Goal: Task Accomplishment & Management: Use online tool/utility

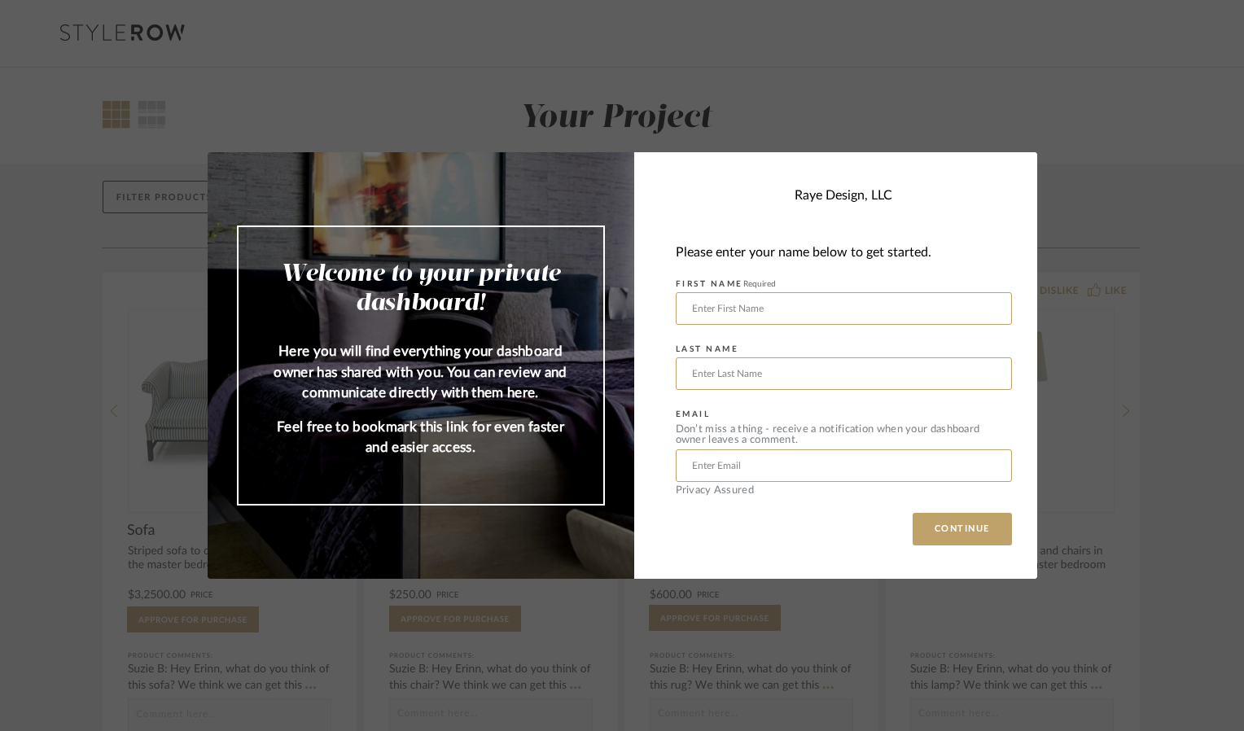
click at [1017, 66] on div "Welcome to your private dashboard! Here you will find everything your dashboard…" at bounding box center [622, 365] width 1244 height 731
click at [886, 308] on input "text" at bounding box center [844, 308] width 336 height 33
type input "[PERSON_NAME]"
type input "[PERSON_NAME][EMAIL_ADDRESS][PERSON_NAME][DOMAIN_NAME]"
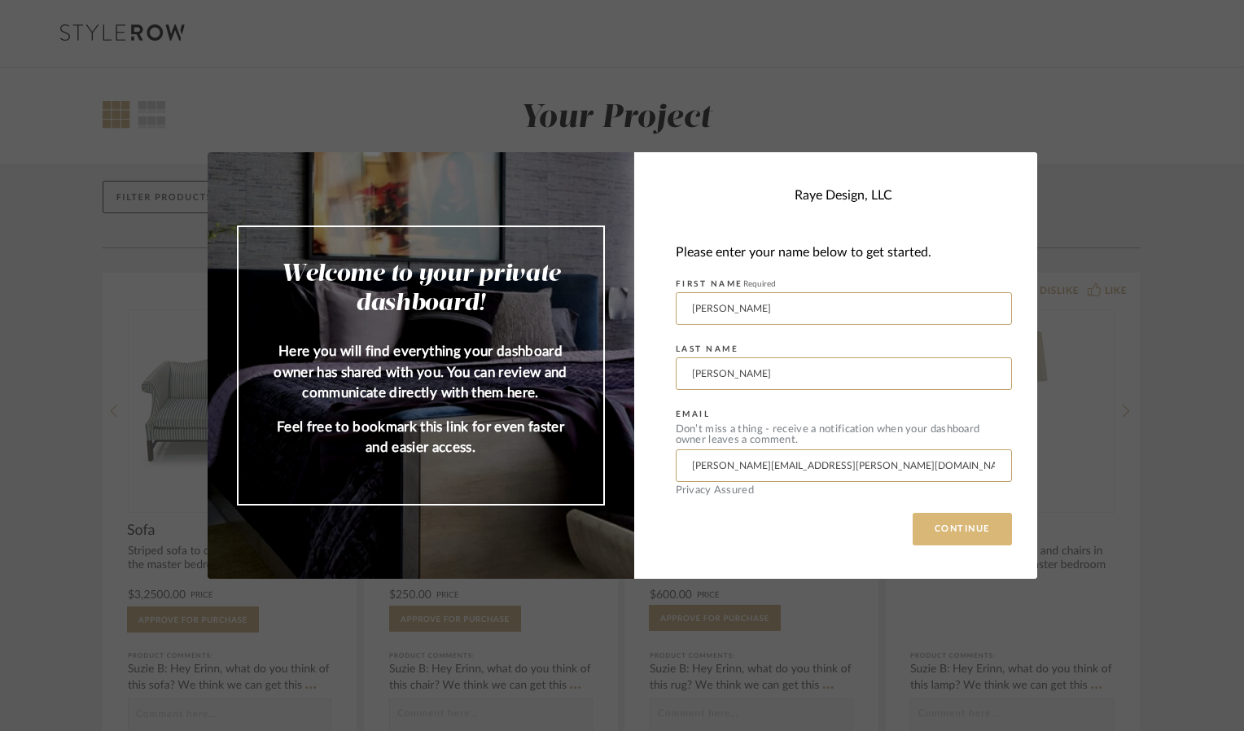
click at [969, 520] on button "CONTINUE" at bounding box center [961, 529] width 99 height 33
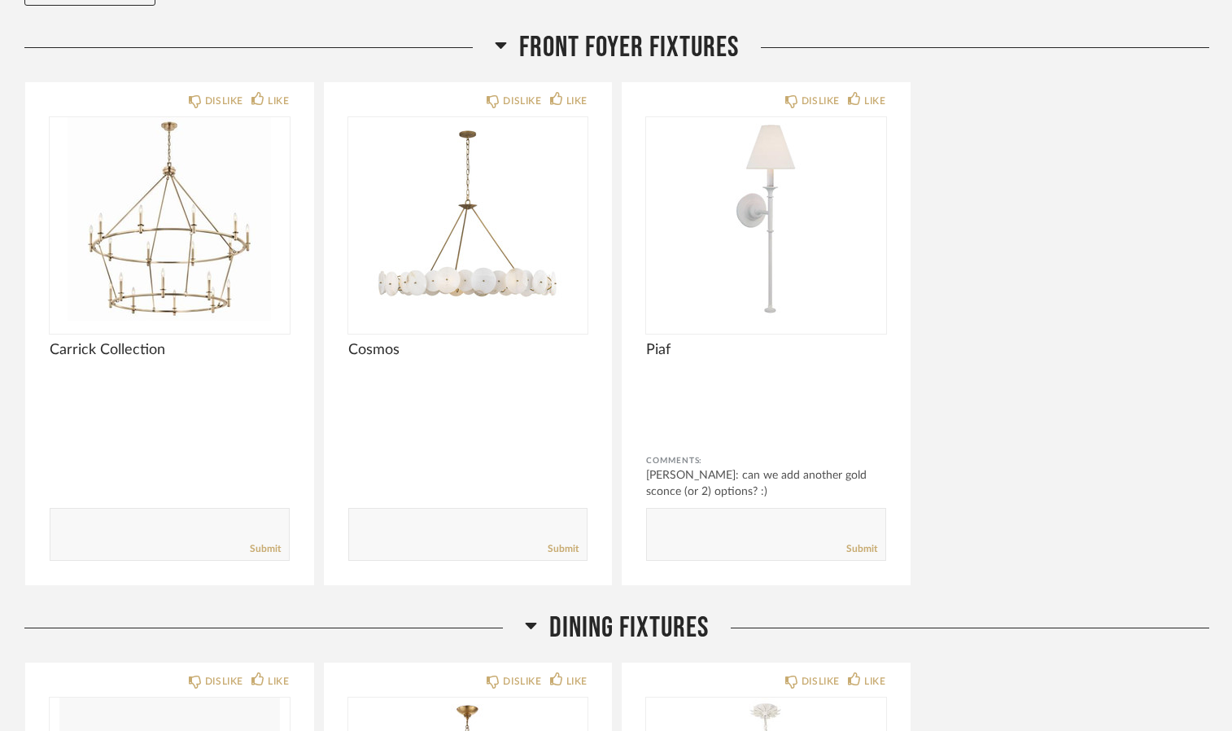
scroll to position [240, 0]
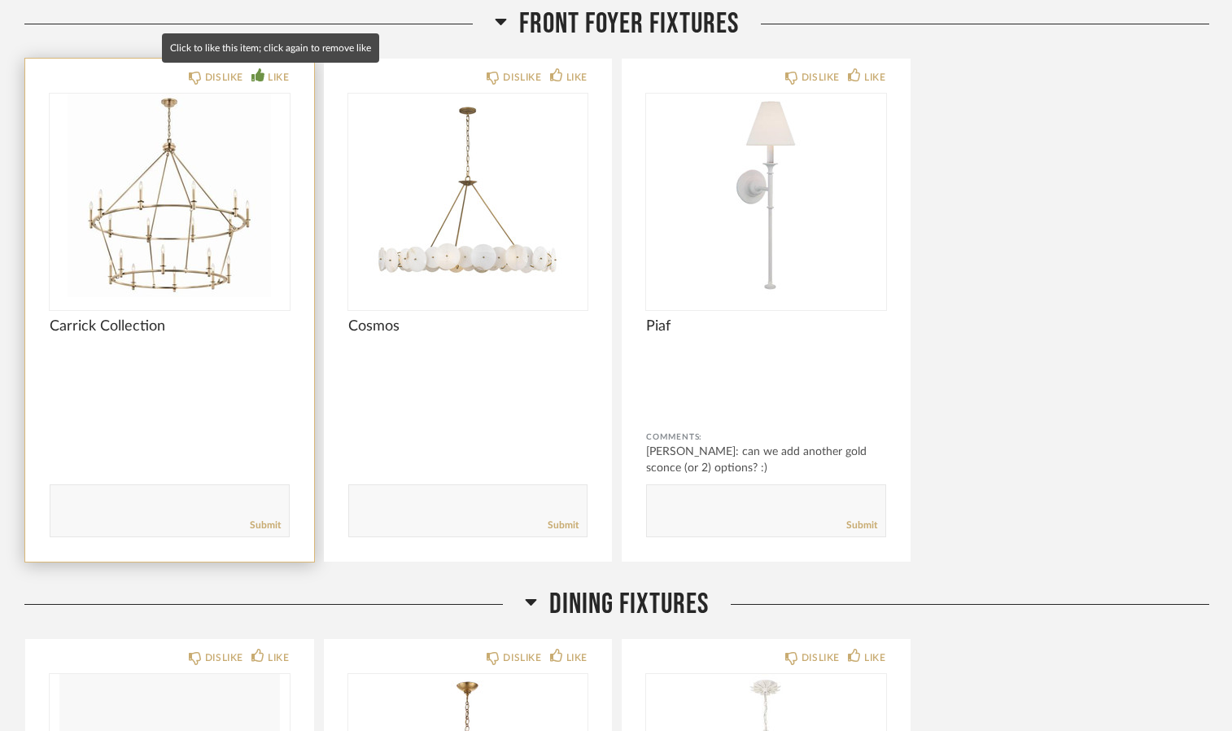
click at [281, 77] on div "LIKE" at bounding box center [278, 77] width 21 height 16
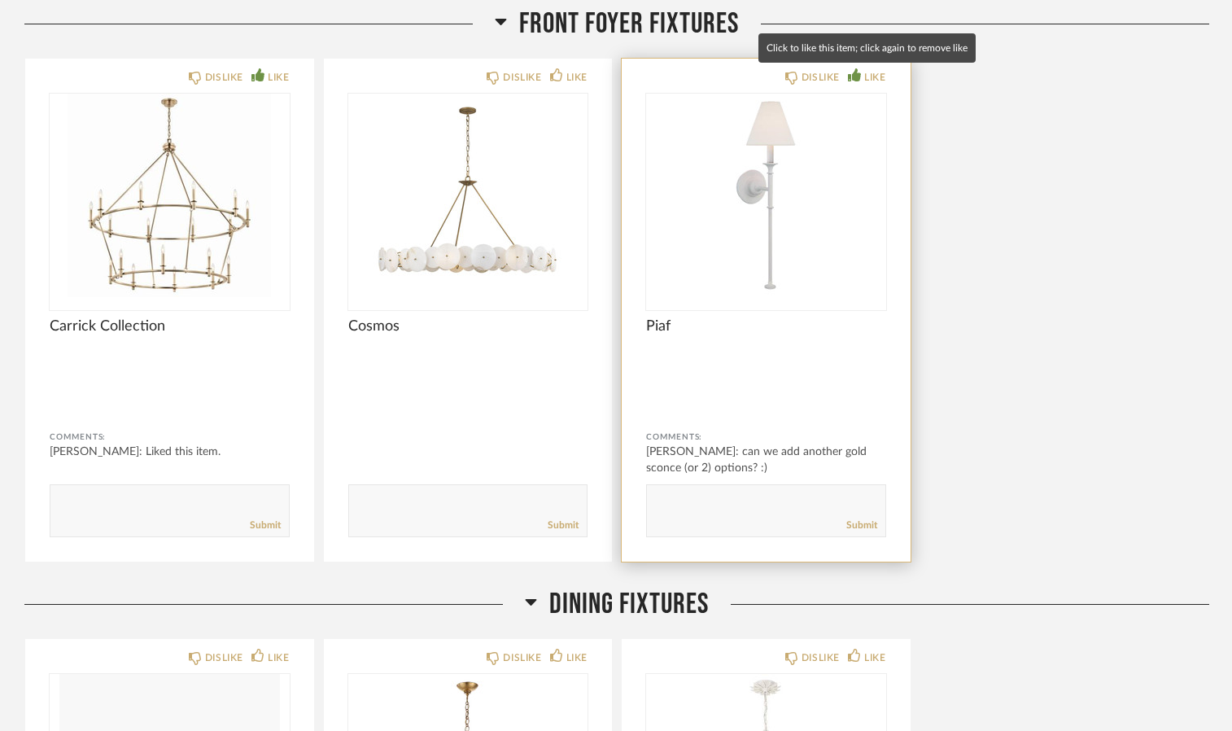
click at [874, 78] on div "LIKE" at bounding box center [874, 77] width 21 height 16
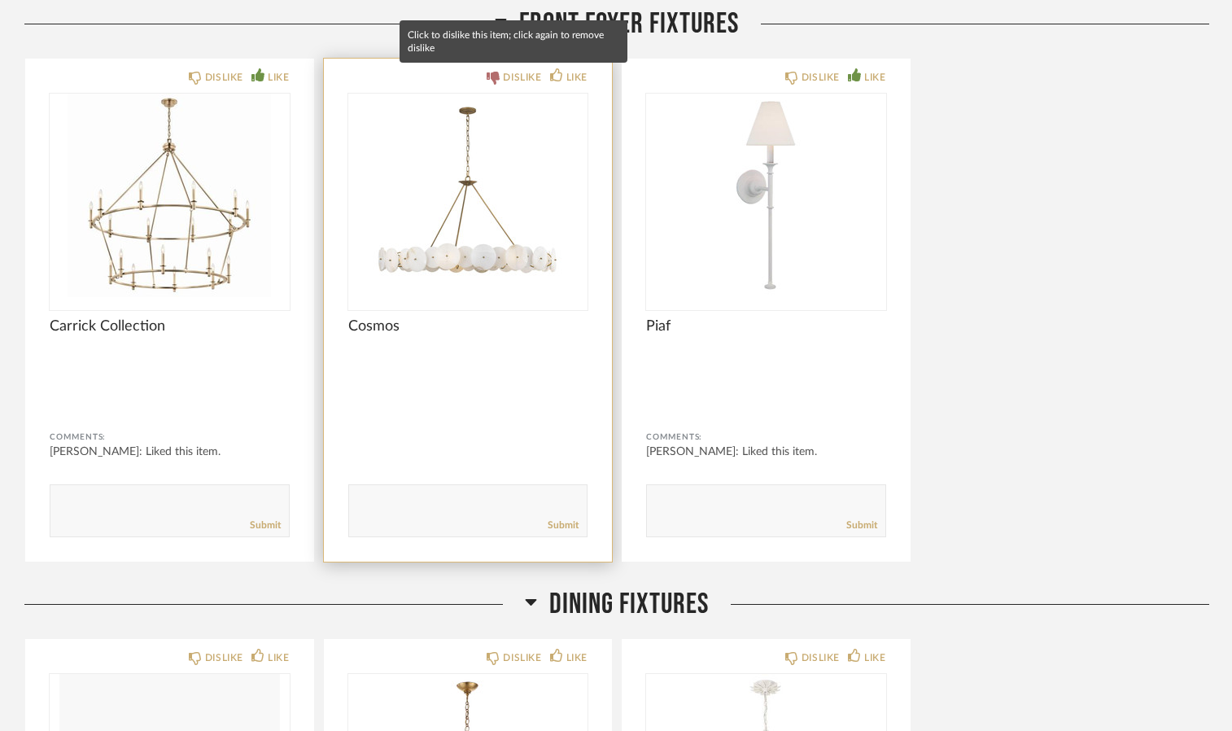
click at [506, 73] on div "DISLIKE" at bounding box center [522, 77] width 38 height 16
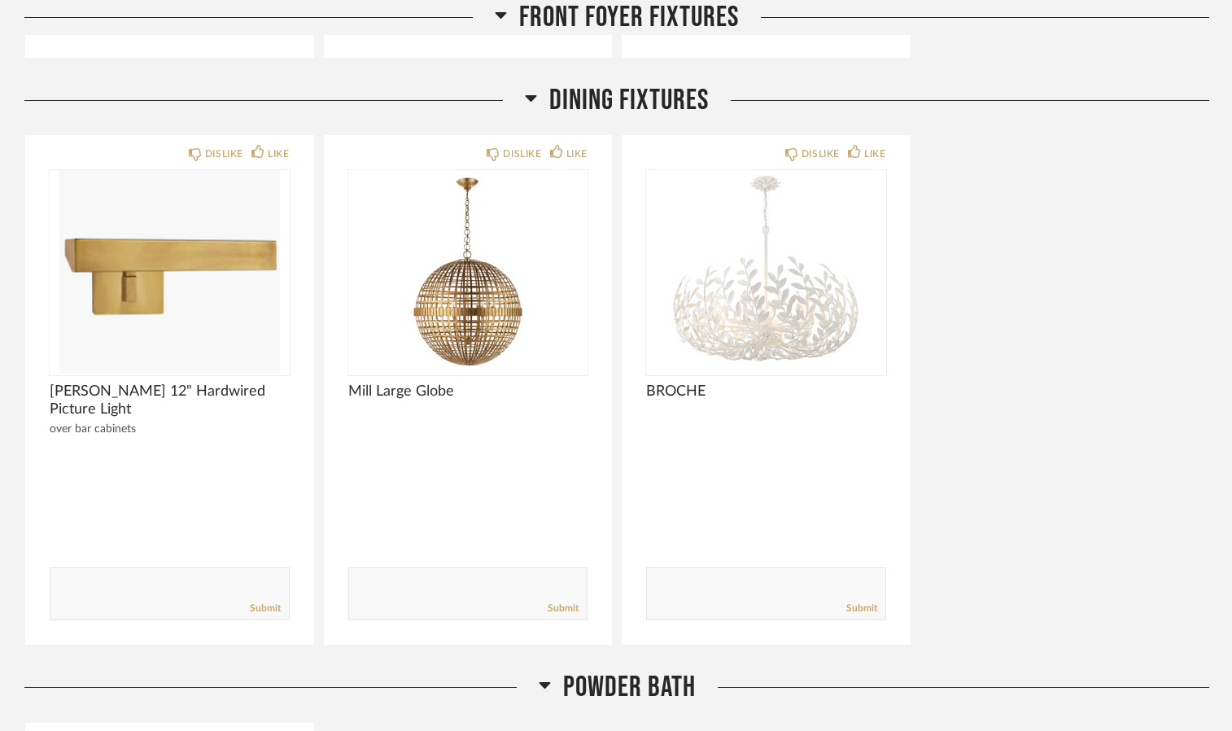
scroll to position [759, 0]
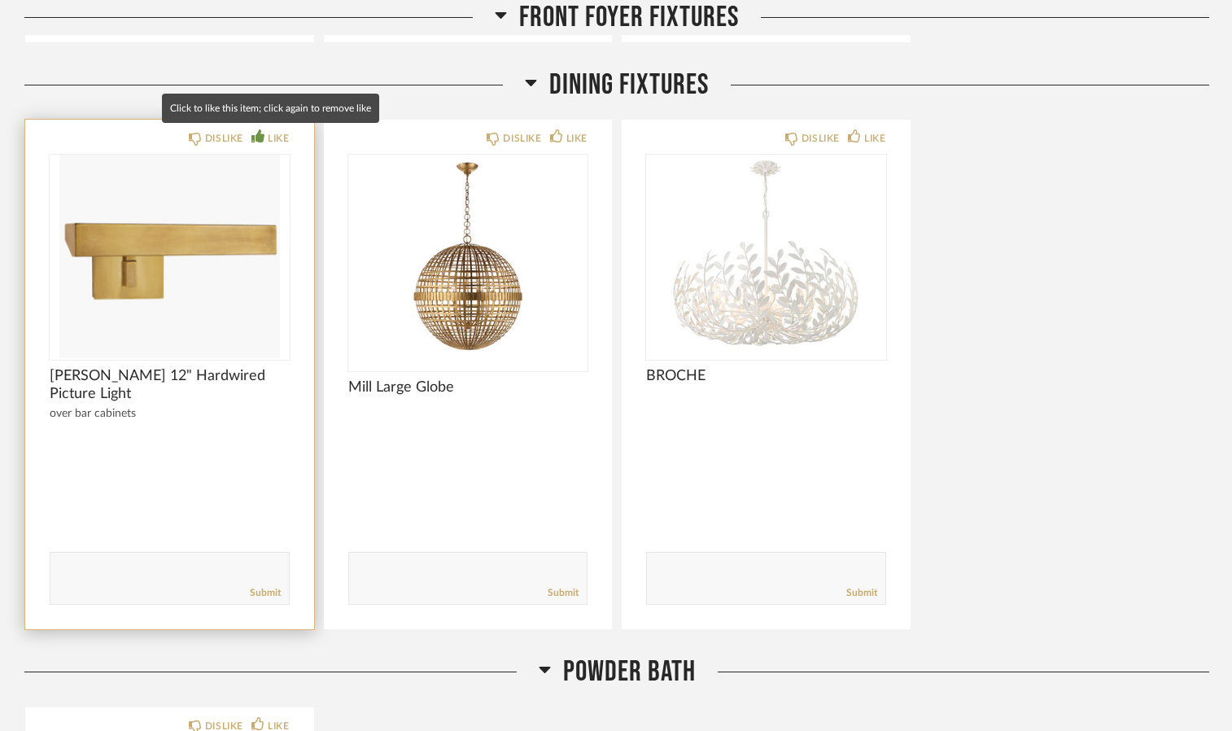
click at [282, 133] on div "LIKE" at bounding box center [278, 138] width 21 height 16
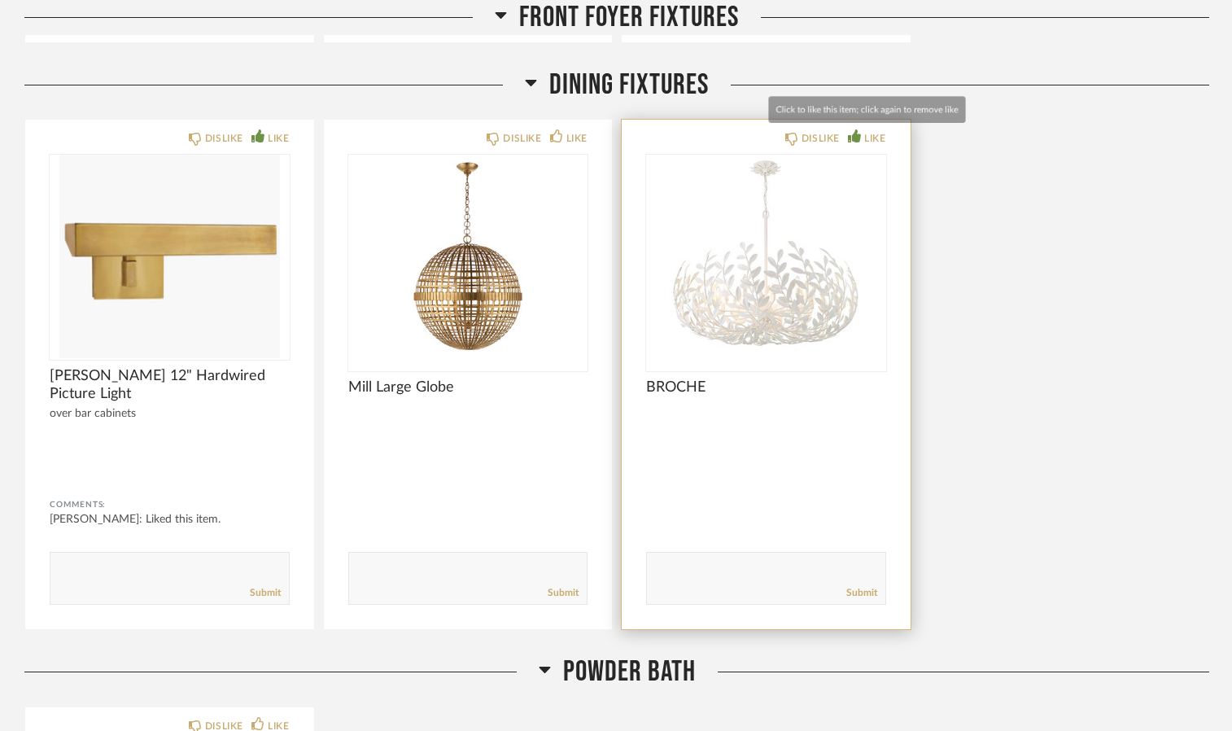
click at [874, 133] on div "LIKE" at bounding box center [874, 138] width 21 height 16
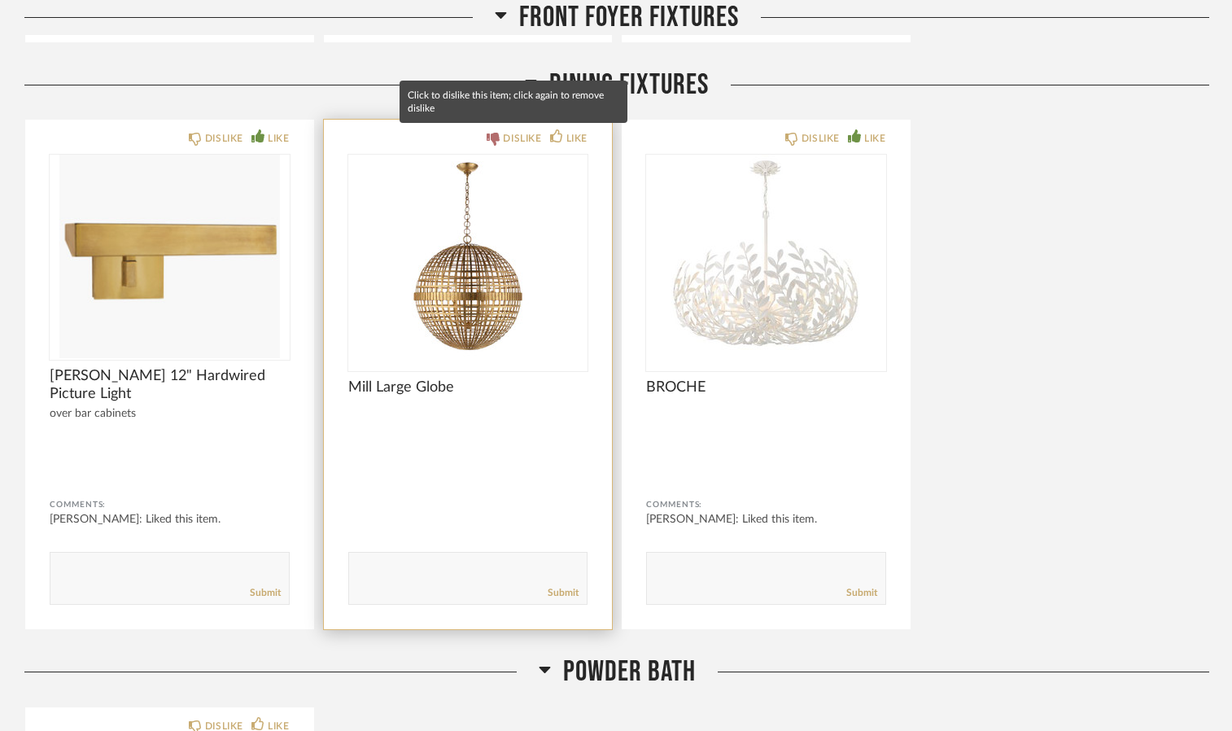
click at [514, 138] on div "DISLIKE" at bounding box center [522, 138] width 38 height 16
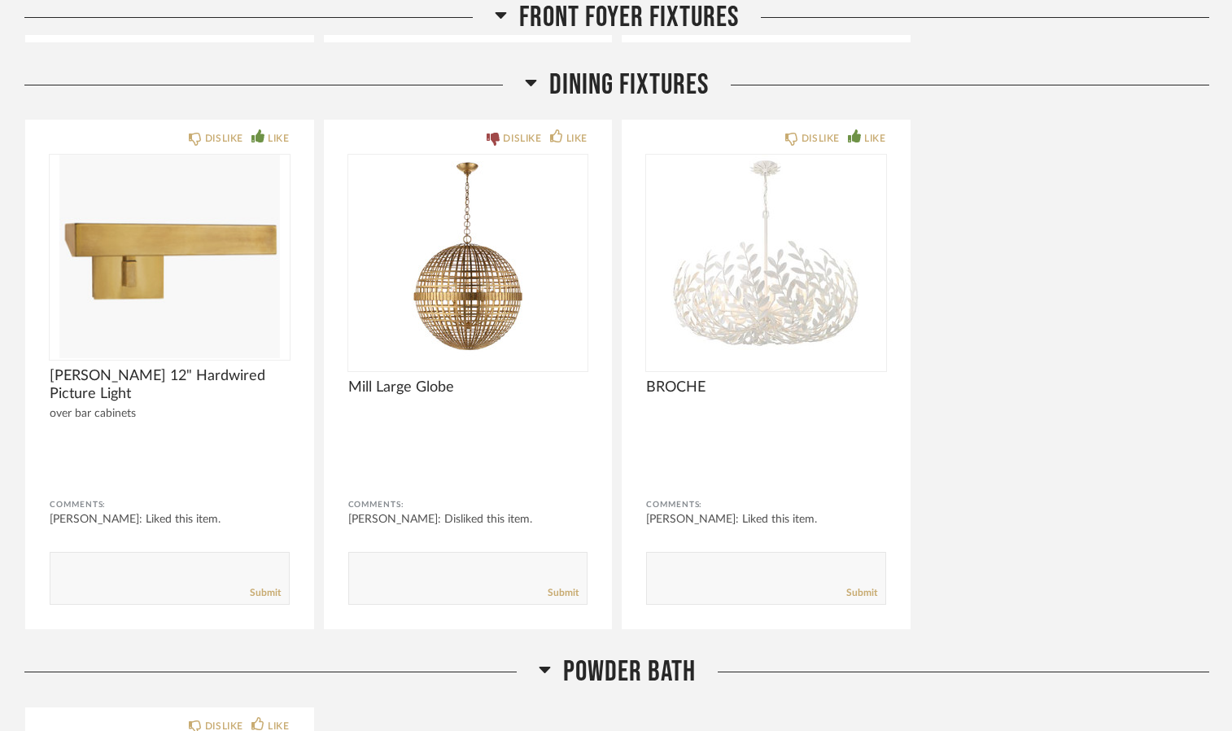
scroll to position [1421, 0]
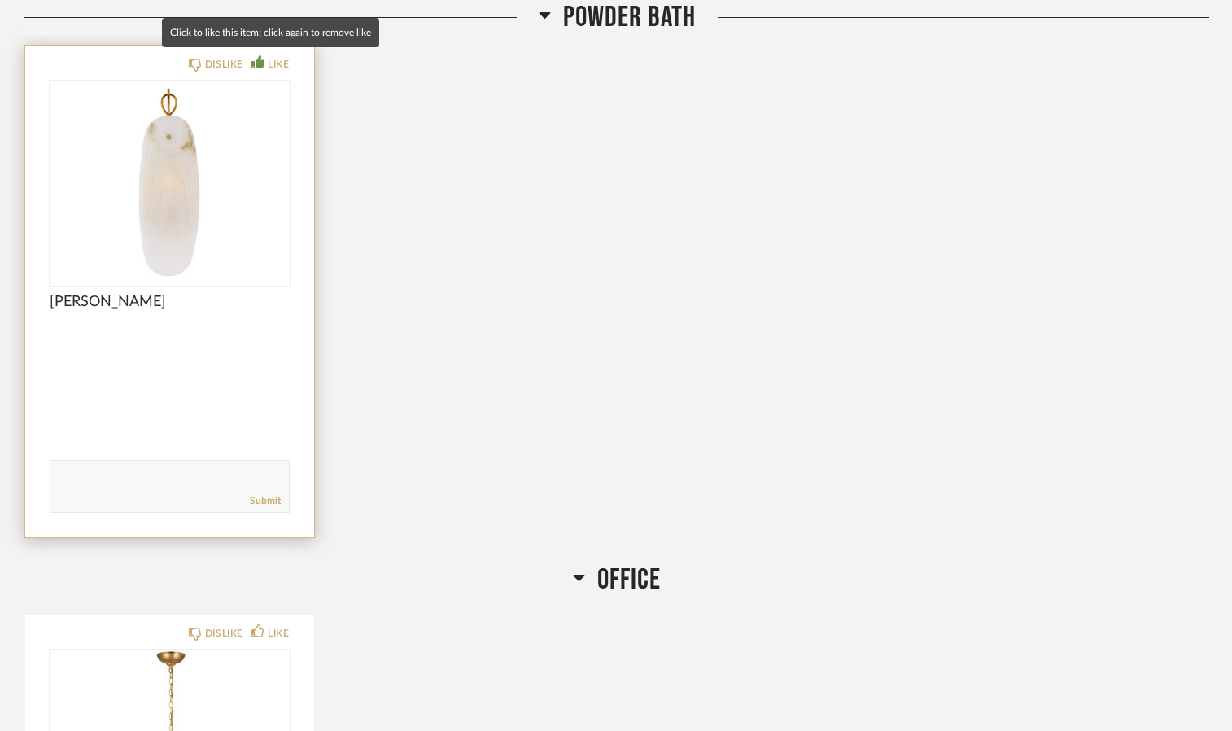
click at [275, 56] on div "LIKE" at bounding box center [278, 64] width 21 height 16
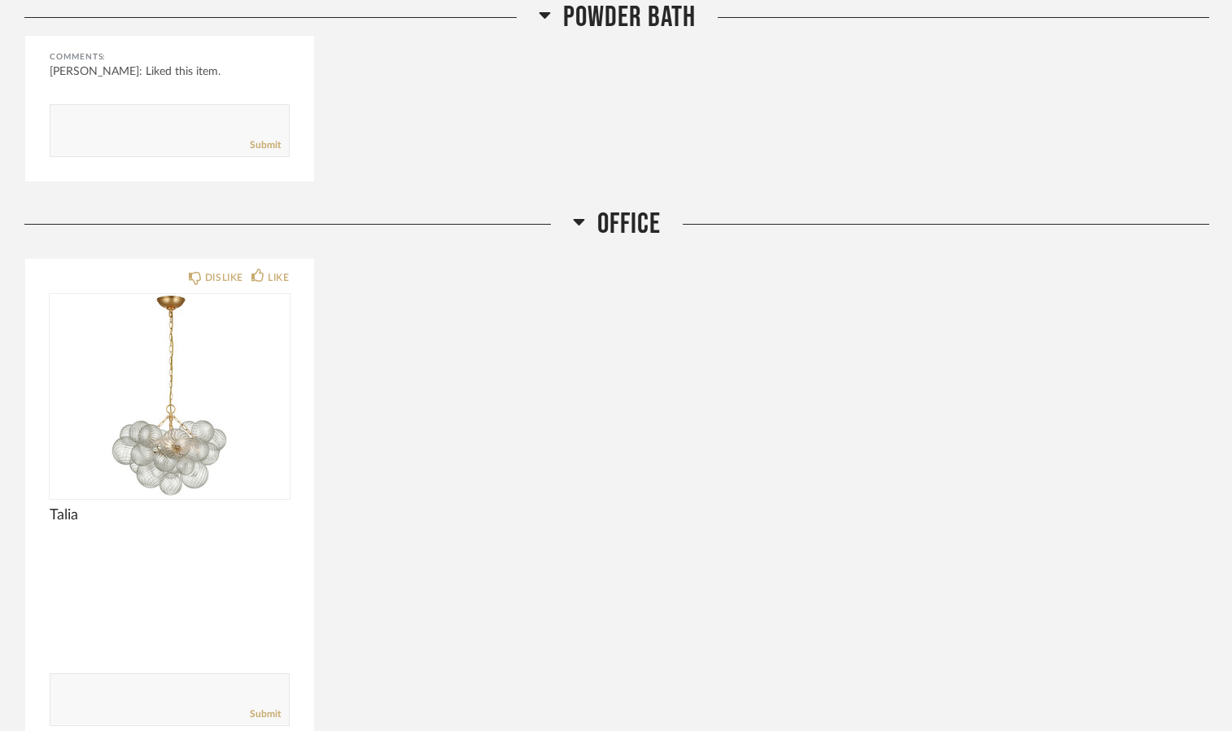
scroll to position [1867, 0]
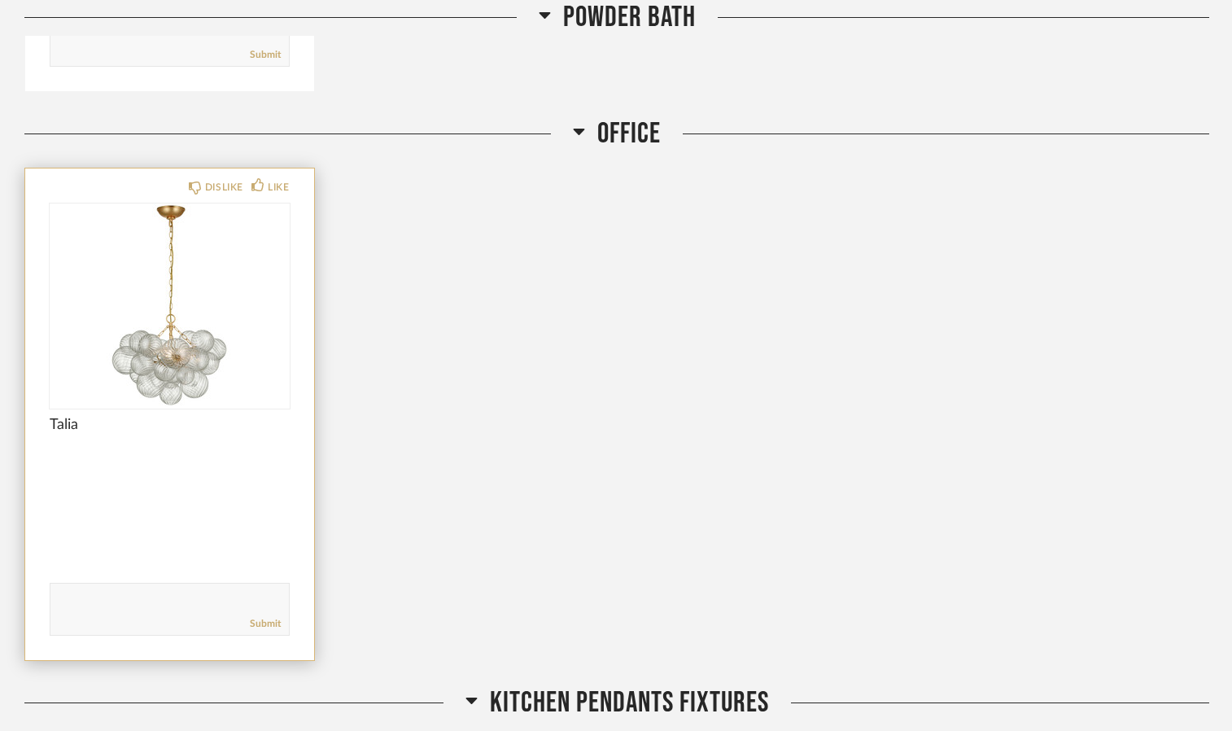
click at [278, 174] on div "DISLIKE LIKE Talia Comments: Submit" at bounding box center [169, 414] width 289 height 492
click at [283, 186] on div "LIKE" at bounding box center [278, 187] width 21 height 16
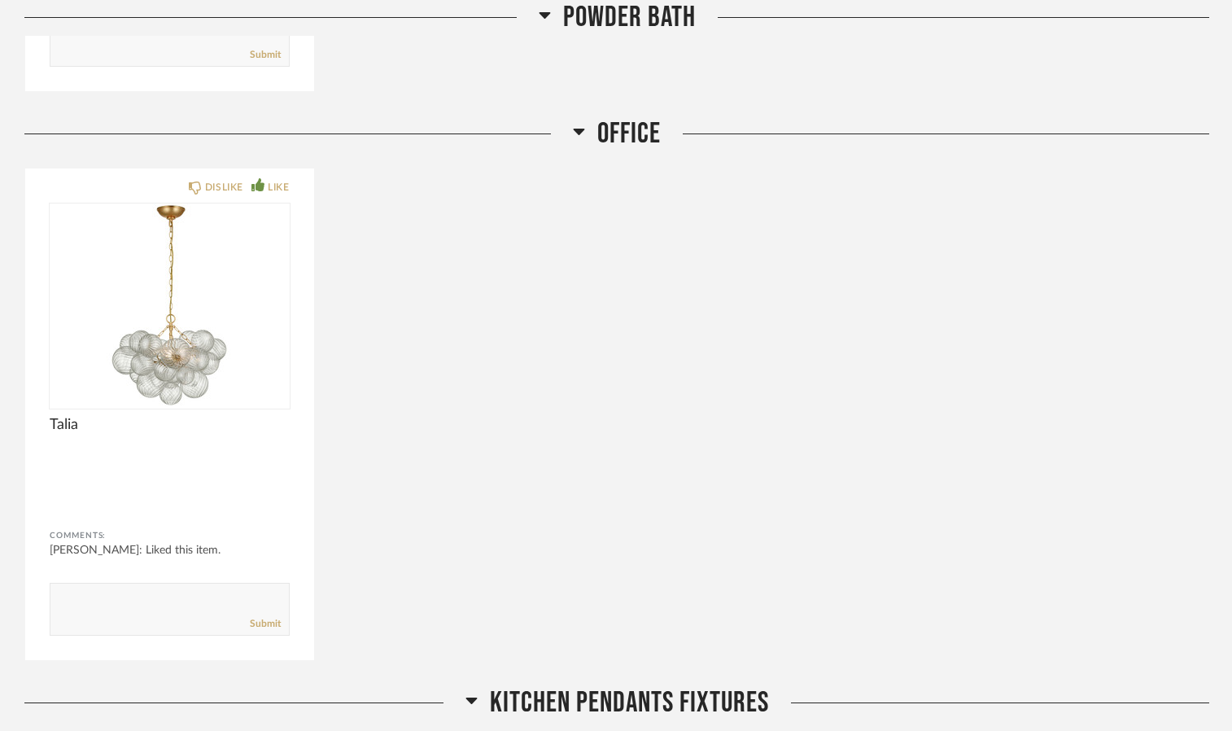
click at [607, 129] on span "Office" at bounding box center [628, 133] width 63 height 35
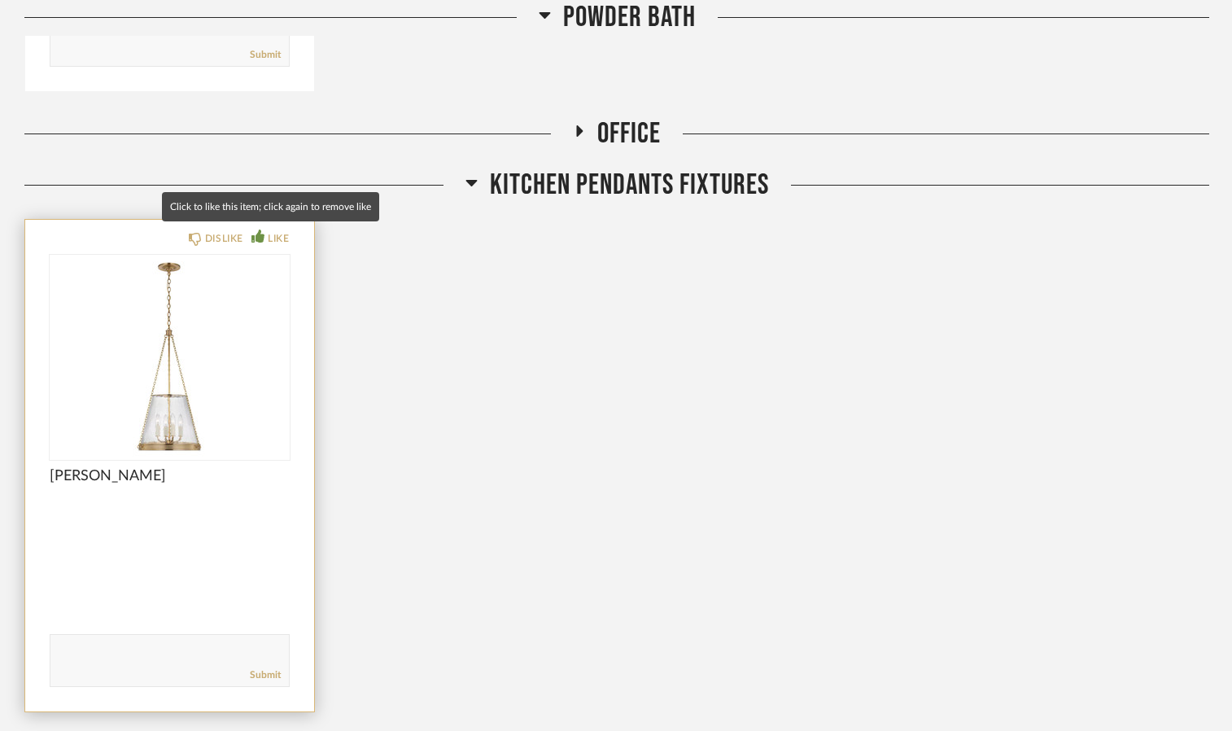
click at [284, 236] on div "LIKE" at bounding box center [278, 238] width 21 height 16
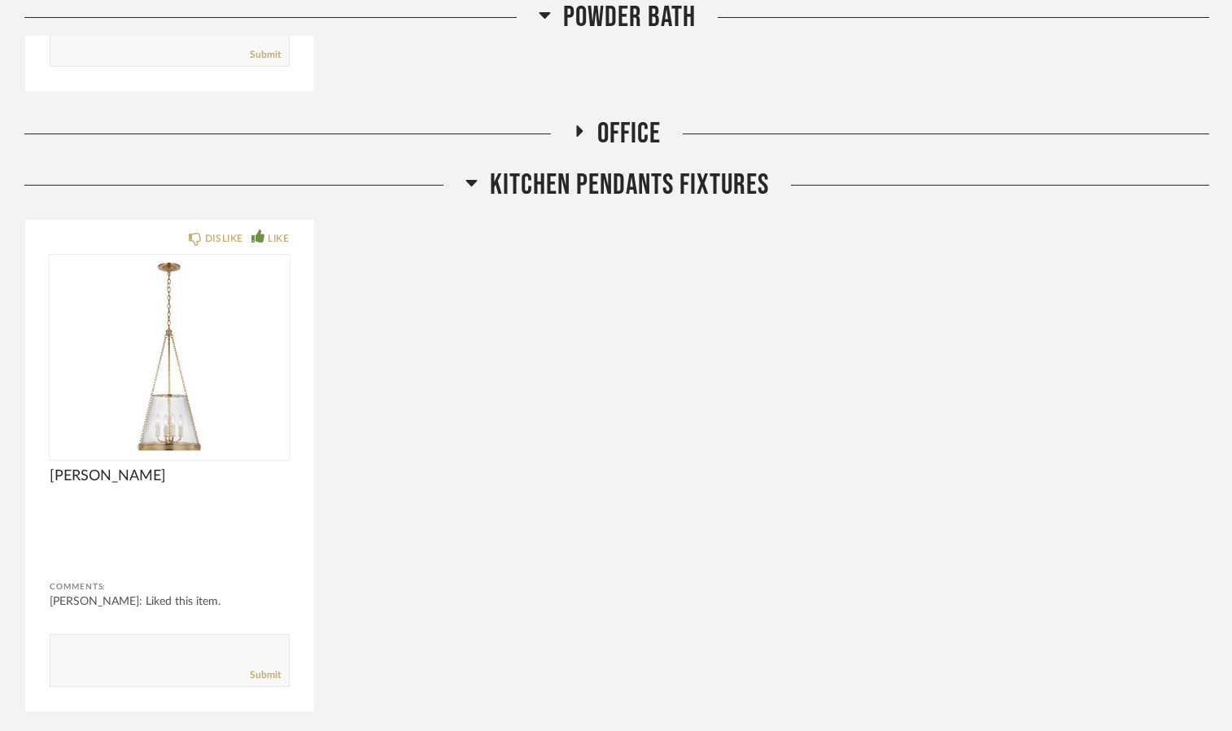
click at [588, 186] on span "KITCHEN PENDANTS FIXTURES" at bounding box center [629, 185] width 279 height 35
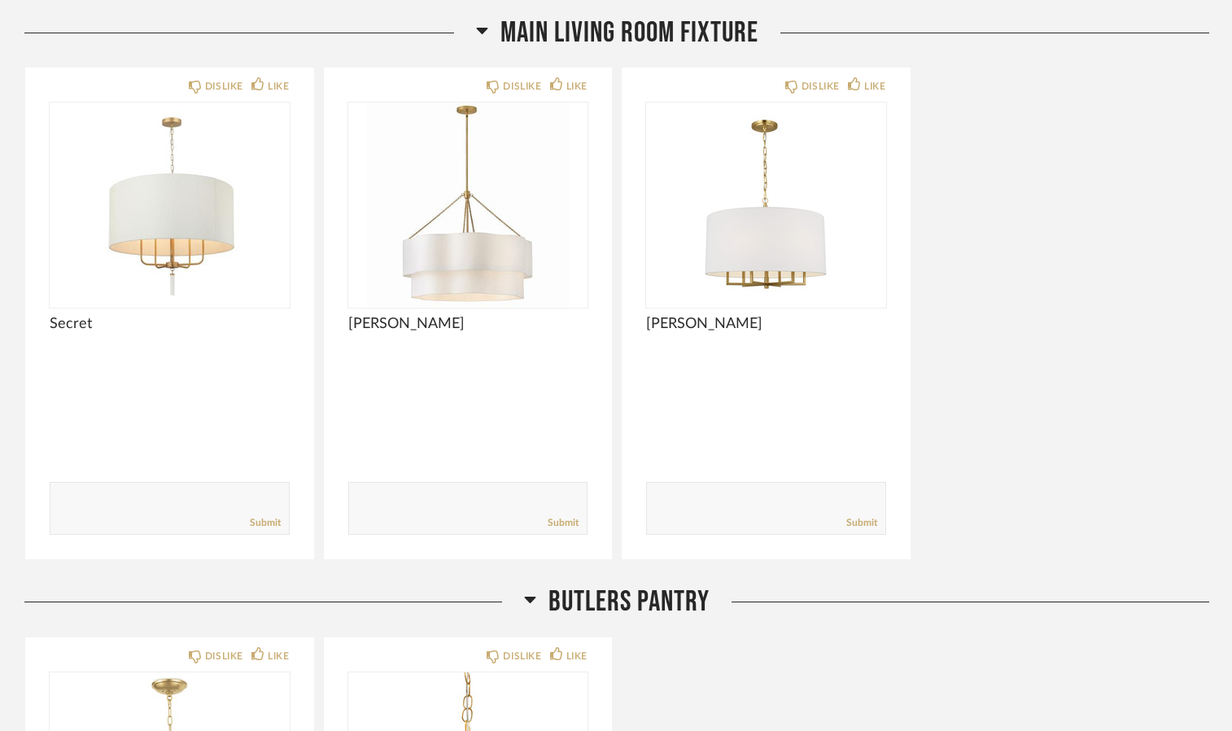
scroll to position [2562, 0]
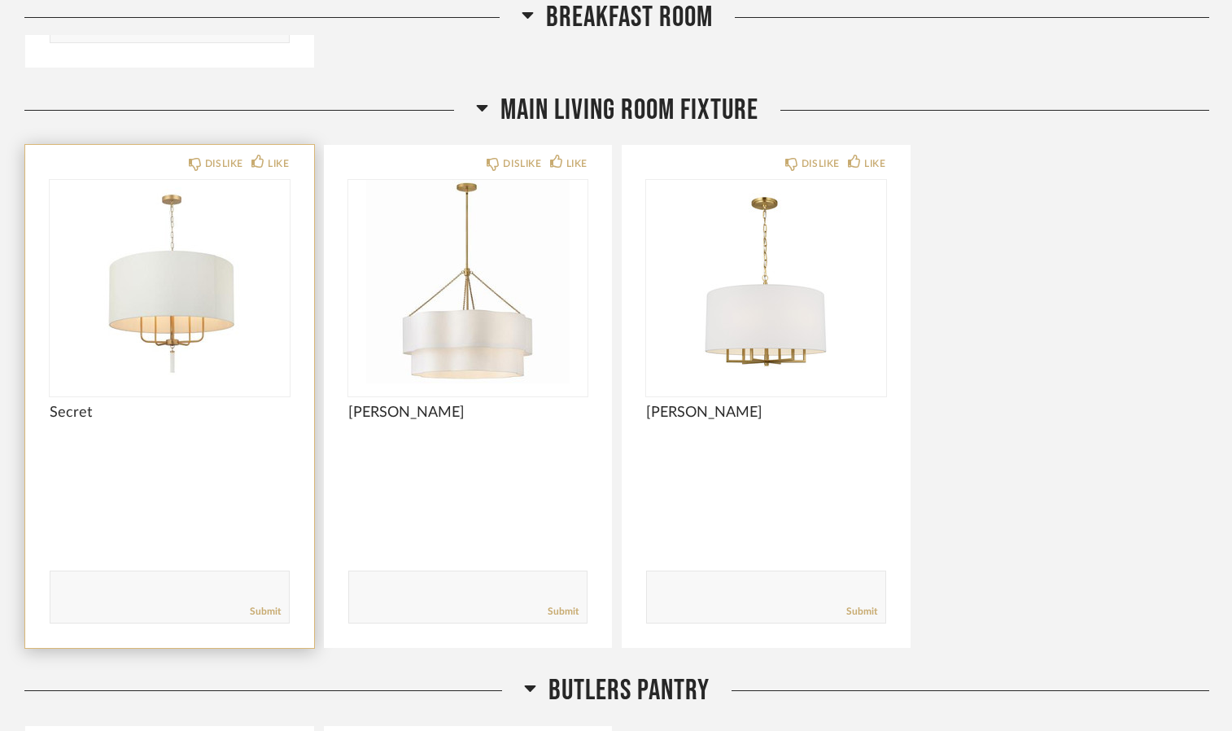
click at [0, 0] on img at bounding box center [0, 0] width 0 height 0
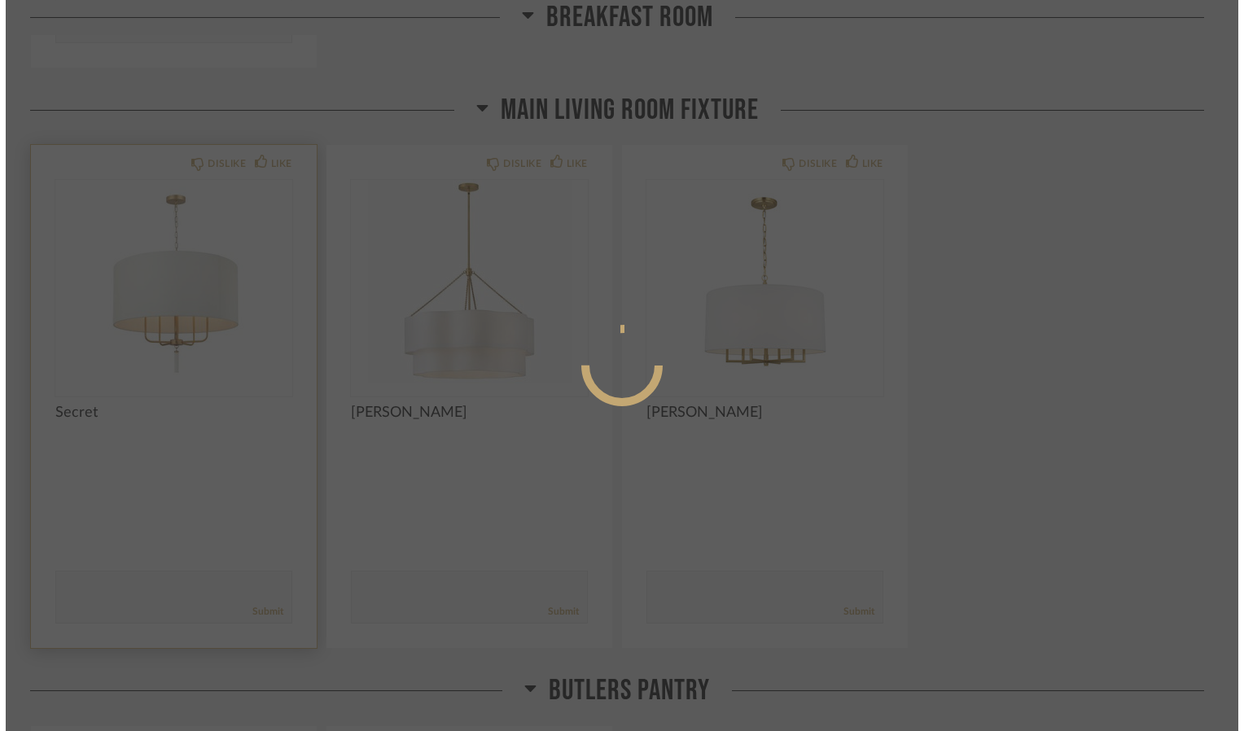
scroll to position [0, 0]
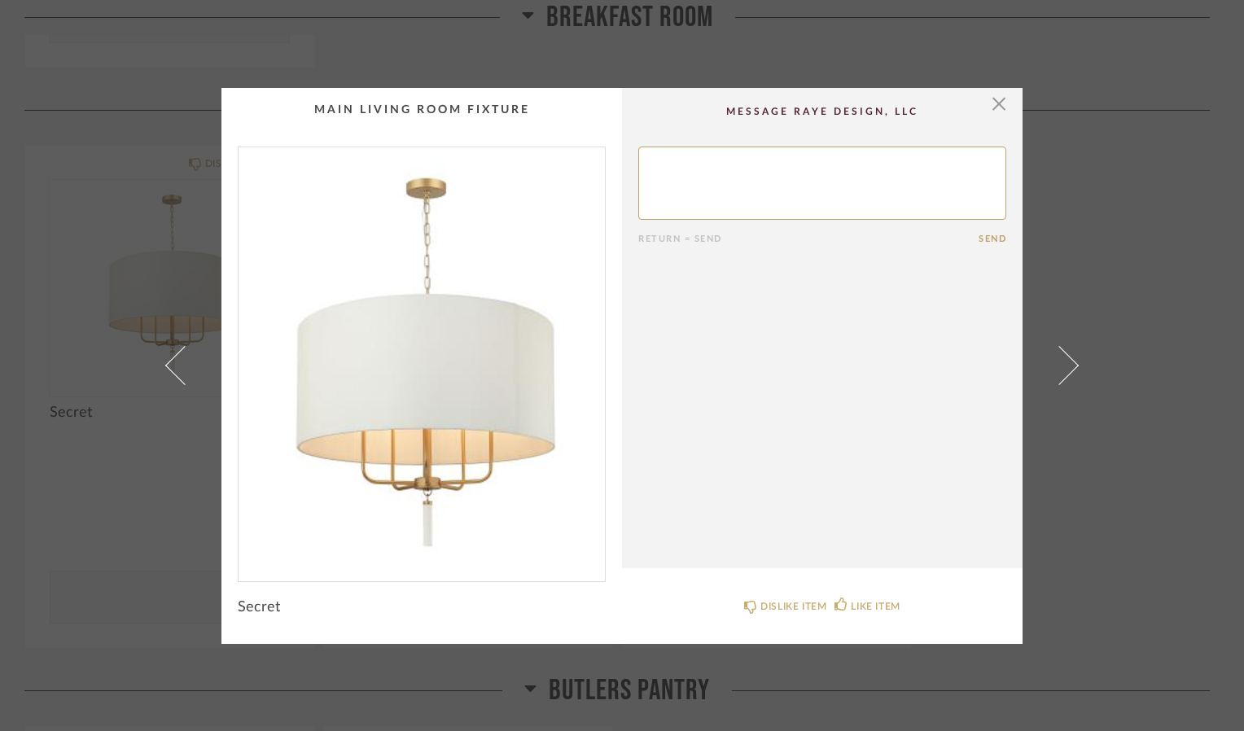
click at [1001, 111] on cpp-summary-comments "Return = Send Send" at bounding box center [822, 328] width 400 height 480
click at [991, 104] on span "button" at bounding box center [998, 104] width 33 height 33
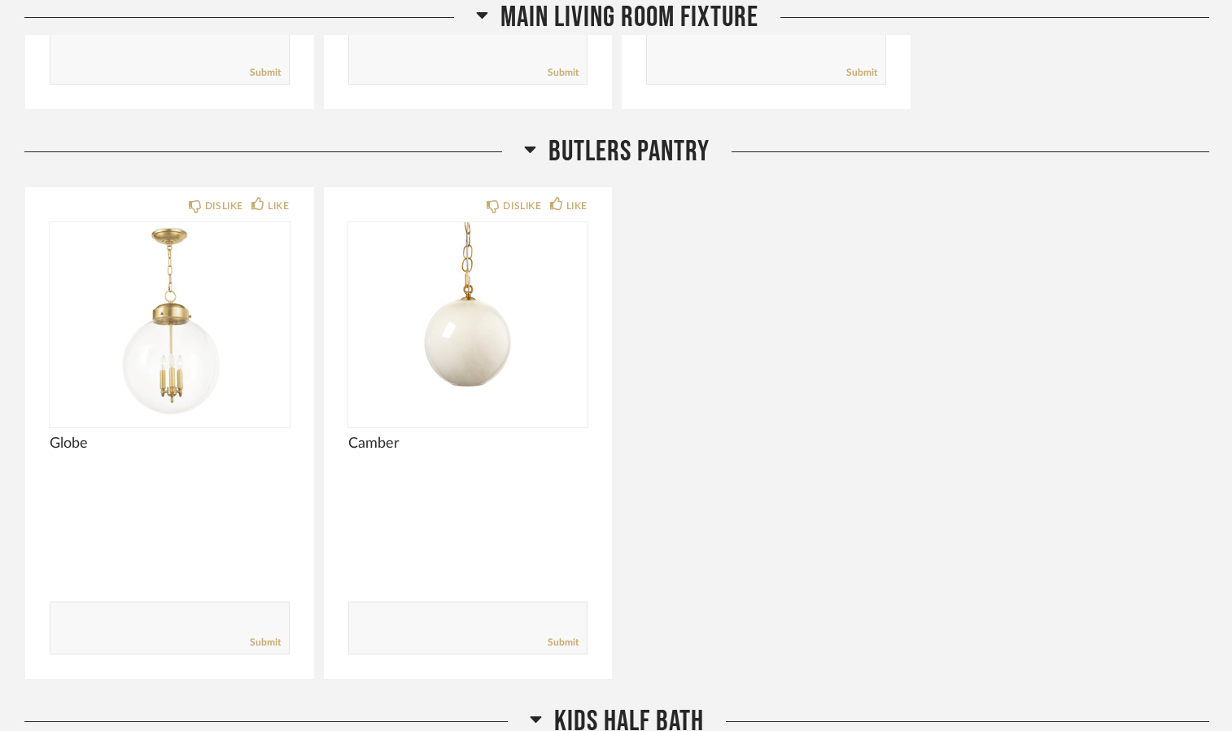
scroll to position [3195, 0]
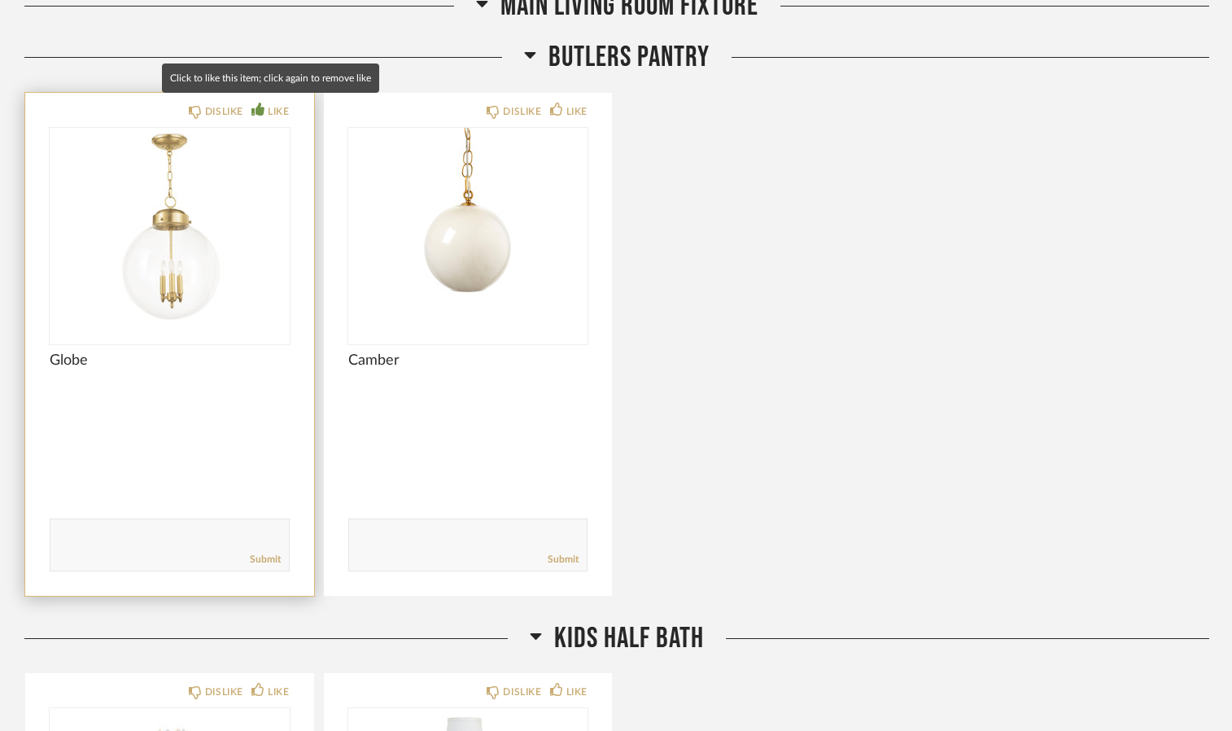
click at [281, 107] on div "LIKE" at bounding box center [278, 111] width 21 height 16
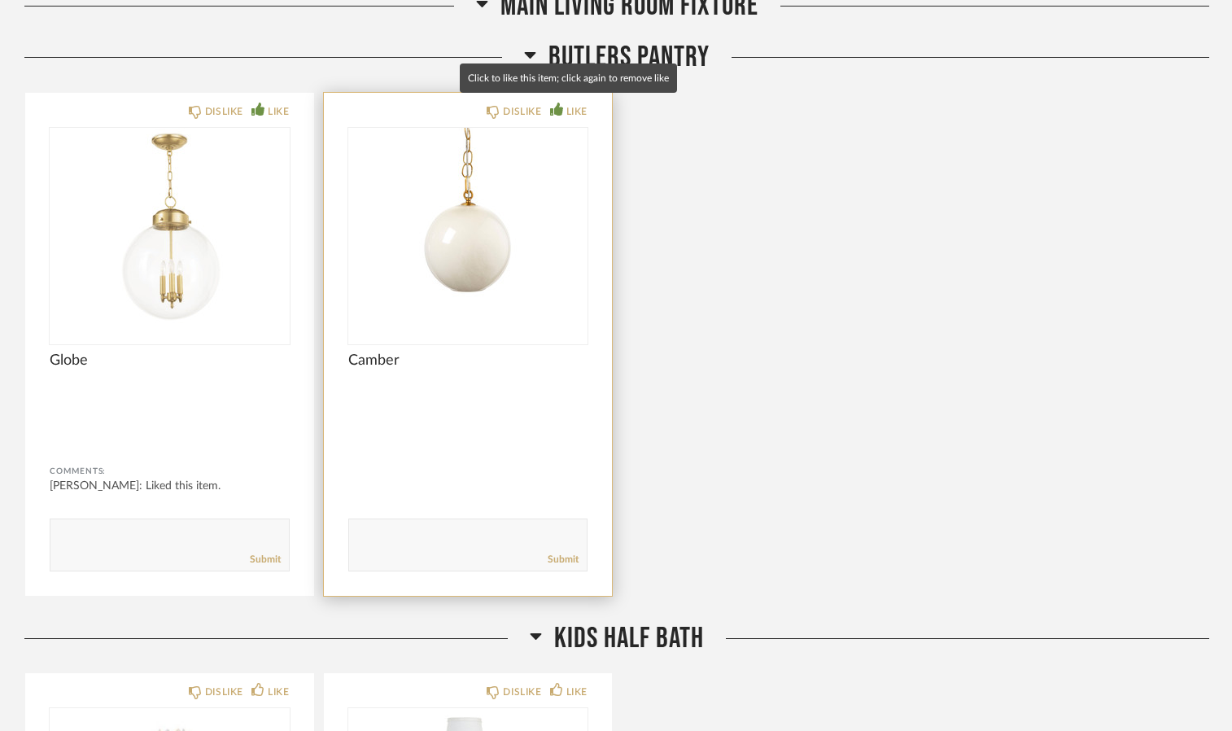
click at [565, 103] on div "LIKE" at bounding box center [568, 111] width 37 height 16
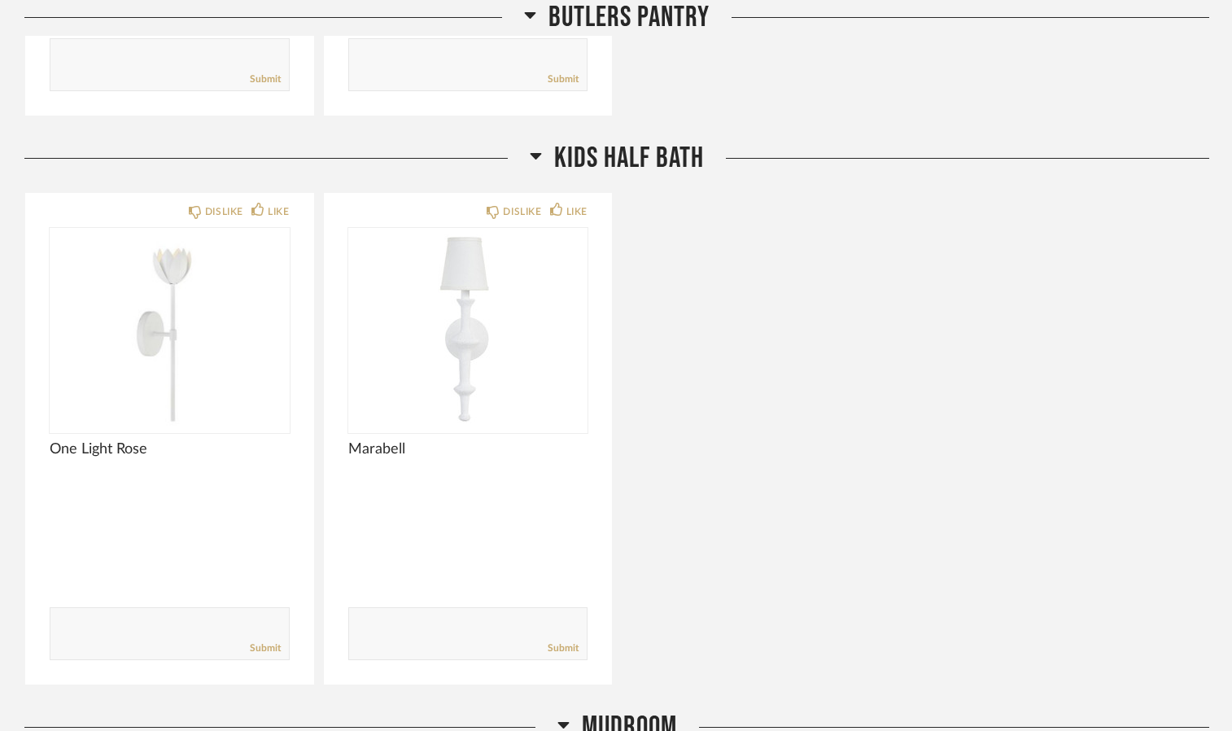
scroll to position [3676, 0]
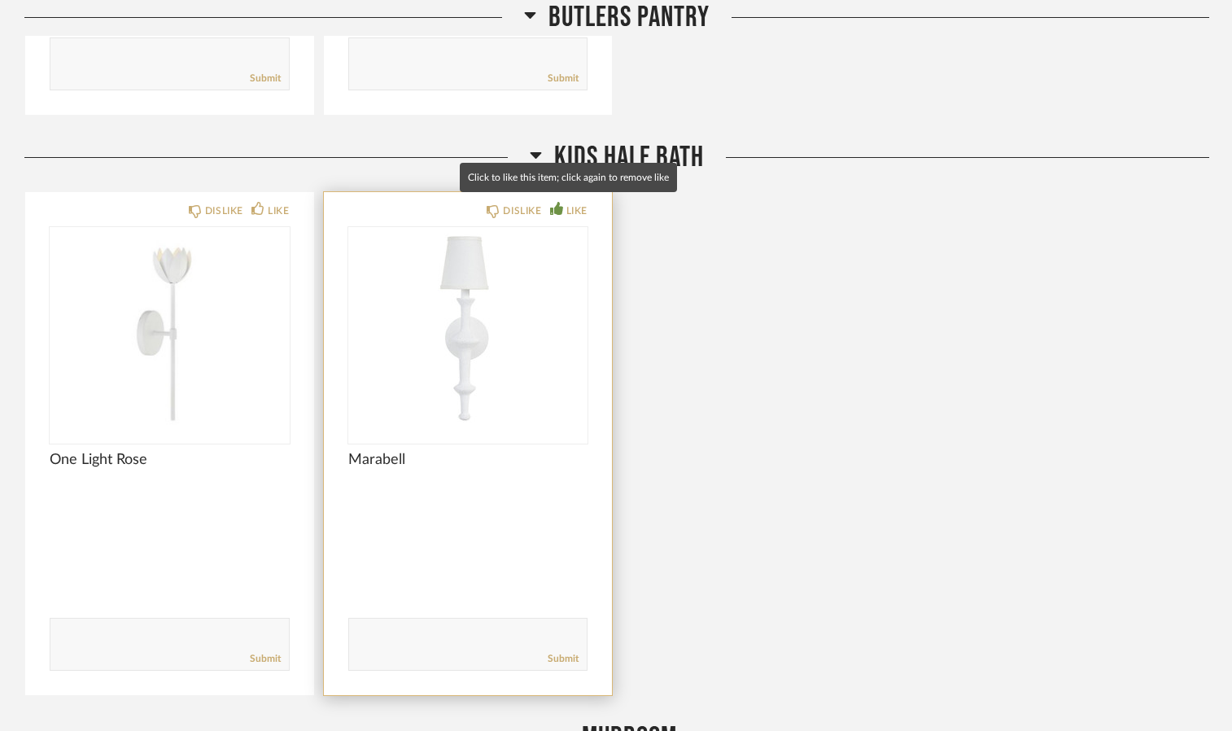
click at [577, 206] on div "LIKE" at bounding box center [576, 211] width 21 height 16
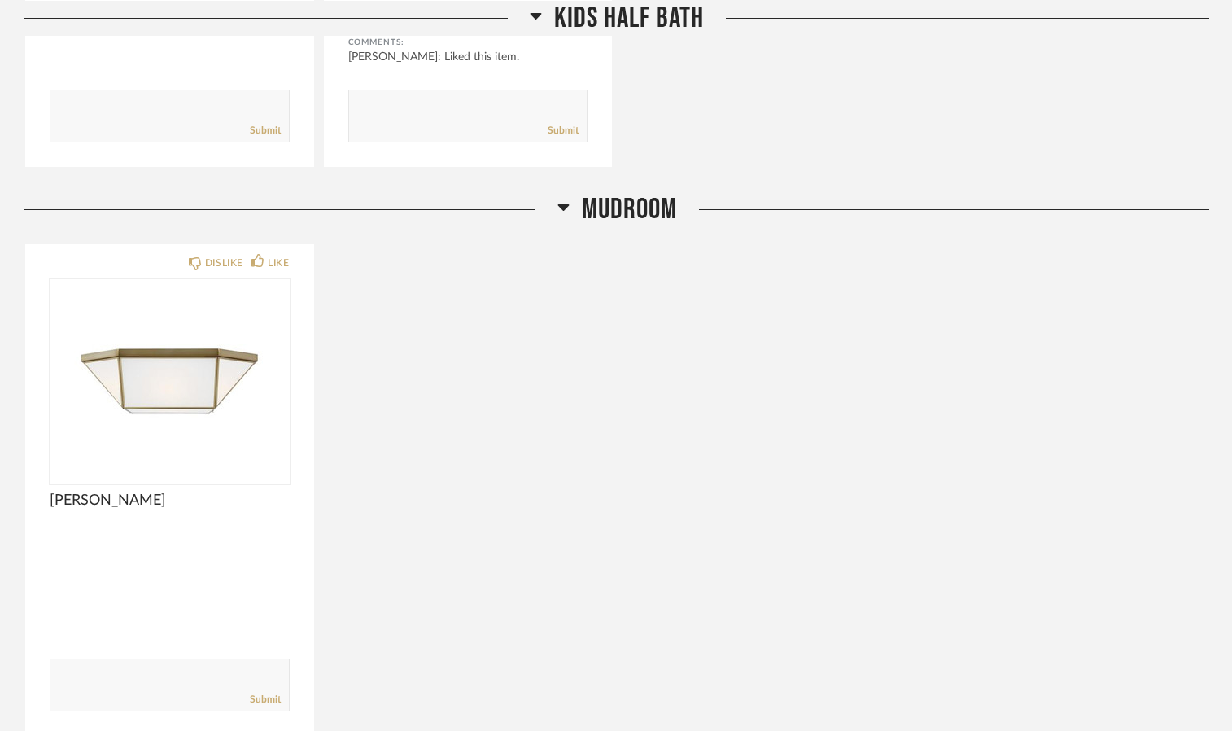
scroll to position [4294, 0]
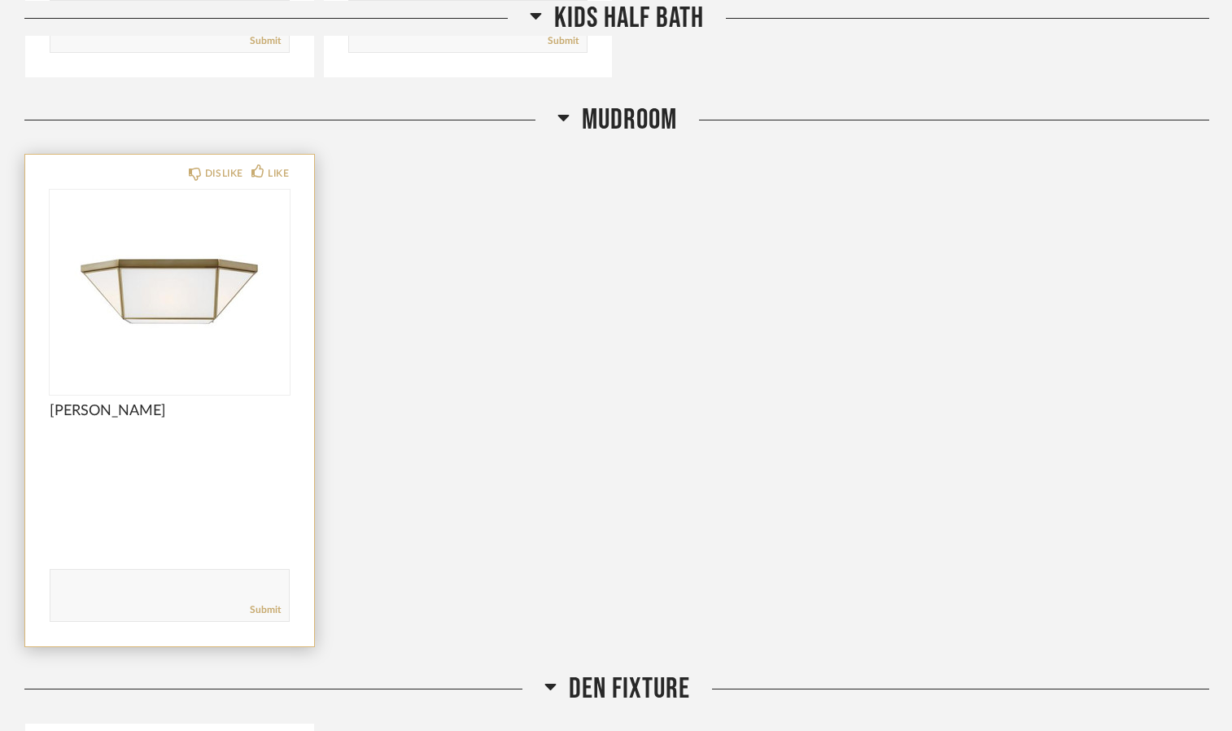
click at [290, 172] on div "DISLIKE LIKE [PERSON_NAME] Comments: Submit" at bounding box center [169, 401] width 289 height 492
click at [275, 166] on div "LIKE" at bounding box center [278, 173] width 21 height 16
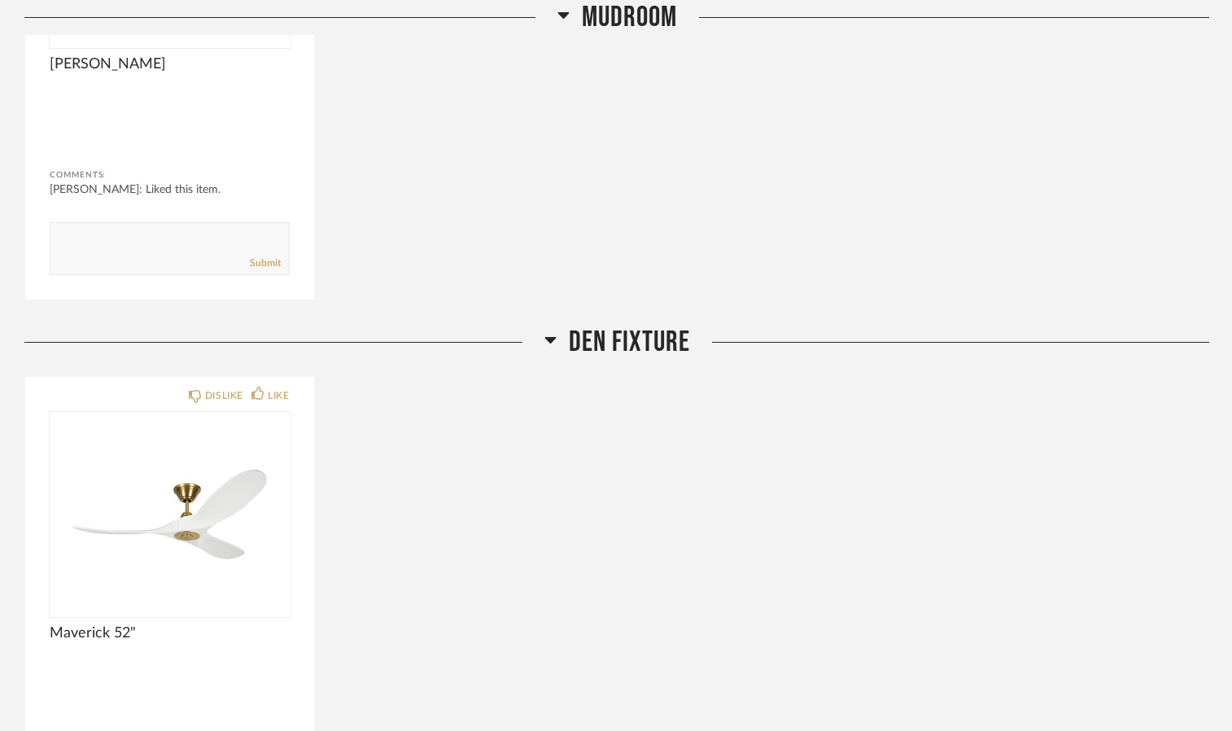
scroll to position [4873, 0]
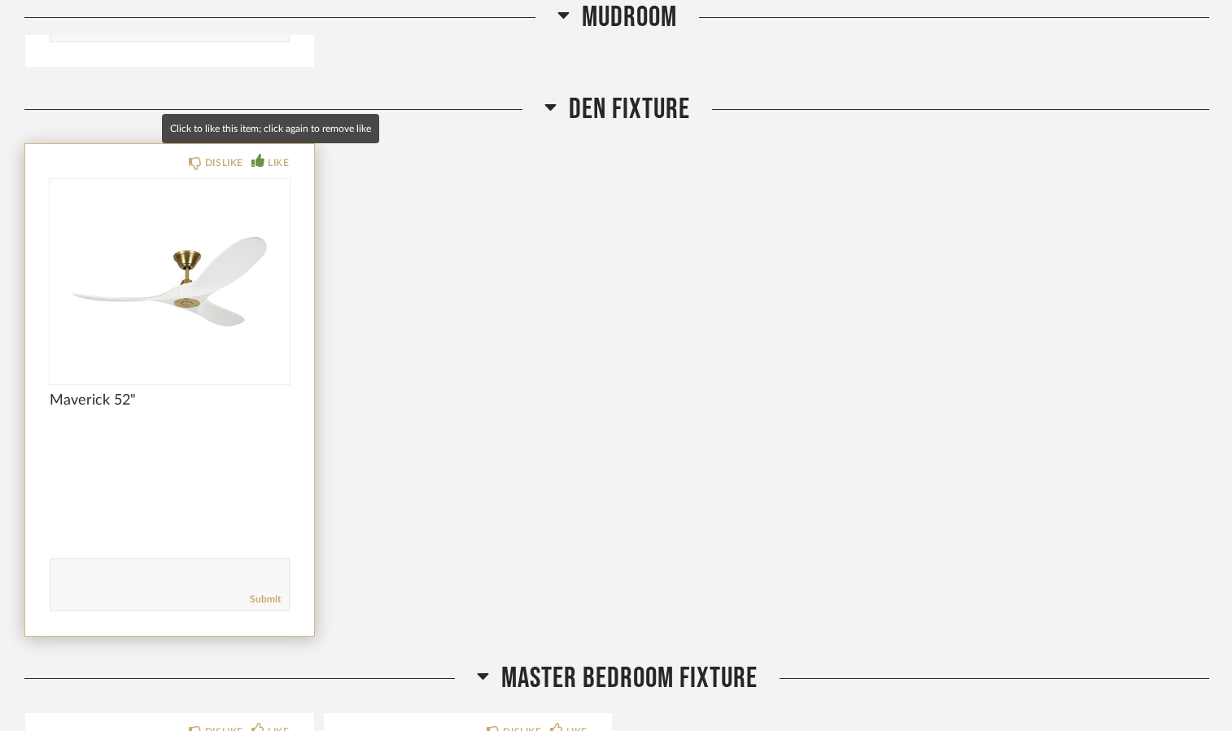
click at [273, 155] on div "LIKE" at bounding box center [278, 163] width 21 height 16
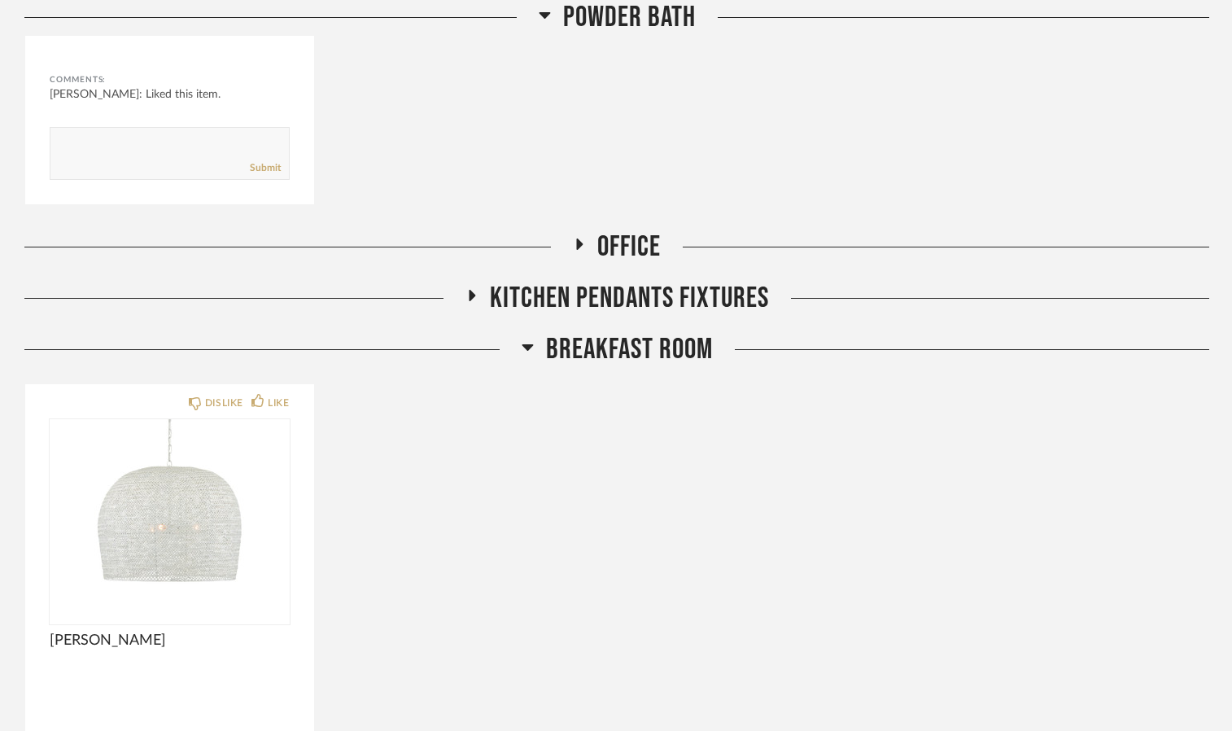
scroll to position [1758, 0]
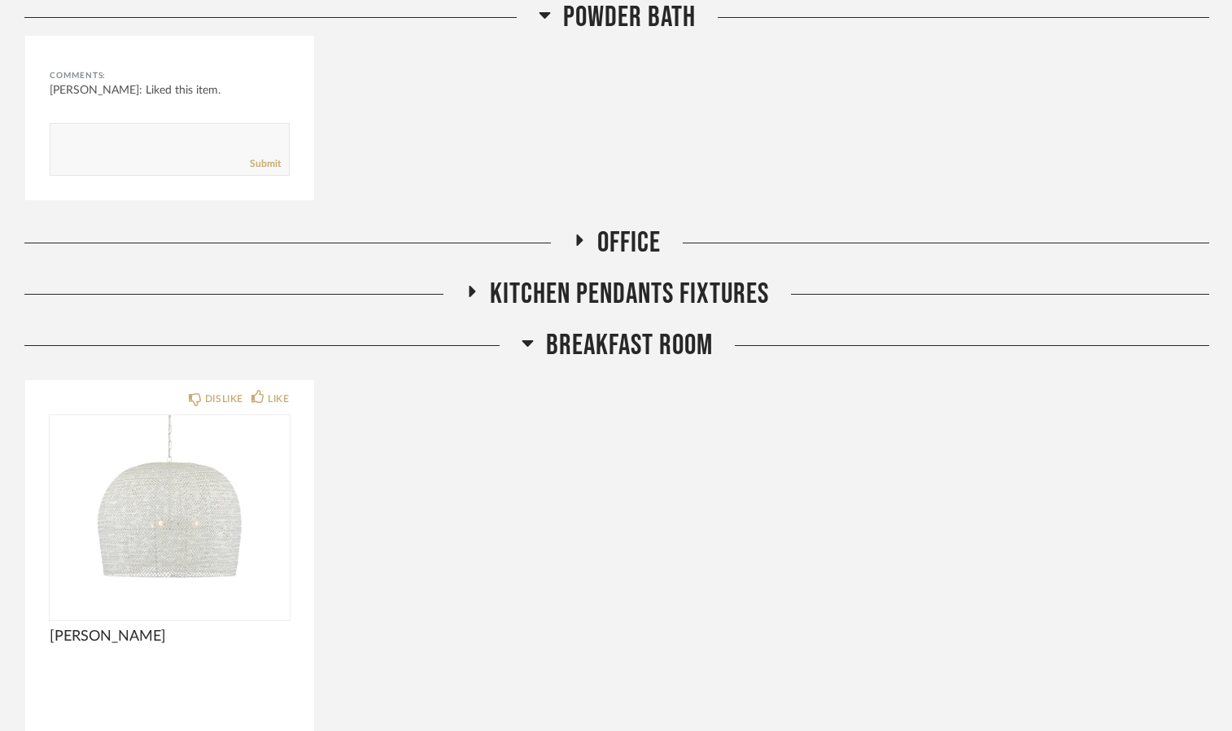
click at [617, 255] on span "Office" at bounding box center [628, 242] width 63 height 35
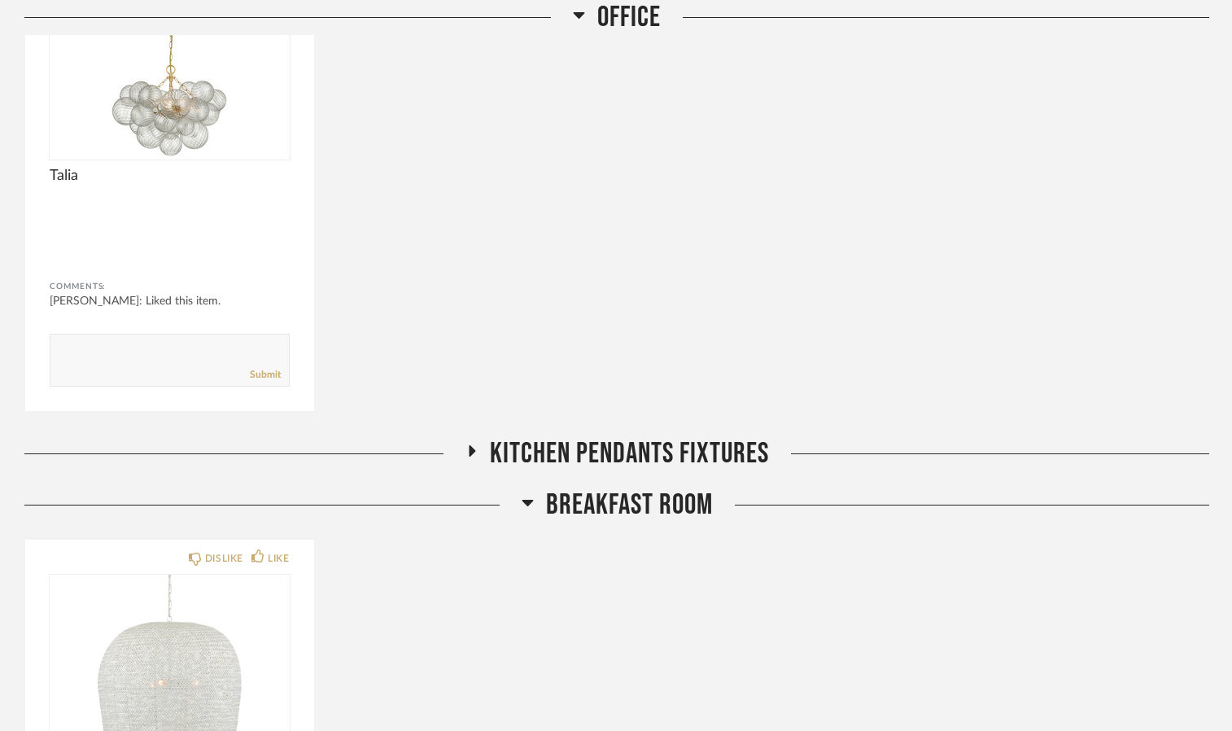
scroll to position [2149, 0]
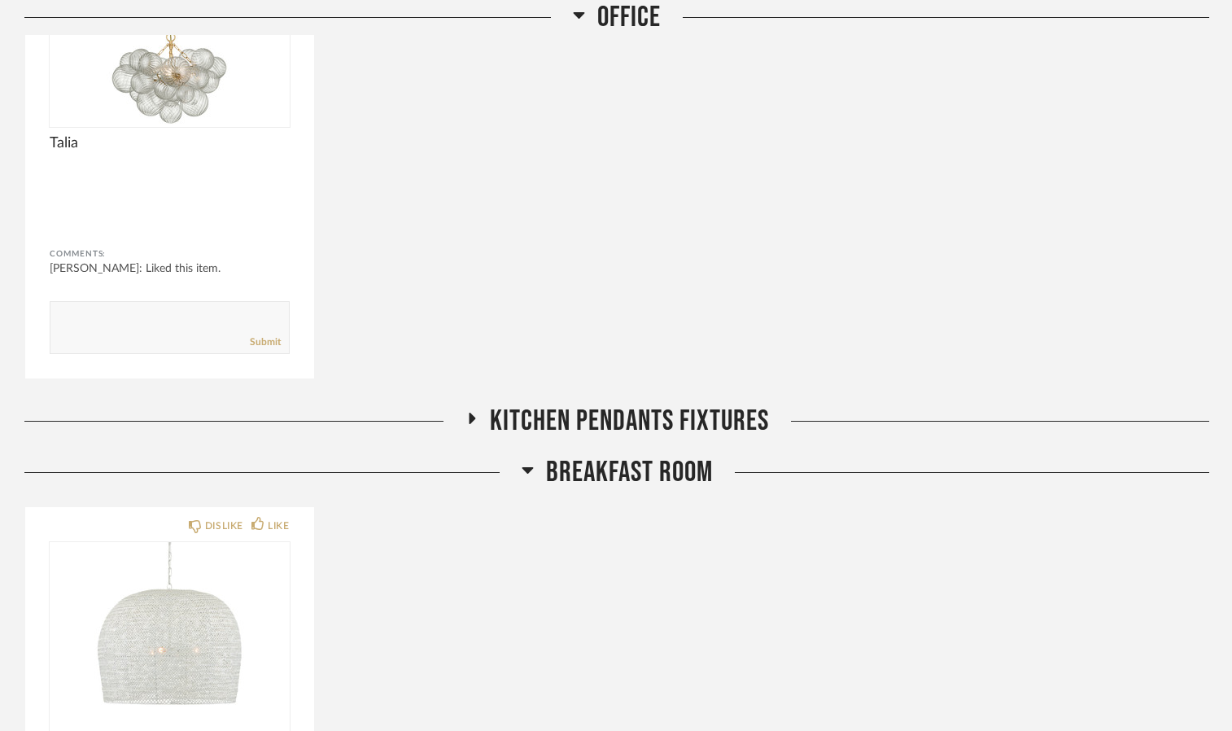
click at [646, 413] on span "KITCHEN PENDANTS FIXTURES" at bounding box center [629, 421] width 279 height 35
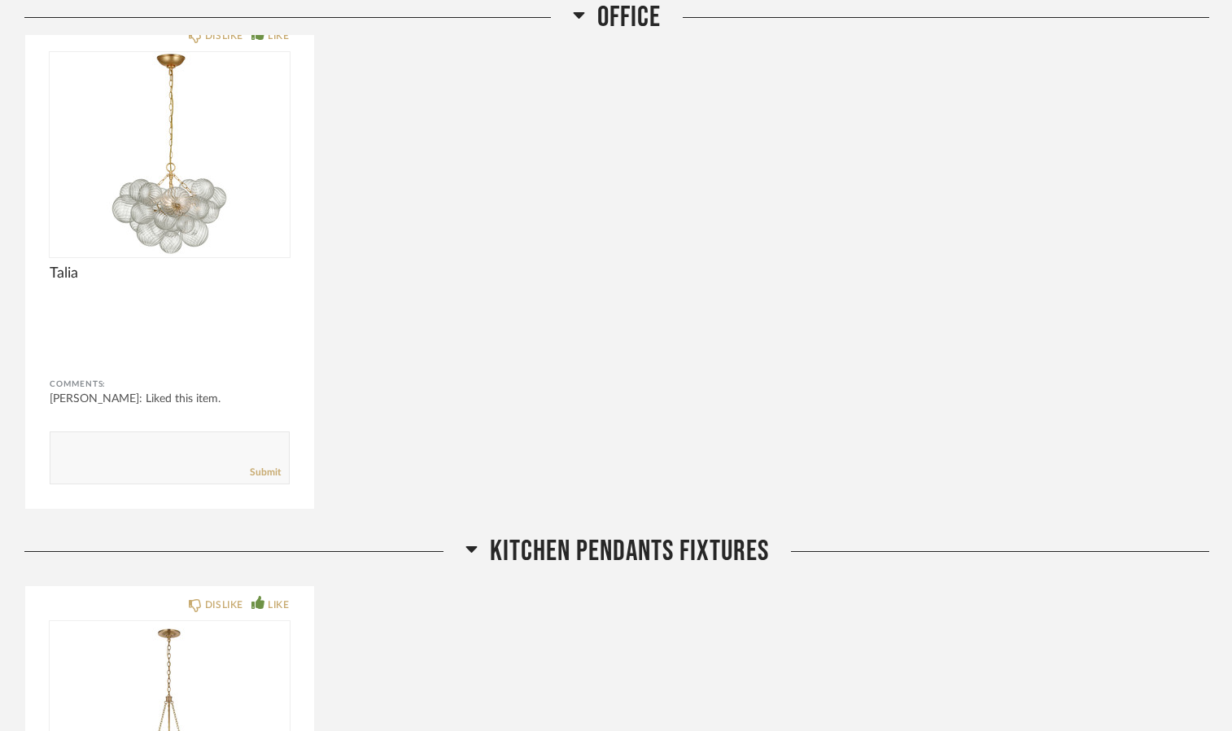
scroll to position [1986, 0]
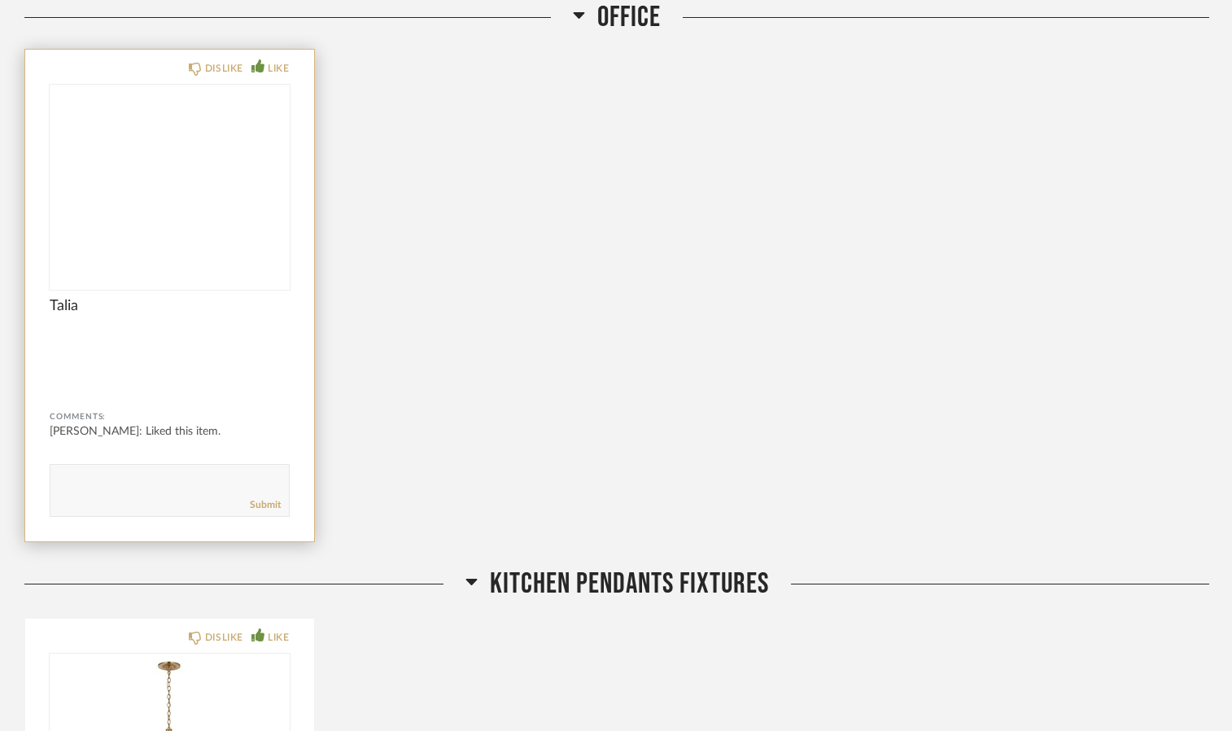
click at [0, 0] on img at bounding box center [0, 0] width 0 height 0
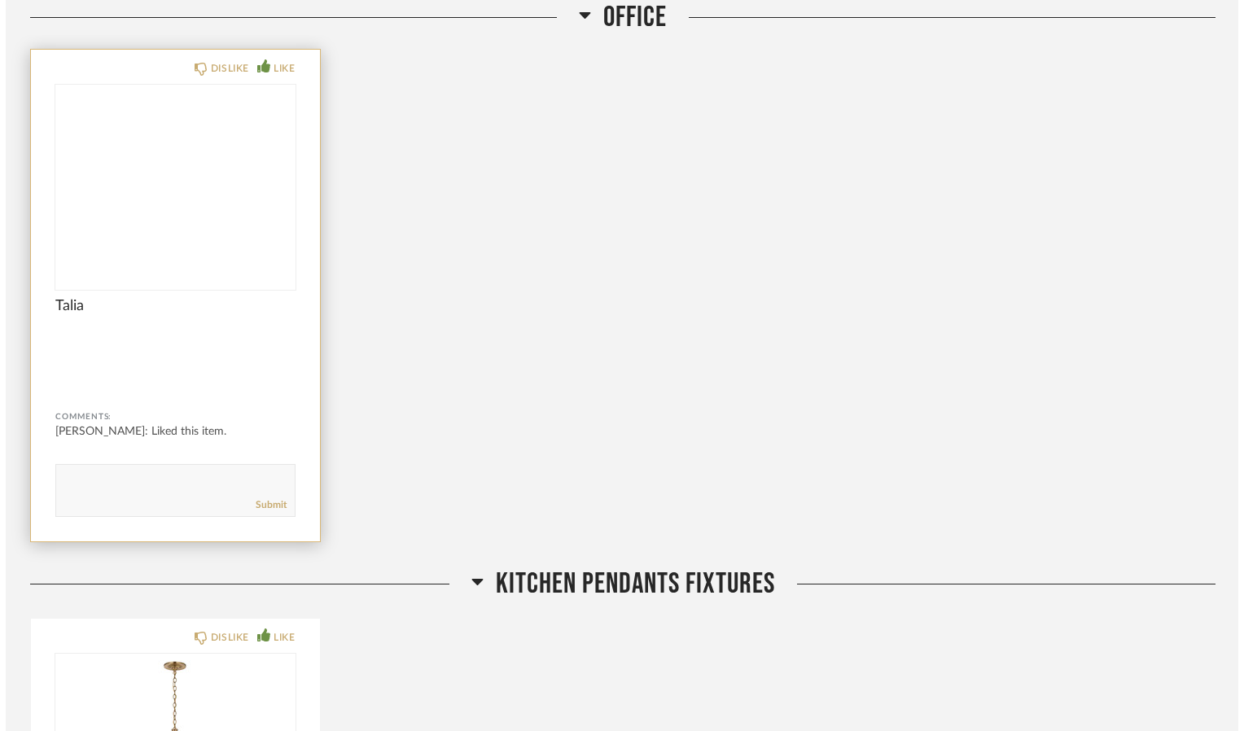
scroll to position [0, 0]
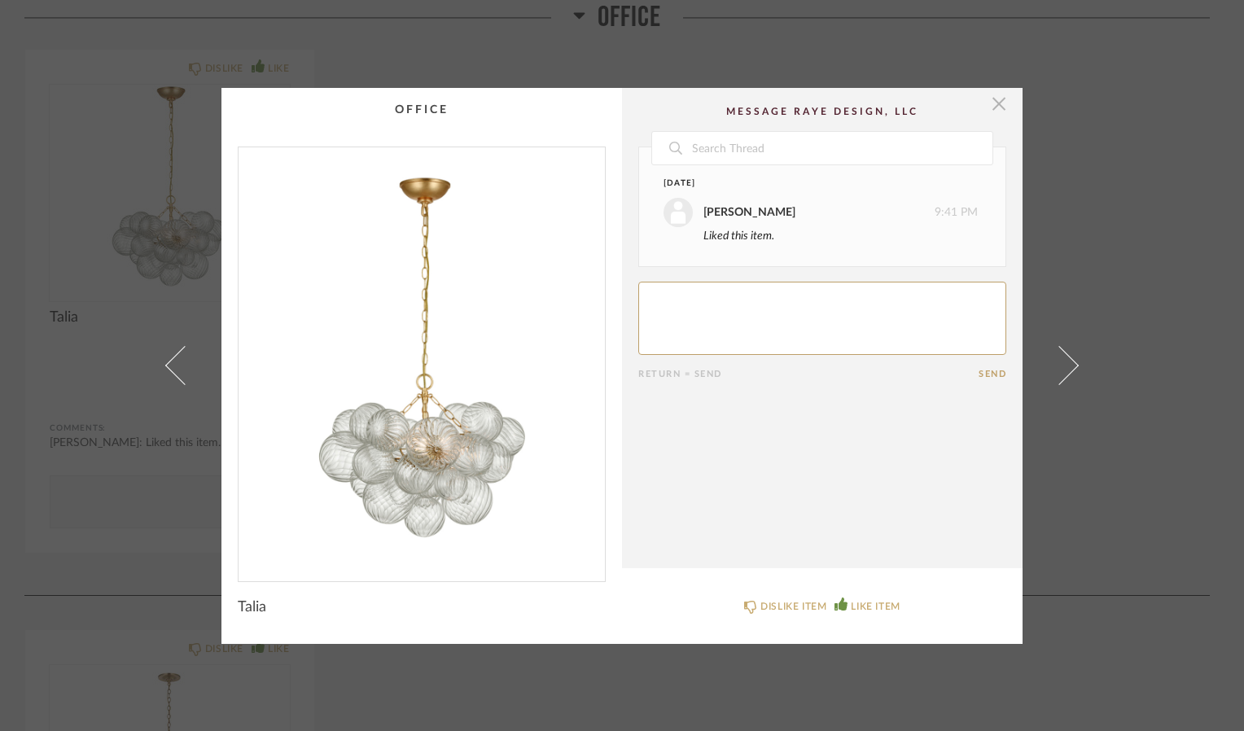
click at [995, 98] on span "button" at bounding box center [998, 104] width 33 height 33
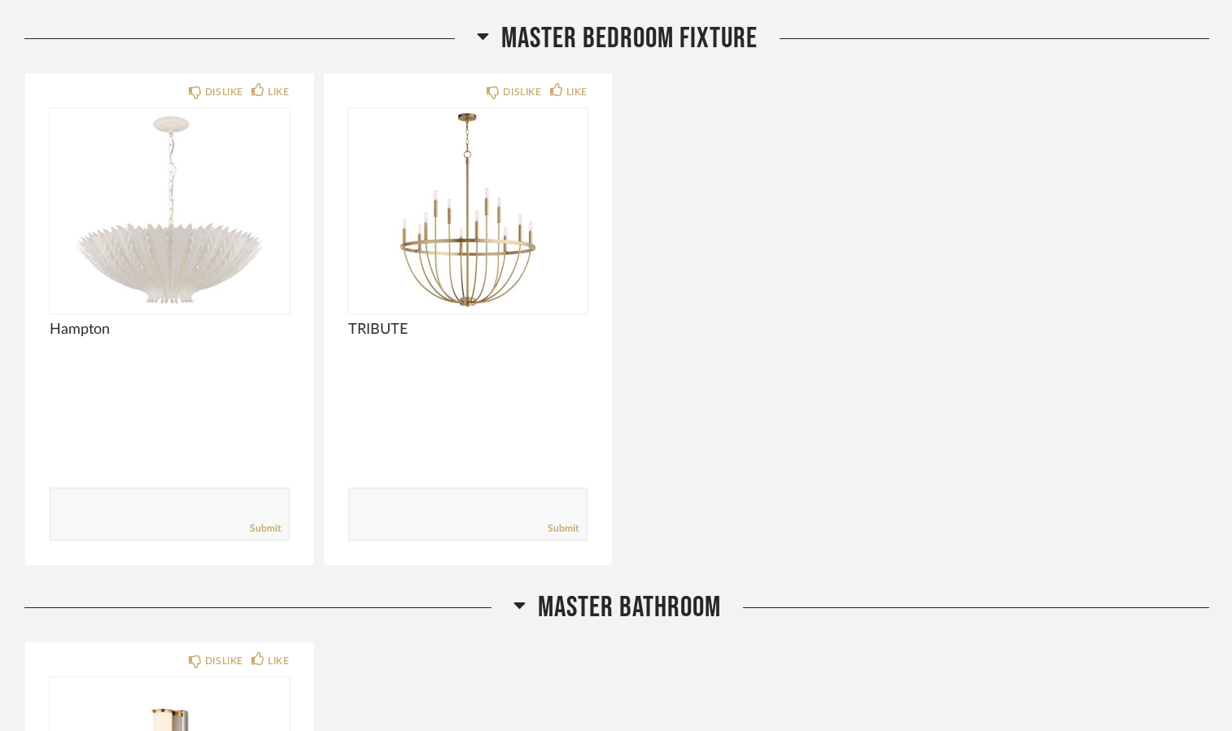
scroll to position [6504, 0]
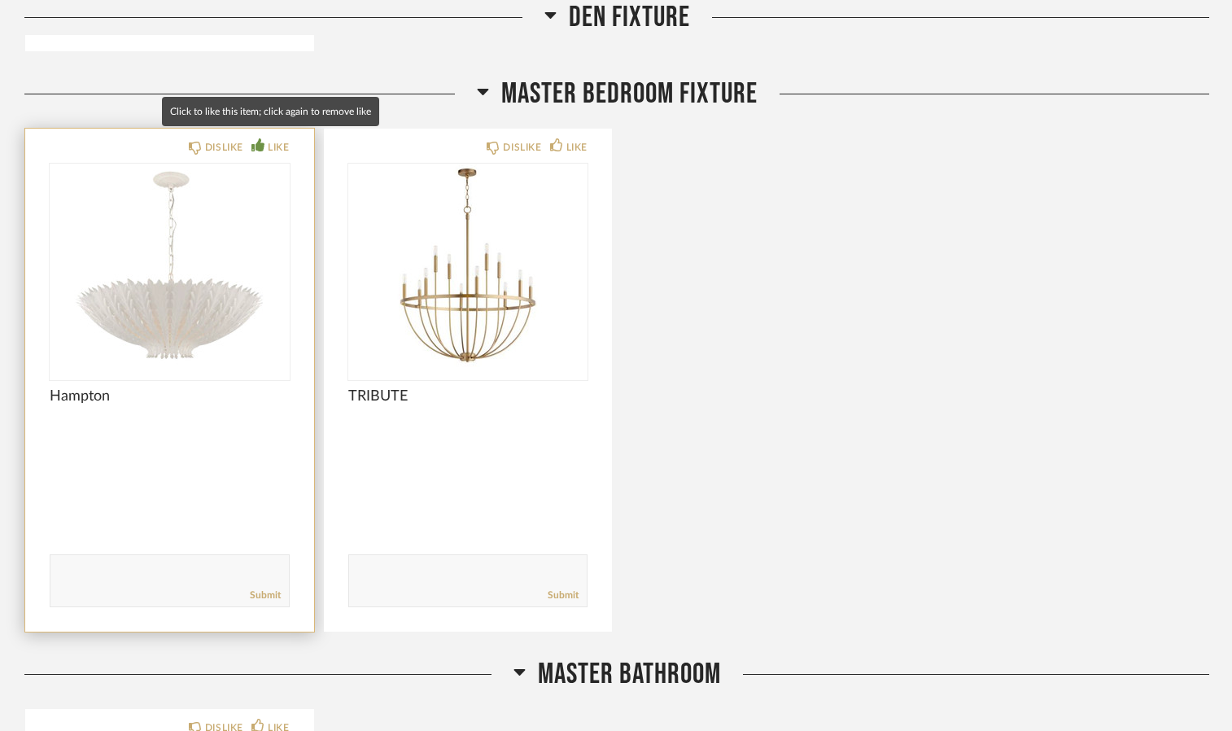
click at [266, 142] on div "LIKE" at bounding box center [269, 147] width 37 height 16
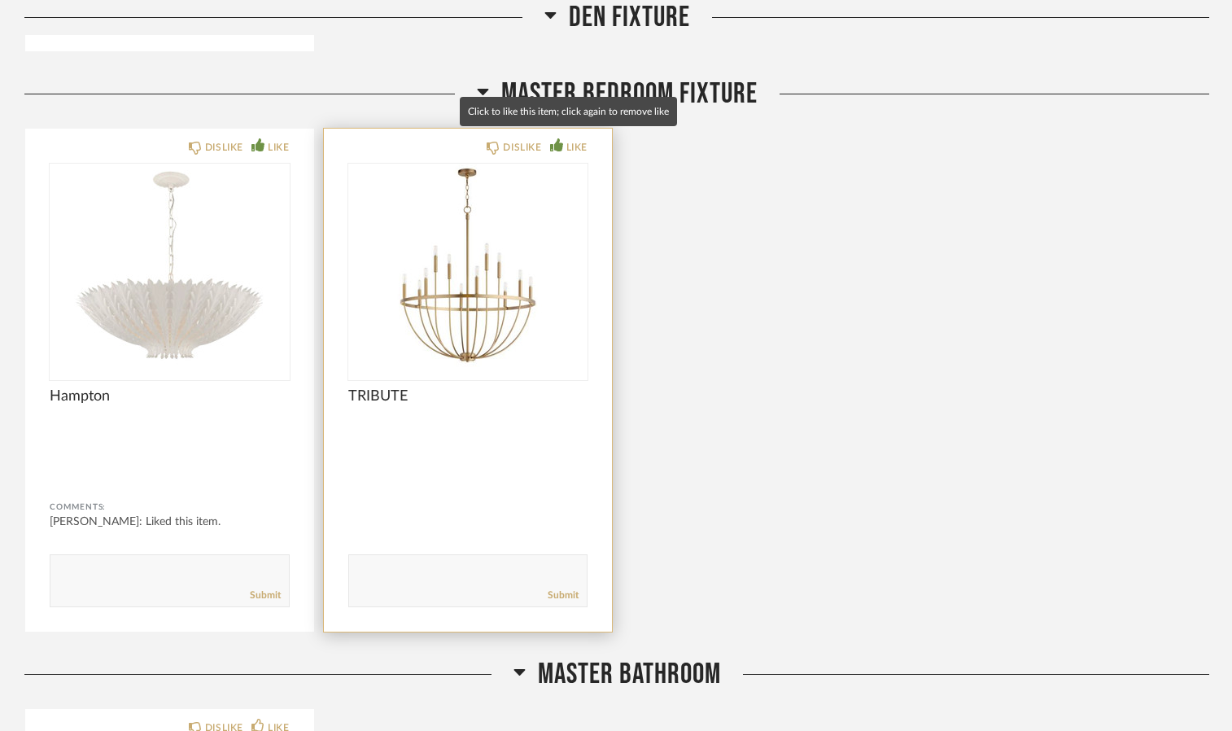
click at [573, 139] on div "LIKE" at bounding box center [576, 147] width 21 height 16
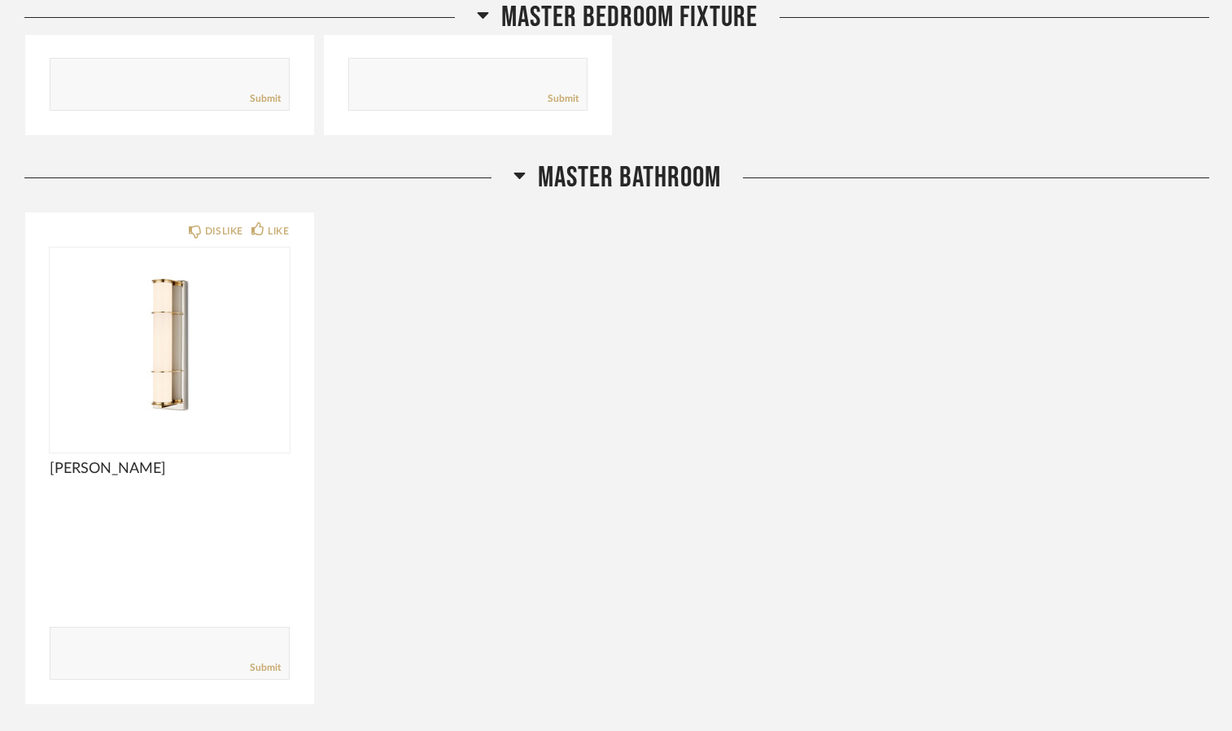
scroll to position [6991, 0]
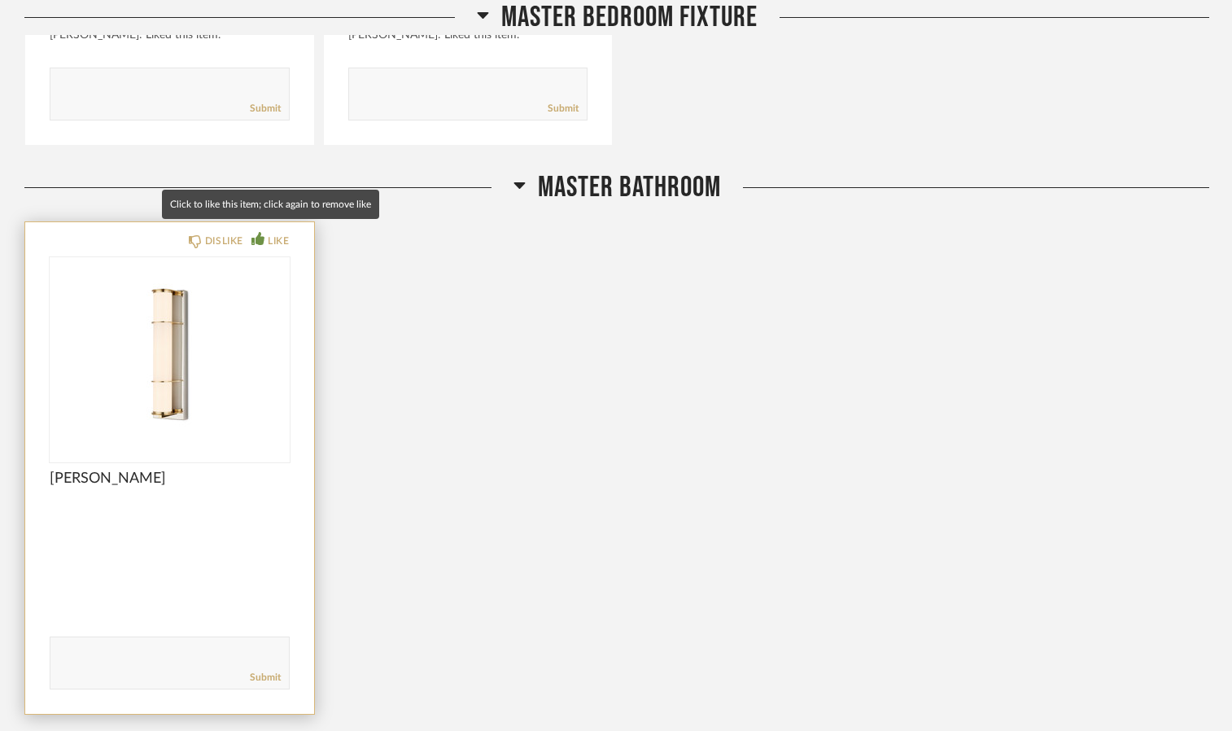
click at [282, 233] on div "LIKE" at bounding box center [278, 241] width 21 height 16
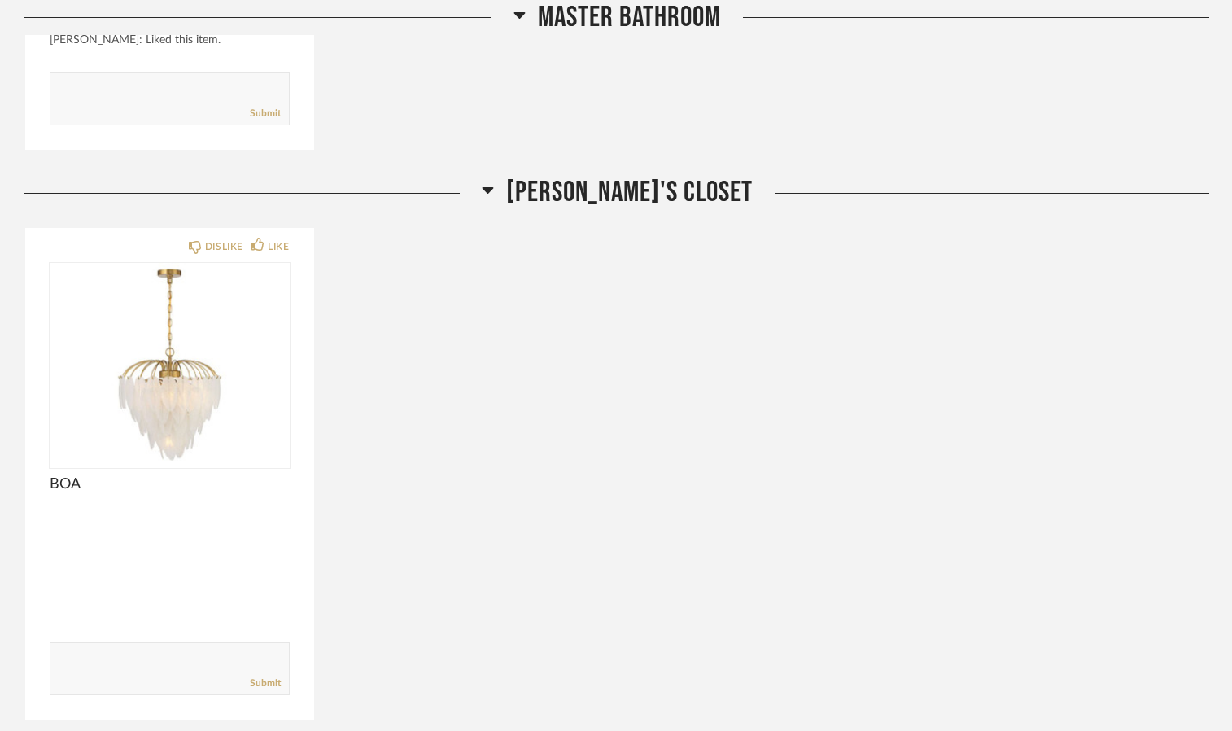
scroll to position [7564, 0]
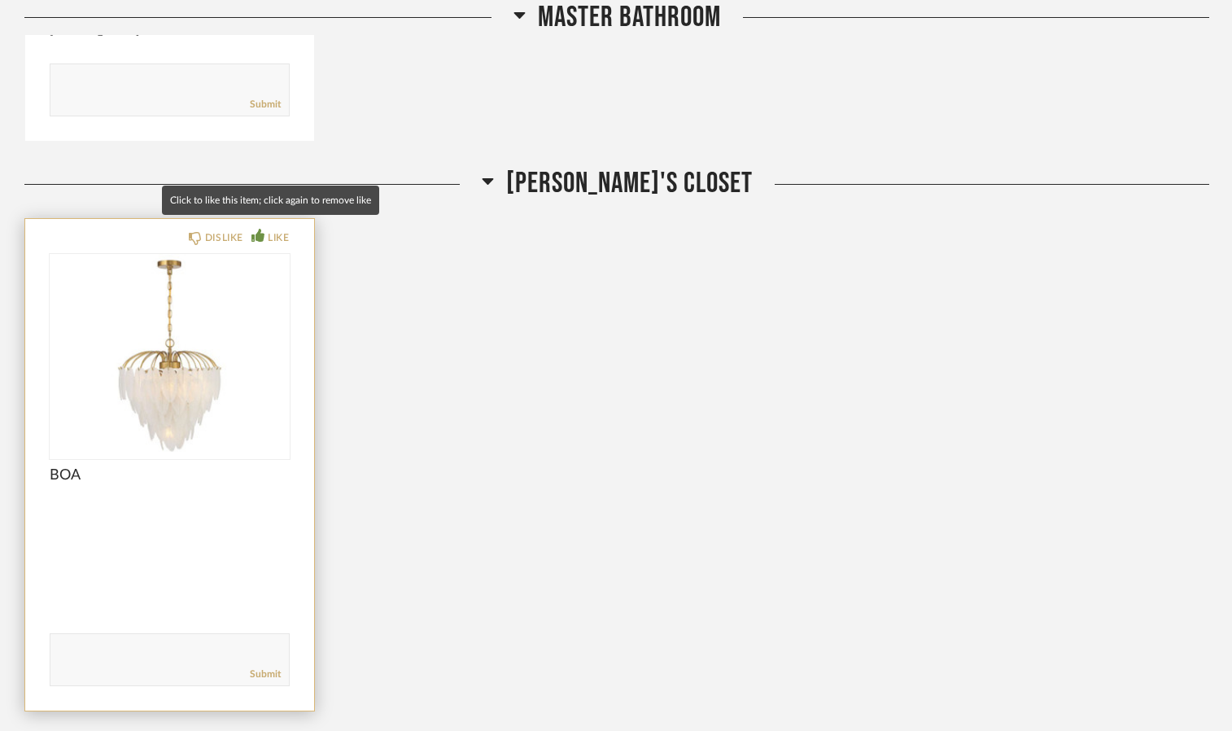
click at [278, 230] on div "LIKE" at bounding box center [278, 238] width 21 height 16
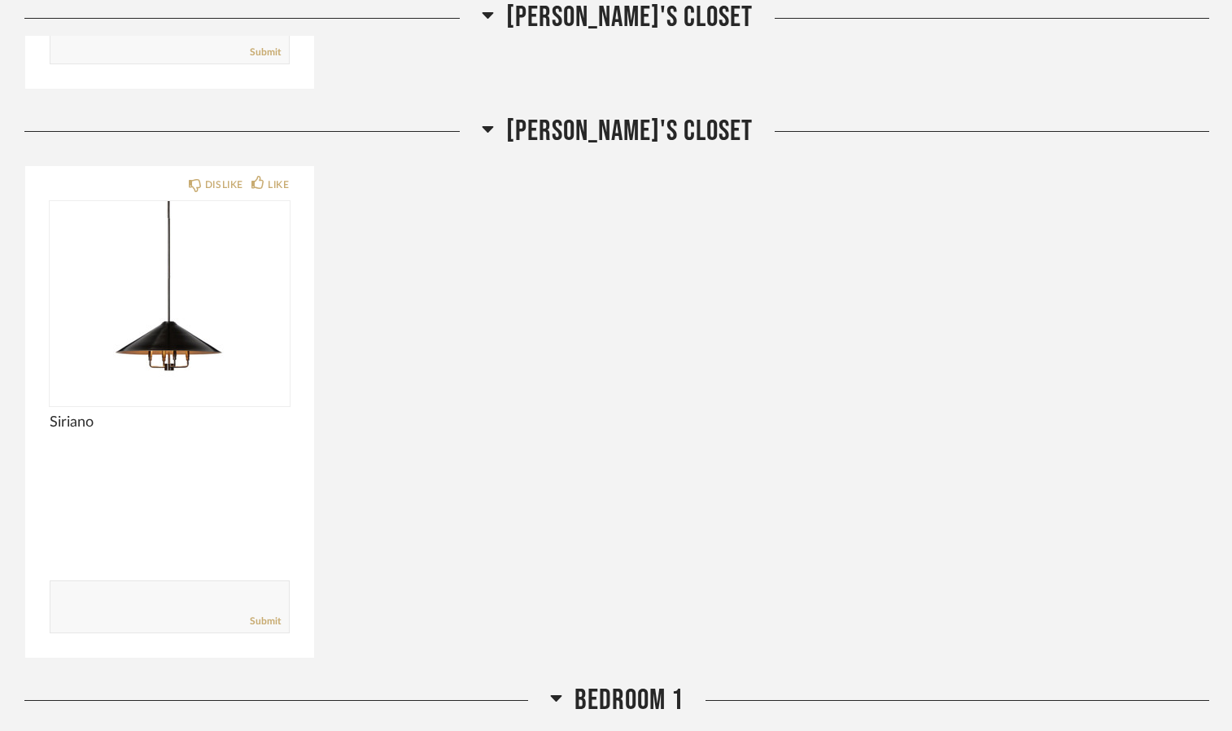
scroll to position [8205, 0]
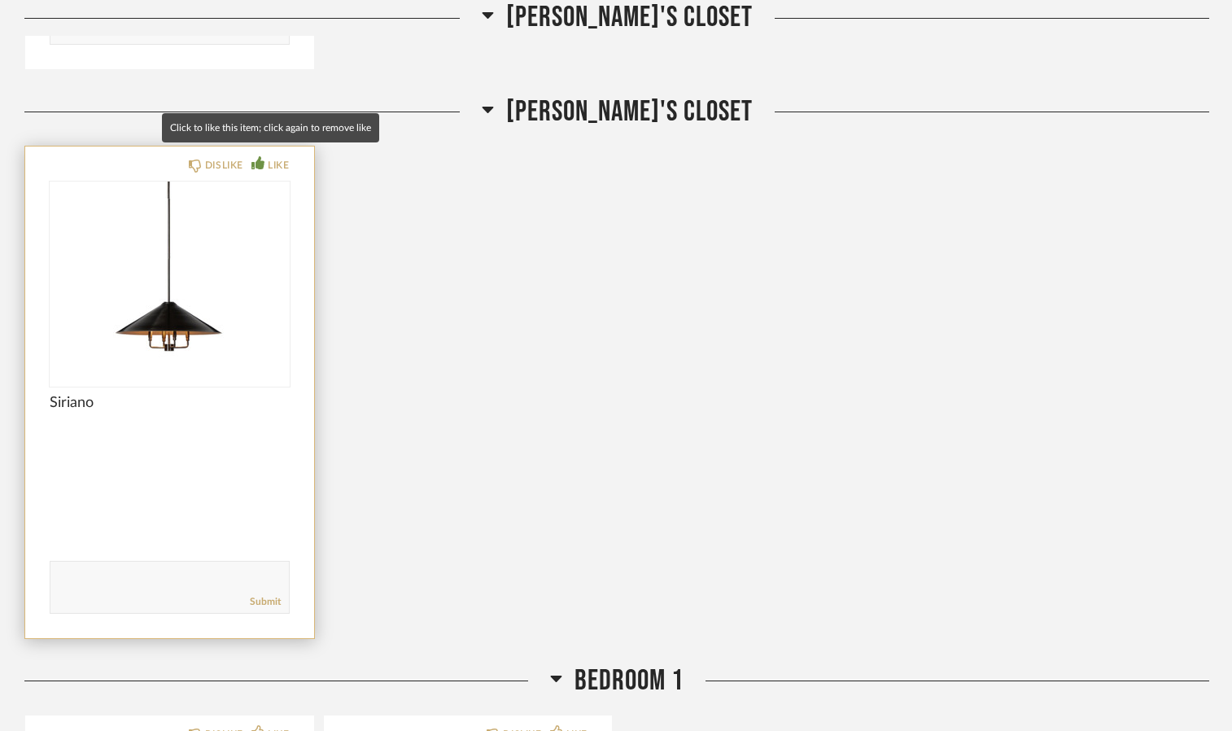
click at [288, 157] on div "LIKE" at bounding box center [278, 165] width 21 height 16
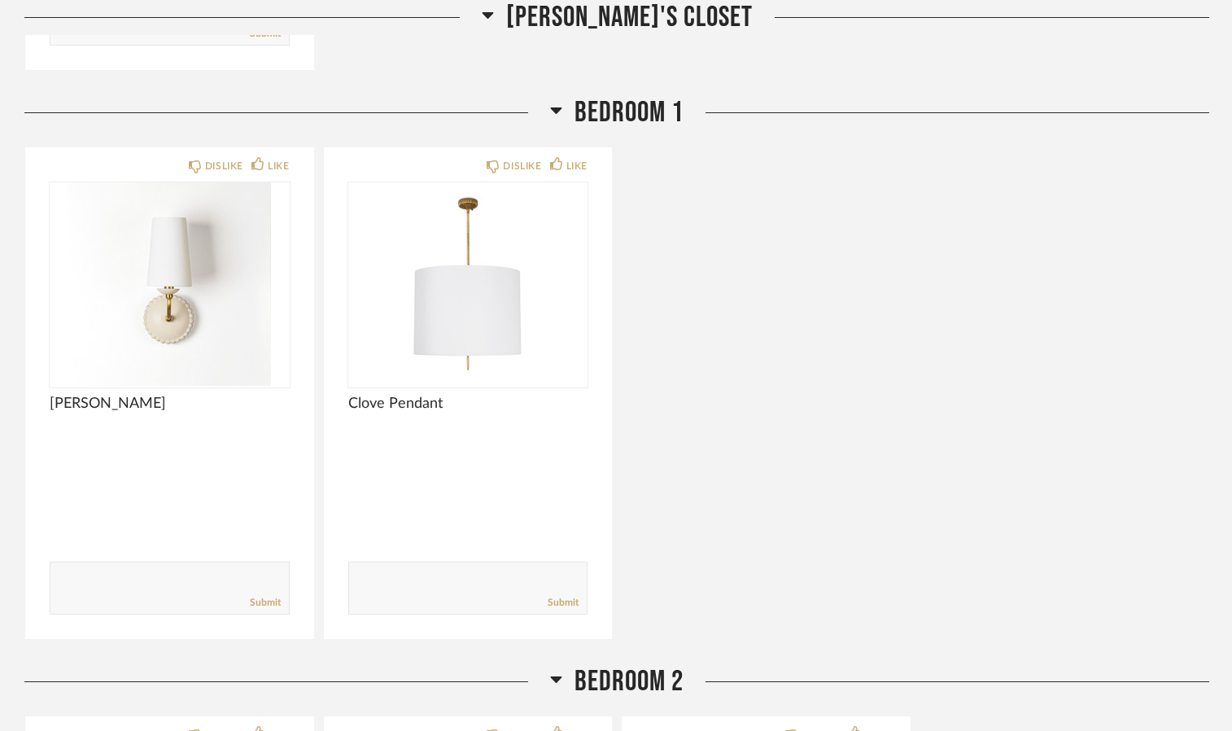
scroll to position [8764, 0]
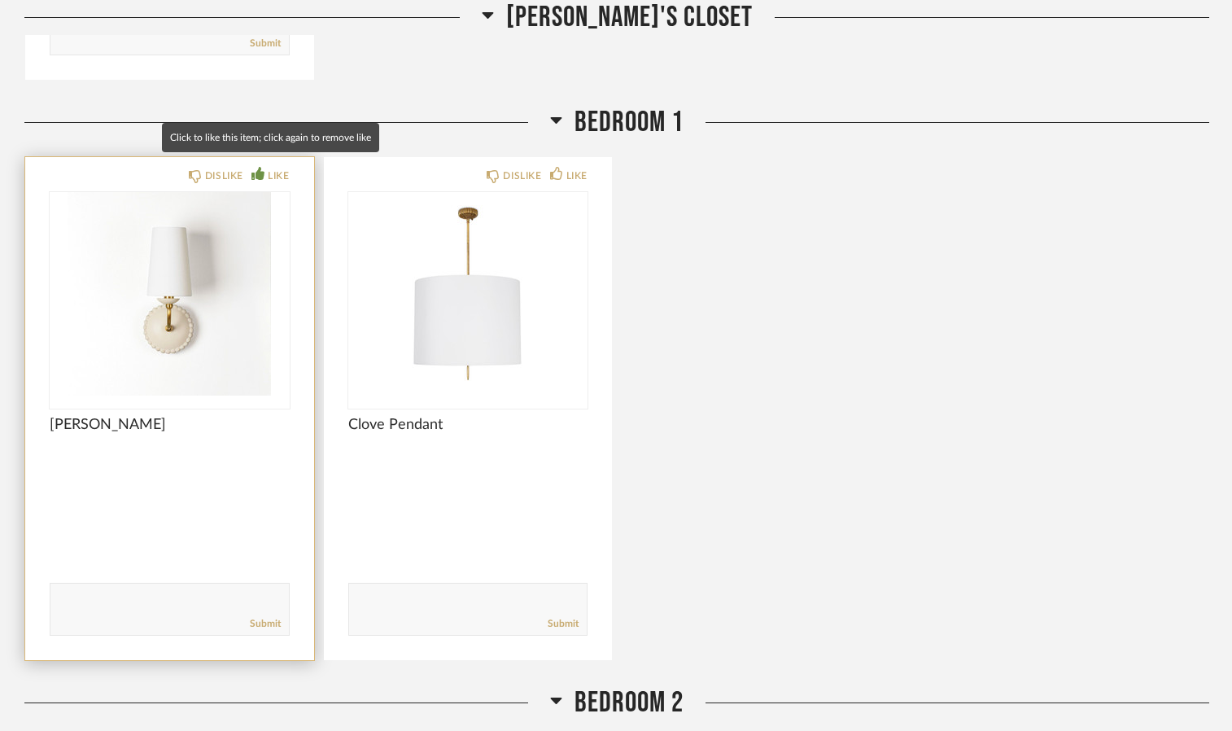
click at [271, 171] on div "LIKE" at bounding box center [278, 176] width 21 height 16
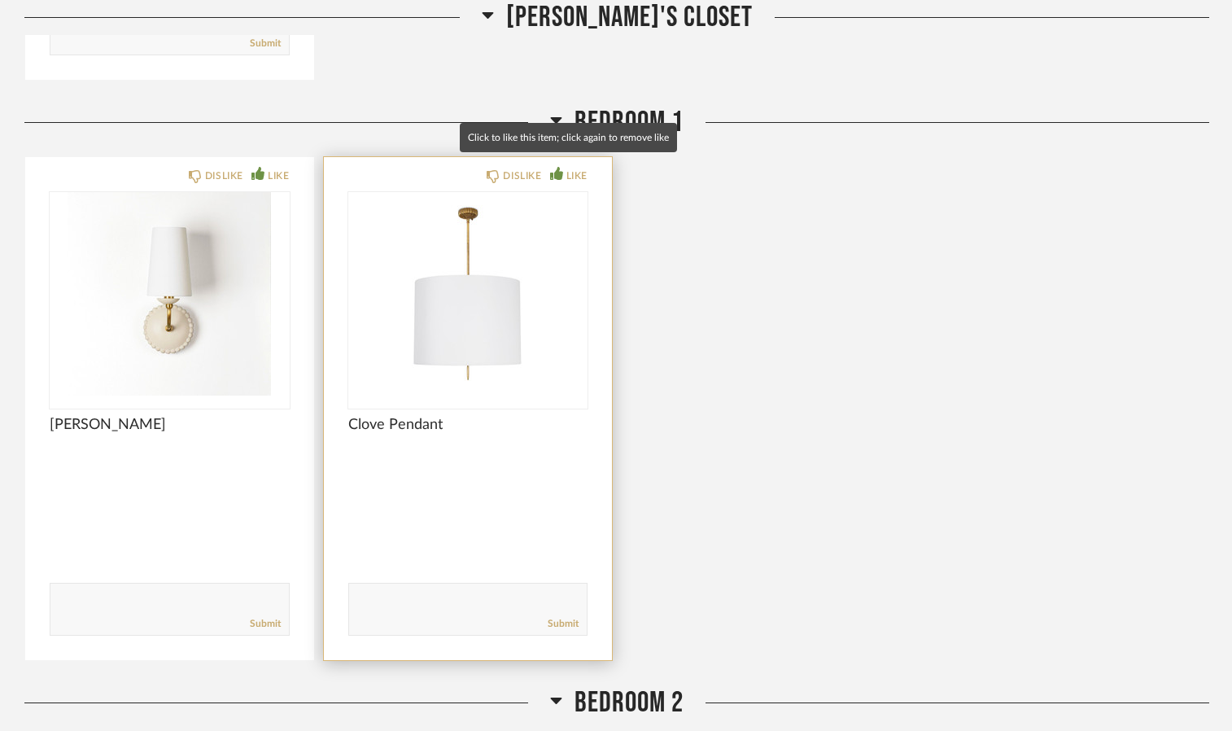
click at [575, 168] on div "LIKE" at bounding box center [576, 176] width 21 height 16
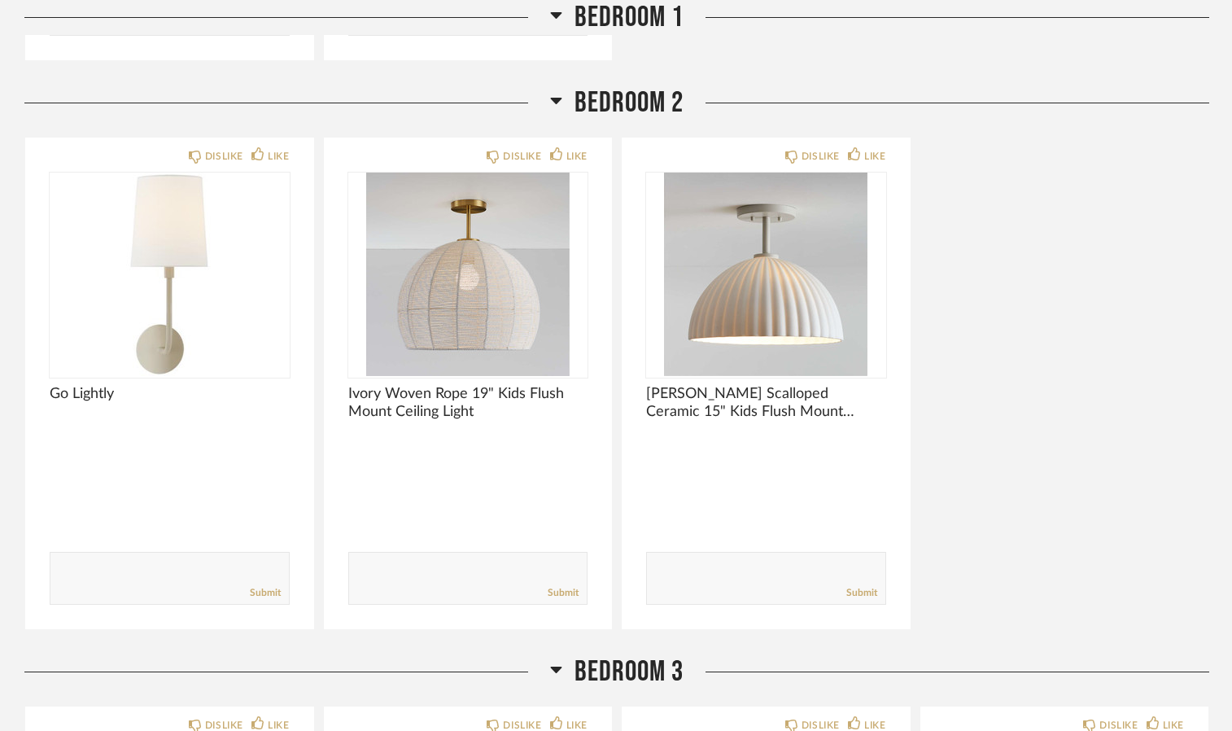
scroll to position [9374, 0]
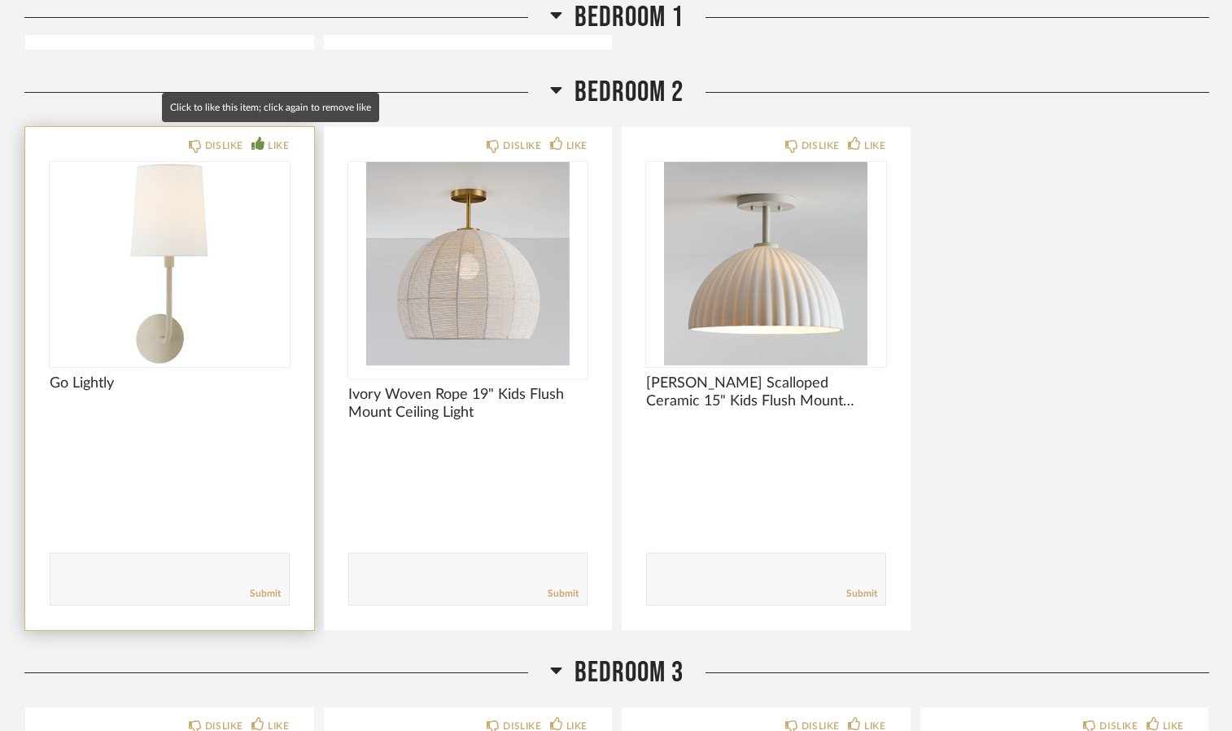
click at [275, 138] on div "LIKE" at bounding box center [278, 146] width 21 height 16
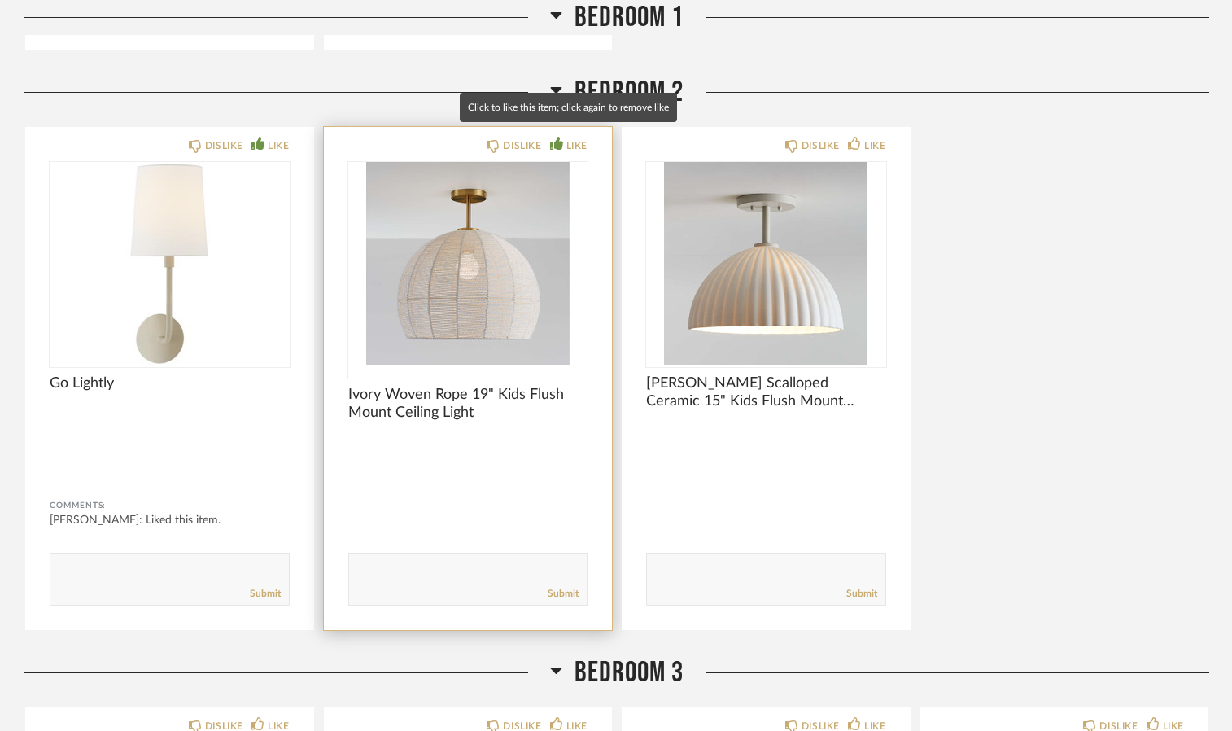
click at [576, 143] on div "LIKE" at bounding box center [576, 146] width 21 height 16
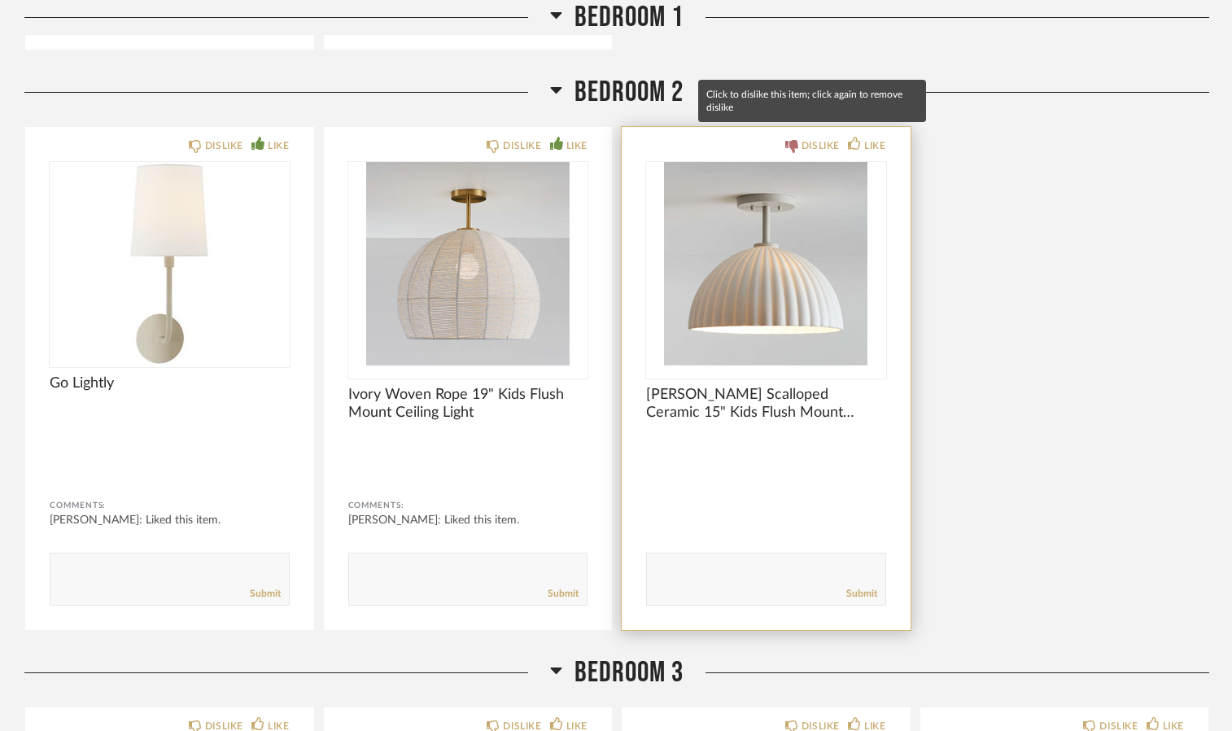
click at [813, 138] on div "DISLIKE" at bounding box center [821, 146] width 38 height 16
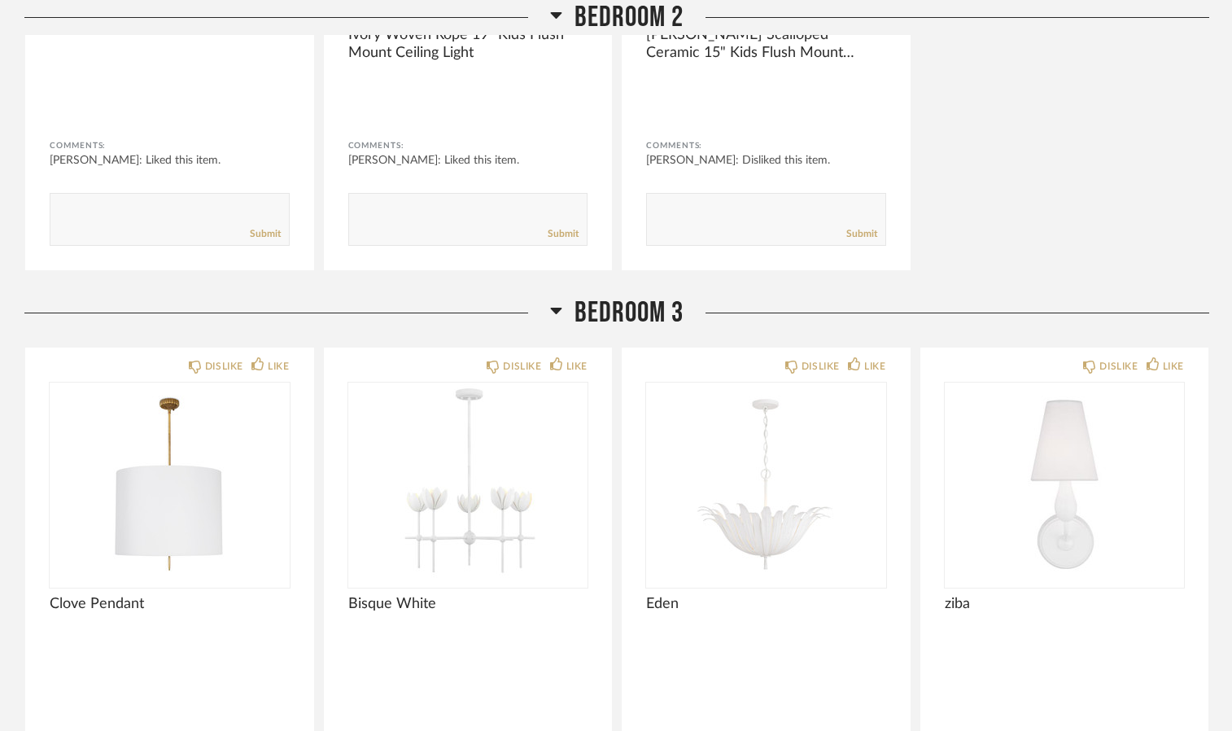
scroll to position [9897, 0]
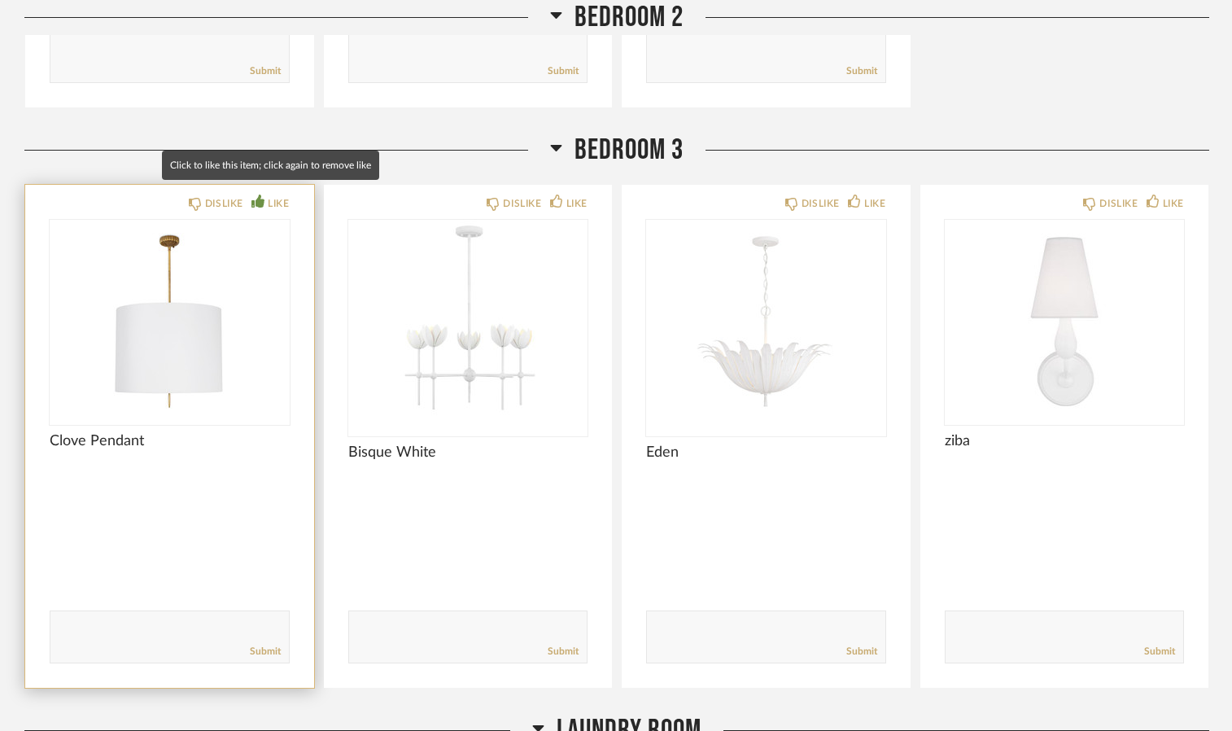
click at [268, 197] on div "LIKE" at bounding box center [278, 203] width 21 height 16
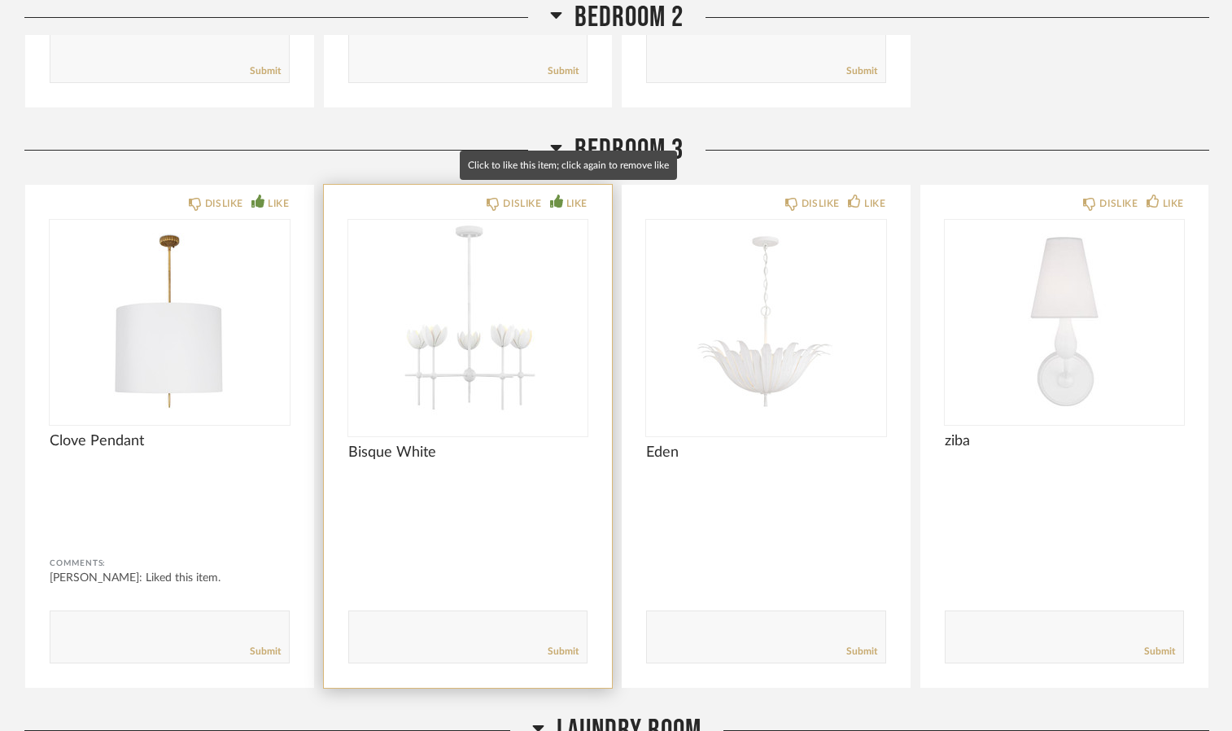
click at [571, 195] on div "LIKE" at bounding box center [576, 203] width 21 height 16
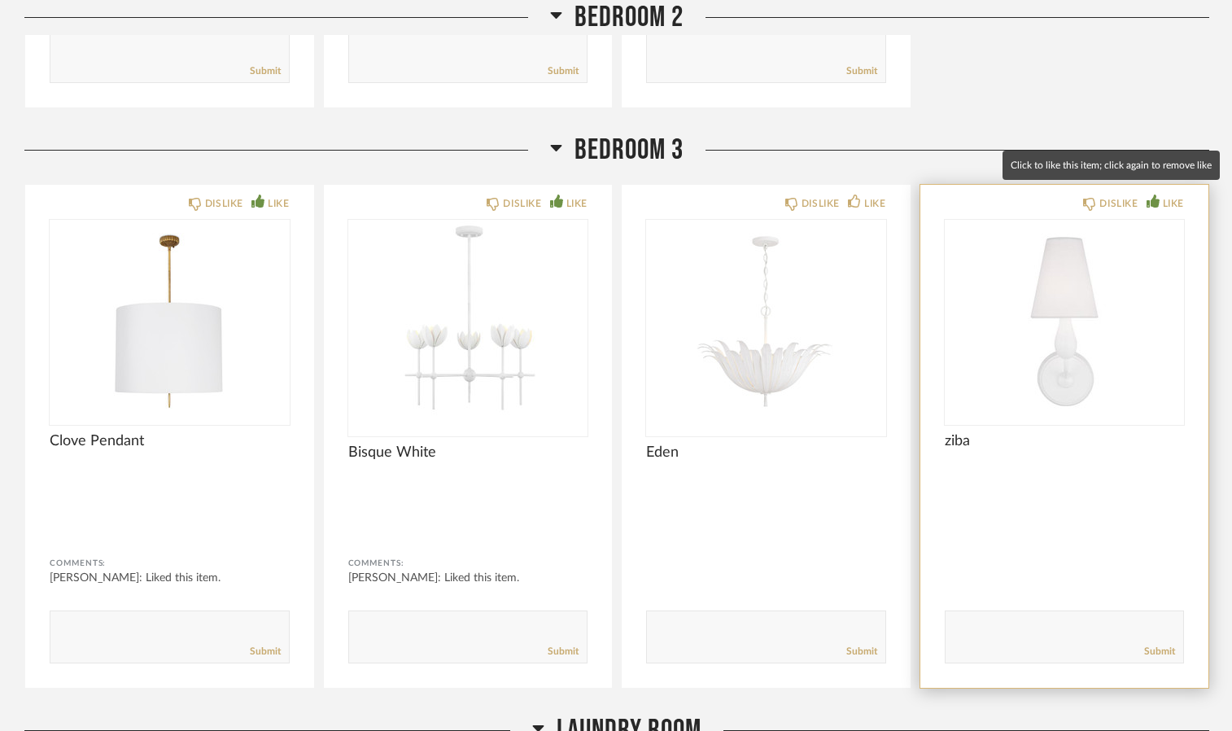
click at [1169, 195] on div "LIKE" at bounding box center [1173, 203] width 21 height 16
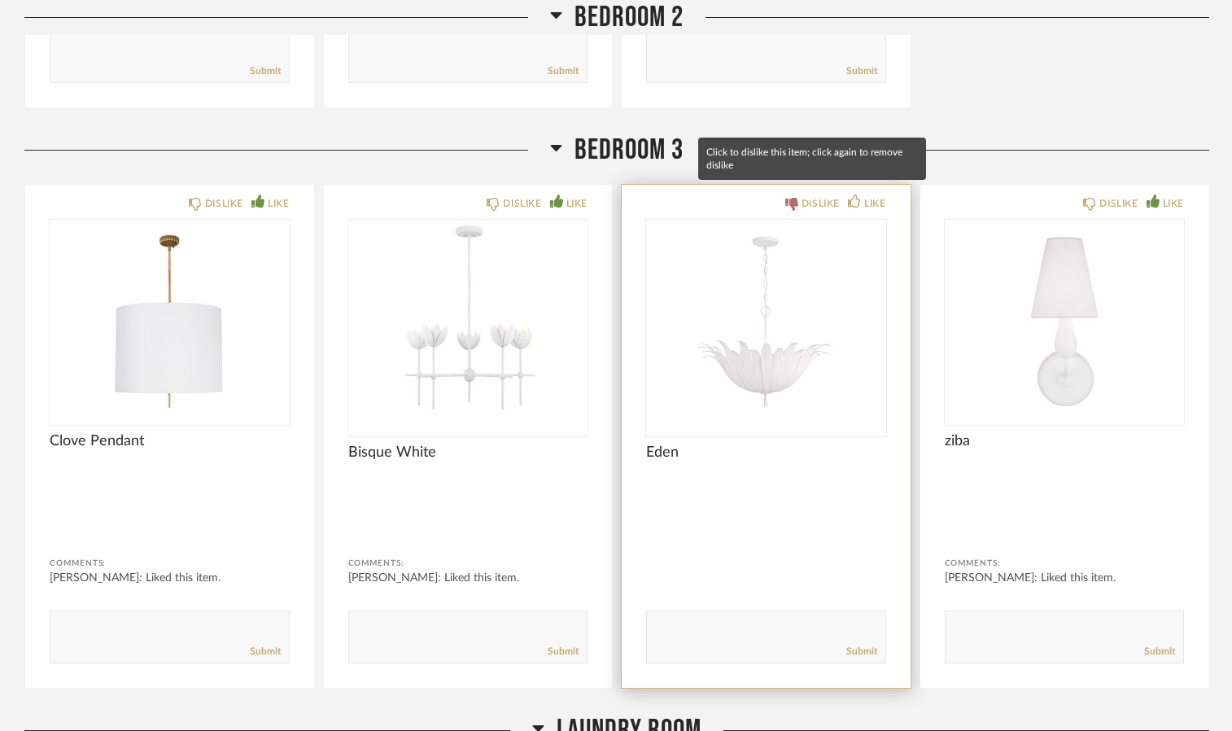
click at [820, 195] on div "DISLIKE" at bounding box center [821, 203] width 38 height 16
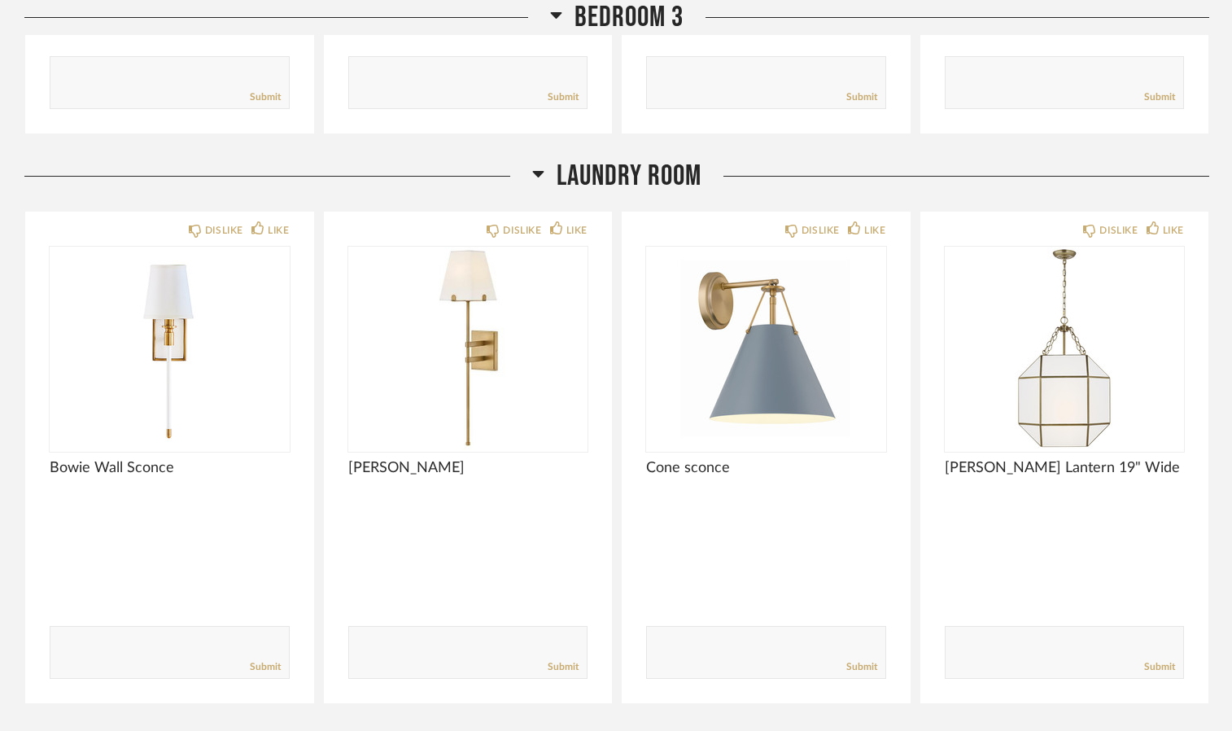
scroll to position [10440, 0]
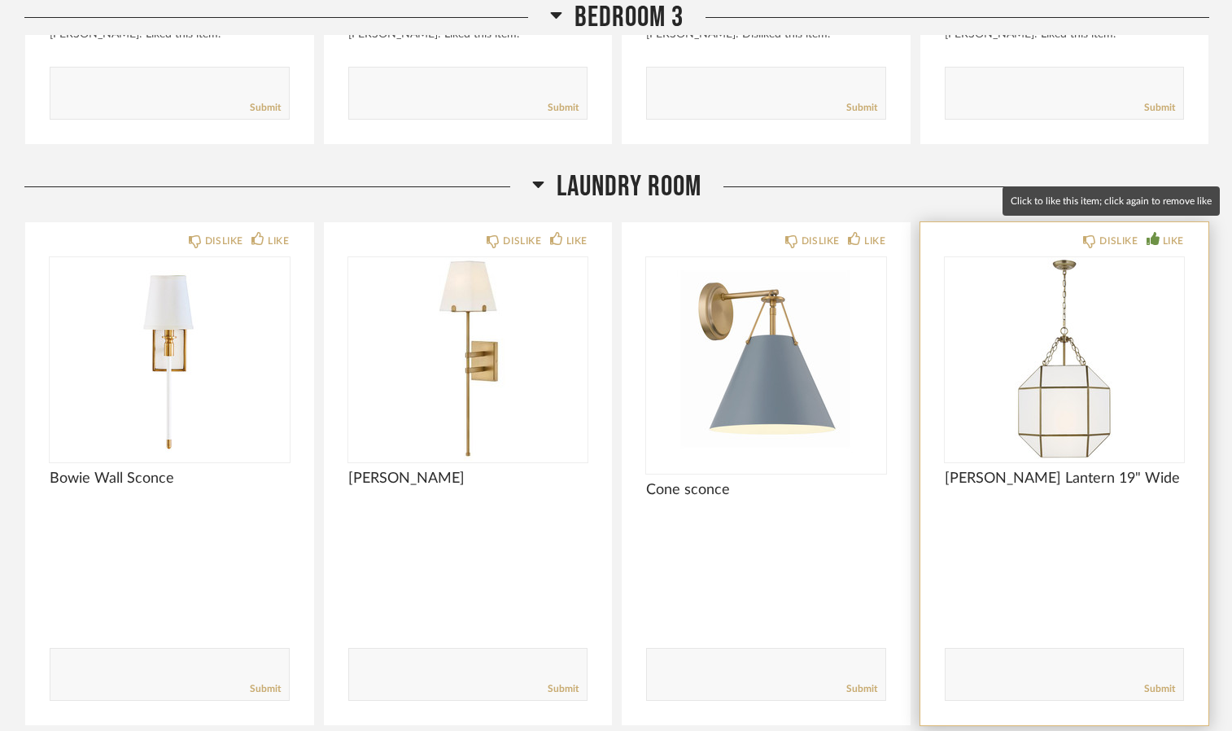
click at [1174, 233] on div "LIKE" at bounding box center [1173, 241] width 21 height 16
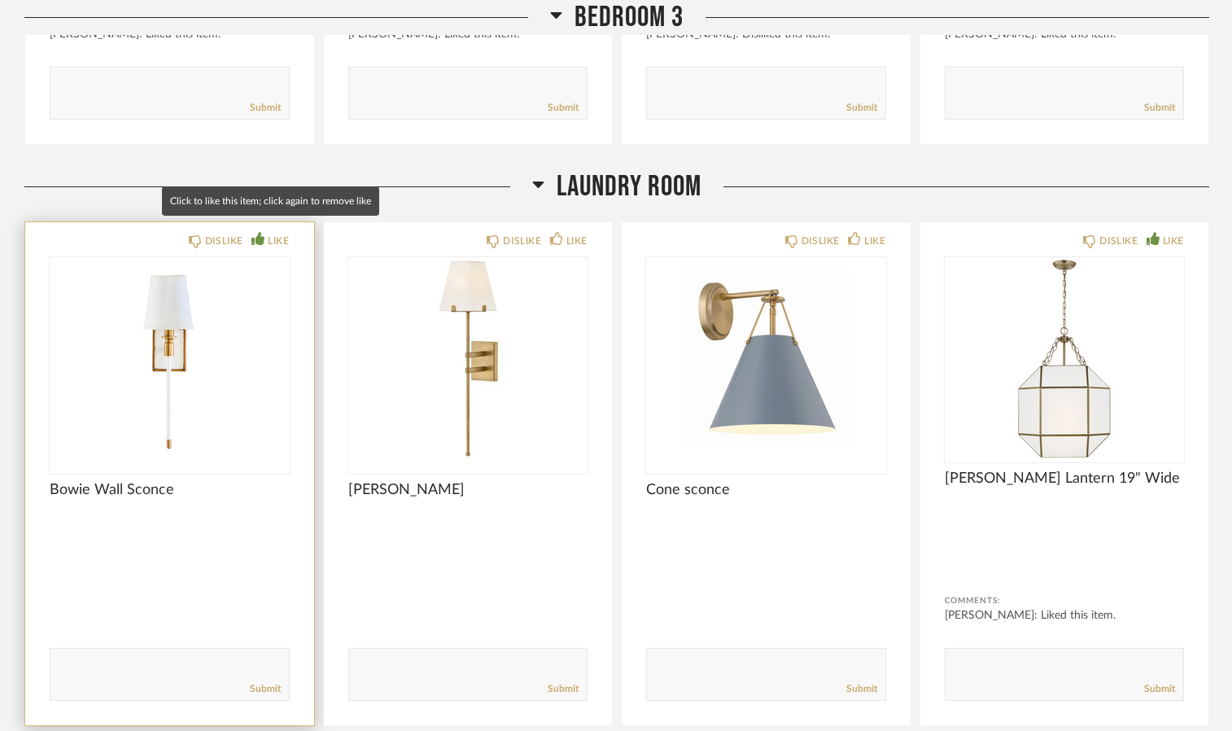
click at [282, 233] on div "LIKE" at bounding box center [278, 241] width 21 height 16
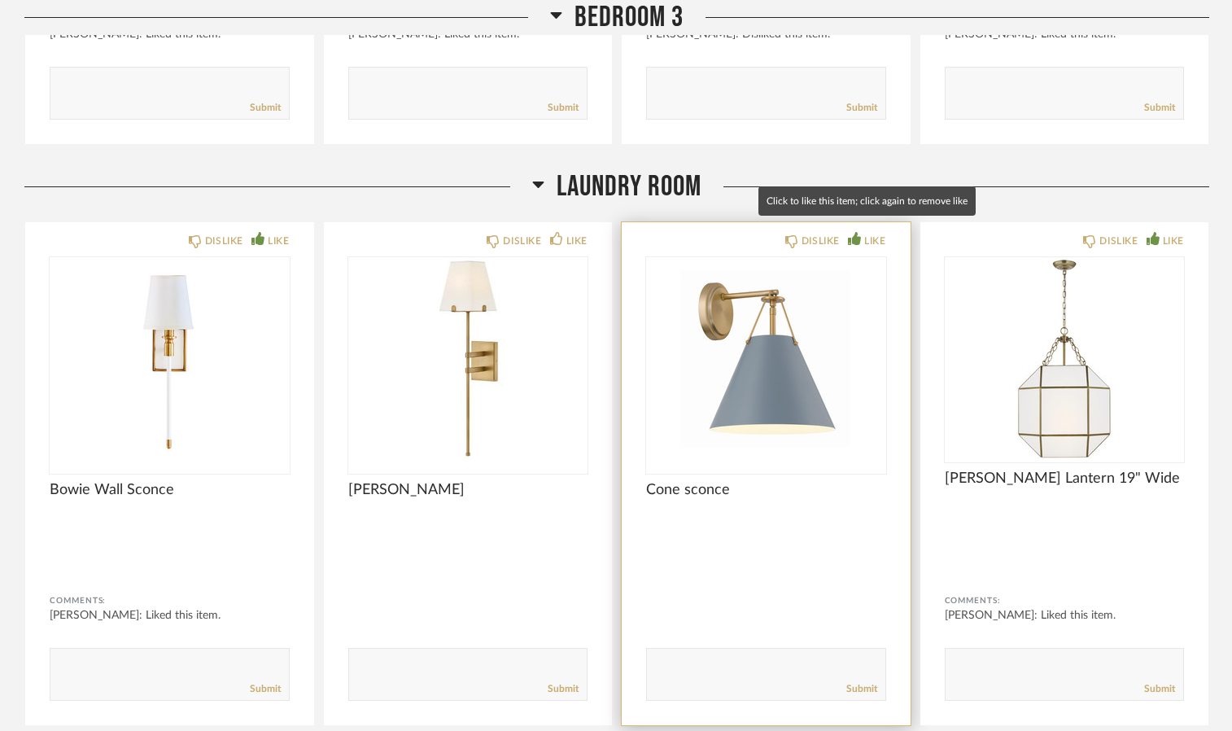
click at [870, 233] on div "LIKE" at bounding box center [874, 241] width 21 height 16
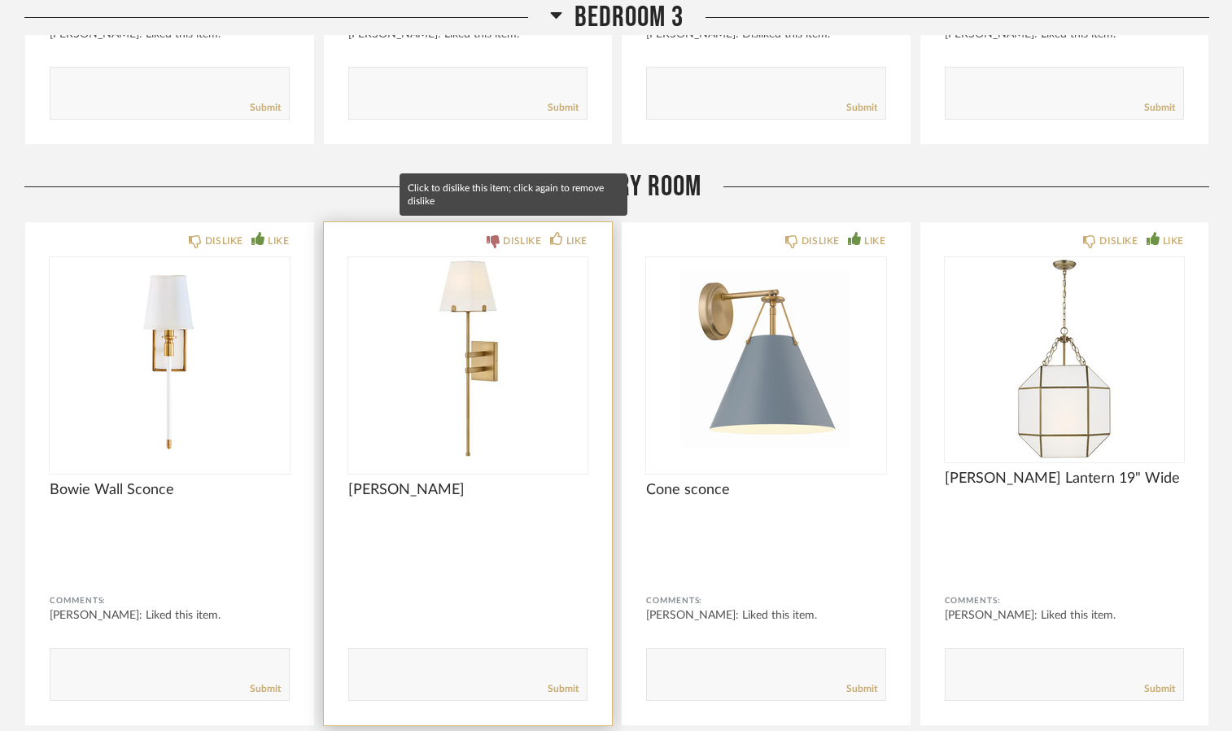
click at [516, 234] on div "DISLIKE" at bounding box center [522, 241] width 38 height 16
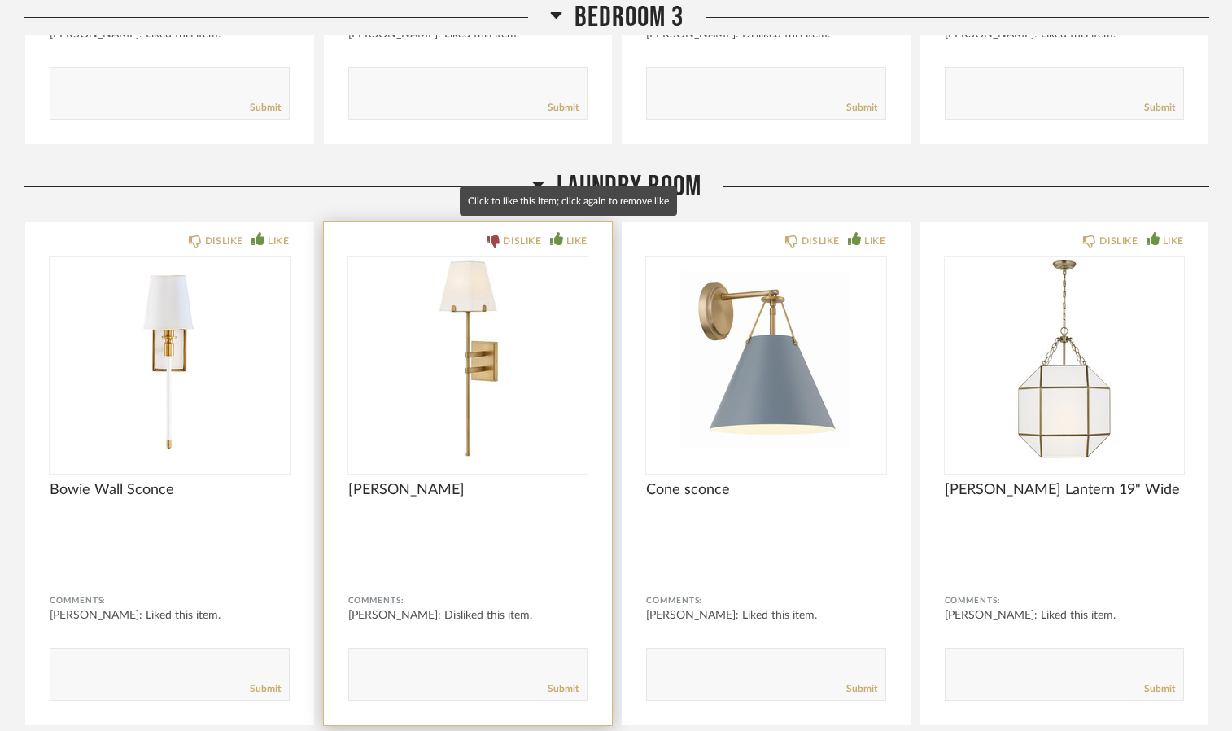
click at [580, 233] on div "LIKE" at bounding box center [576, 241] width 21 height 16
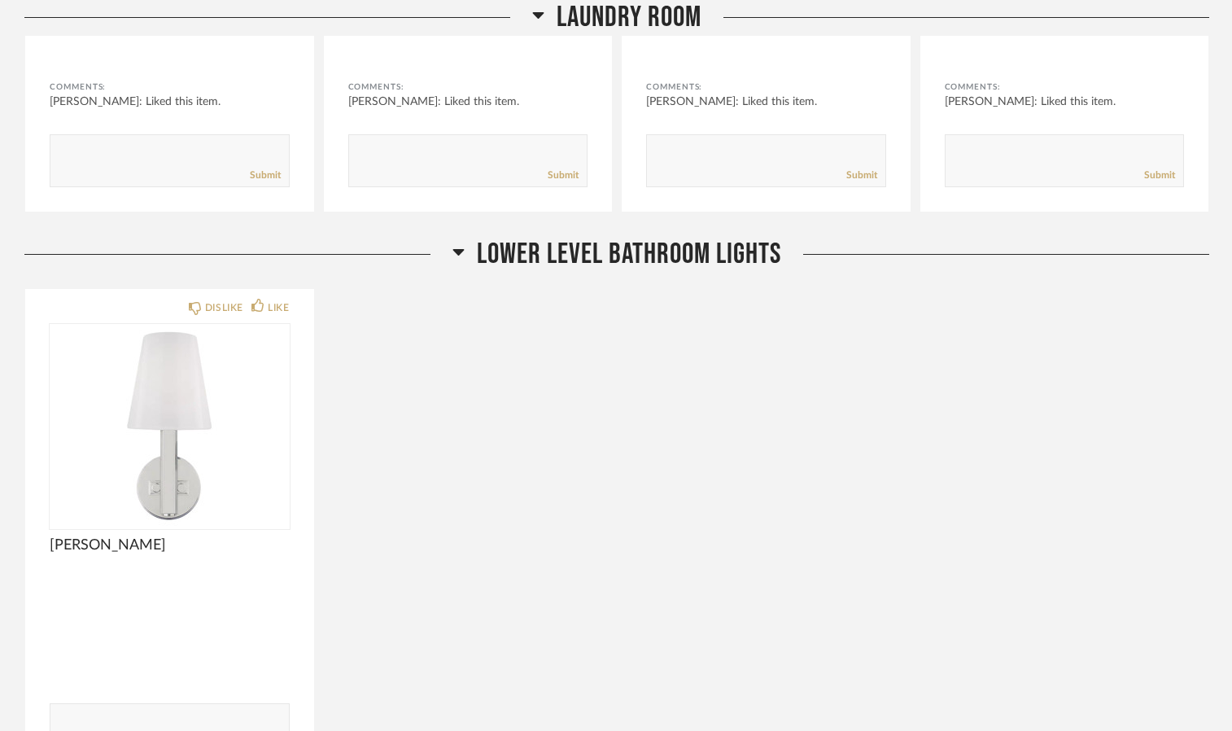
scroll to position [10975, 0]
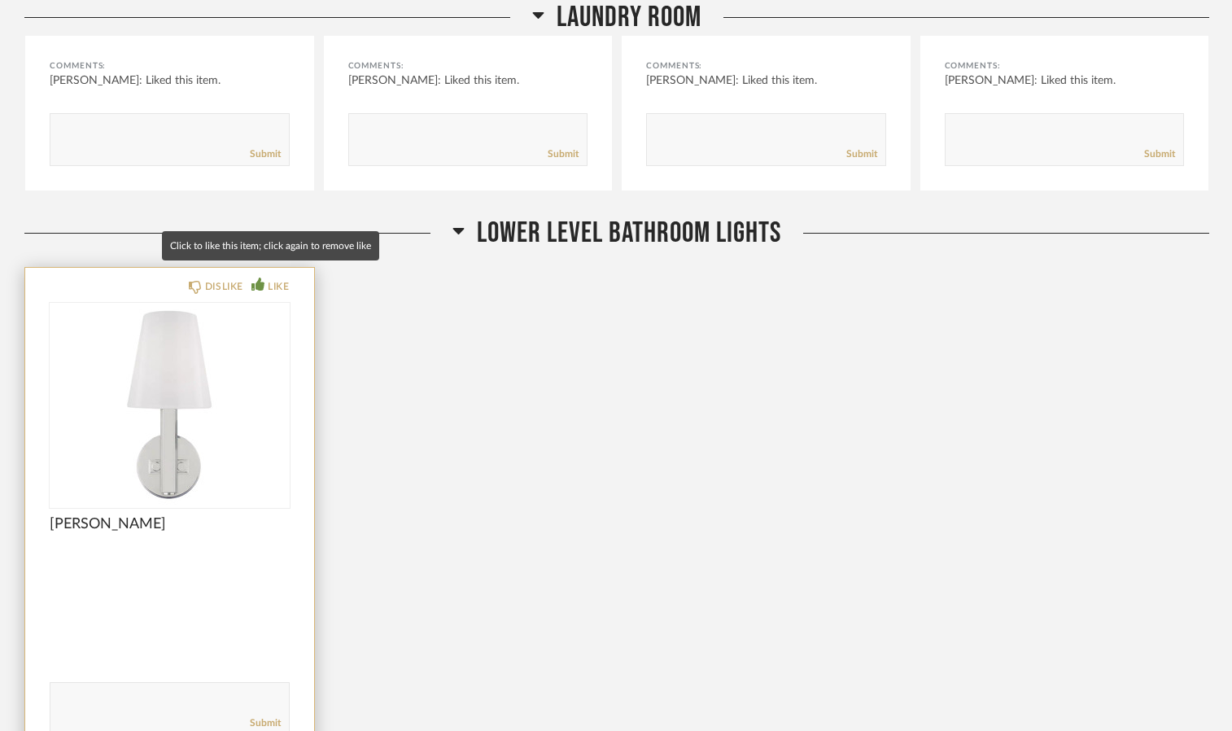
click at [275, 278] on div "LIKE" at bounding box center [278, 286] width 21 height 16
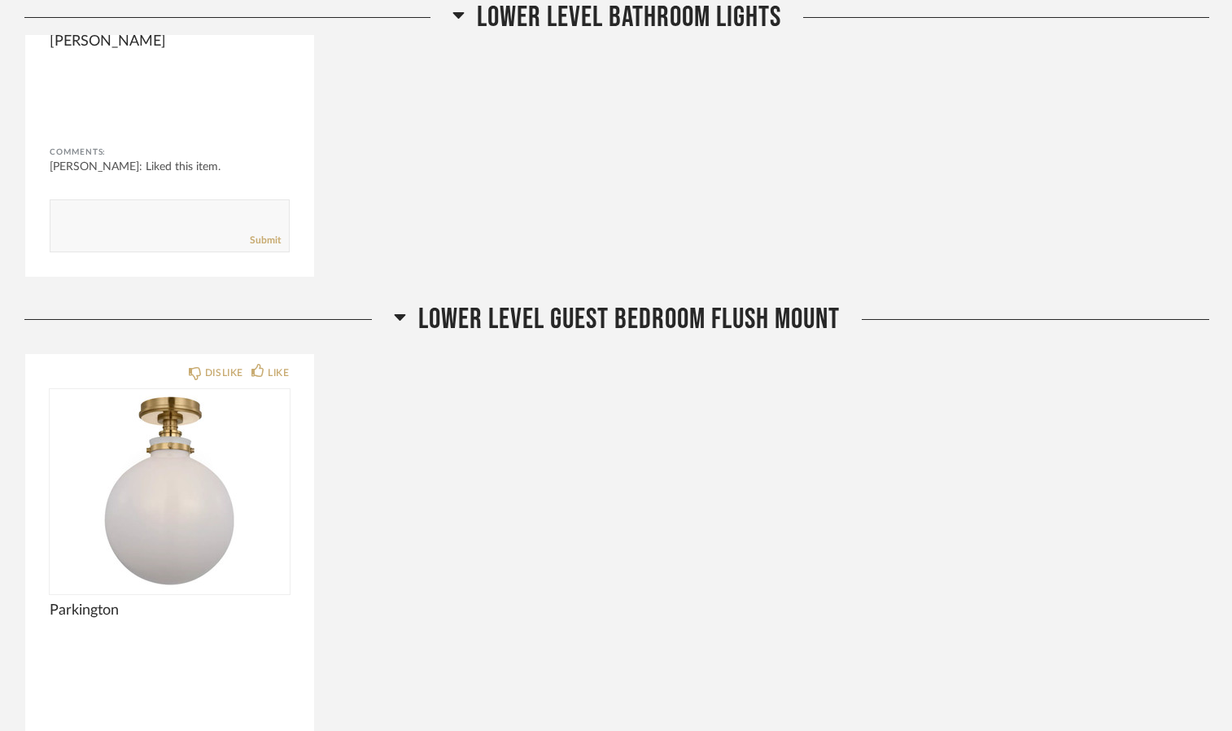
scroll to position [11596, 0]
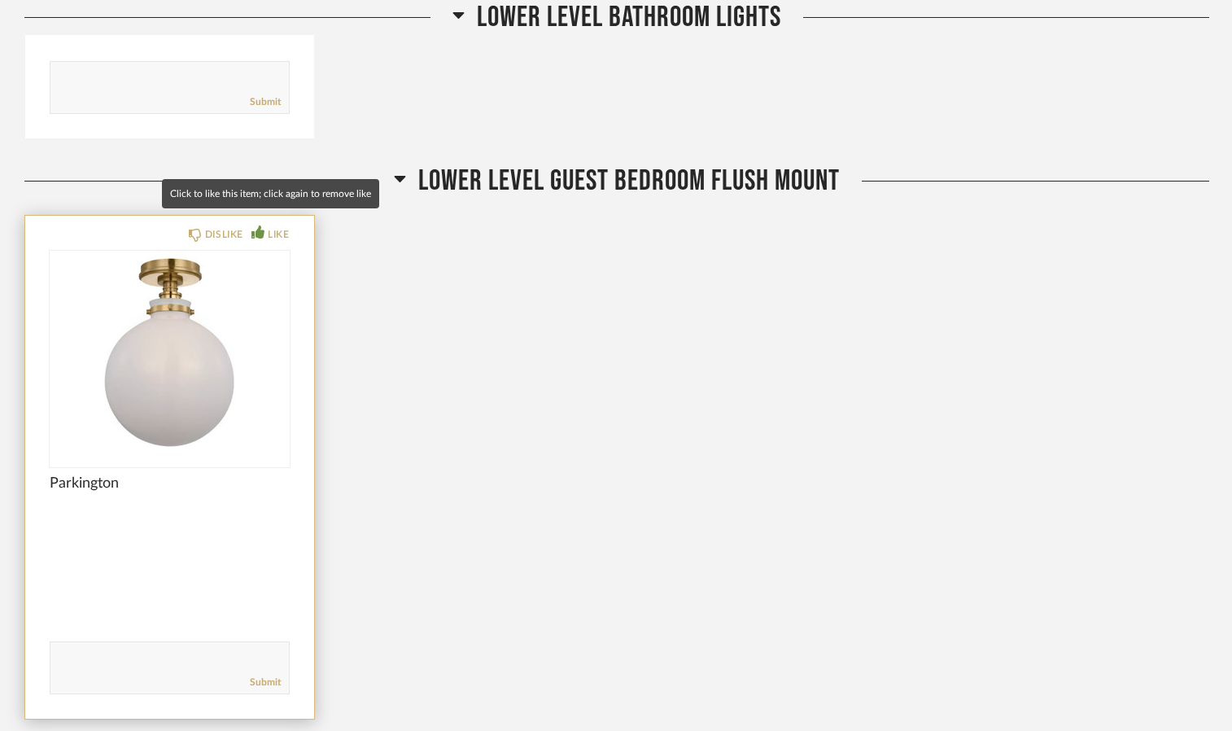
click at [262, 230] on div "LIKE" at bounding box center [269, 234] width 37 height 16
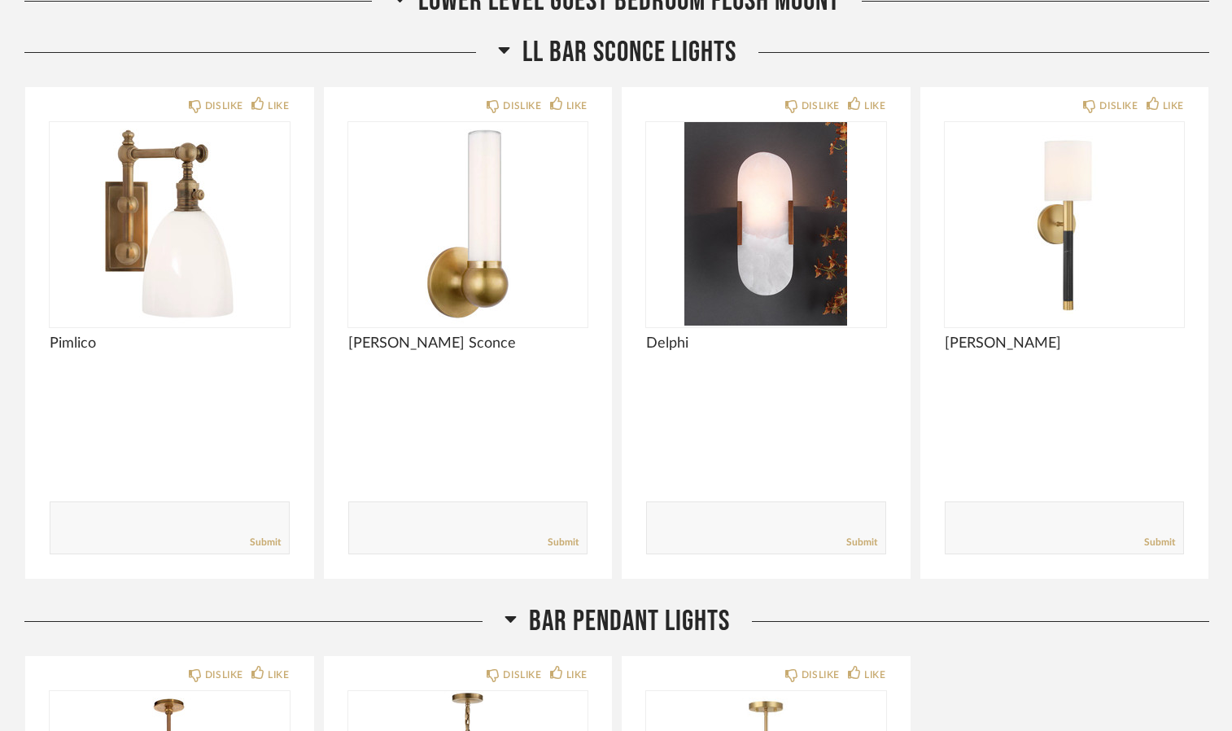
scroll to position [12250, 0]
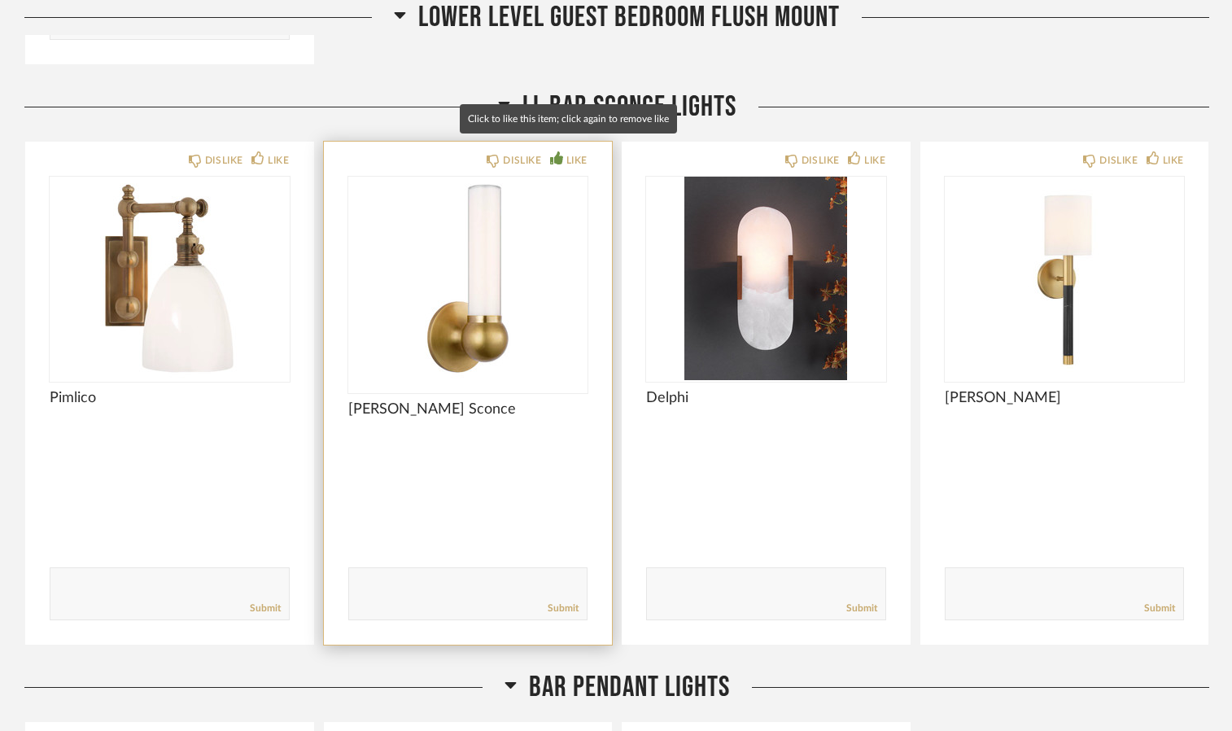
click at [571, 152] on div "LIKE" at bounding box center [576, 160] width 21 height 16
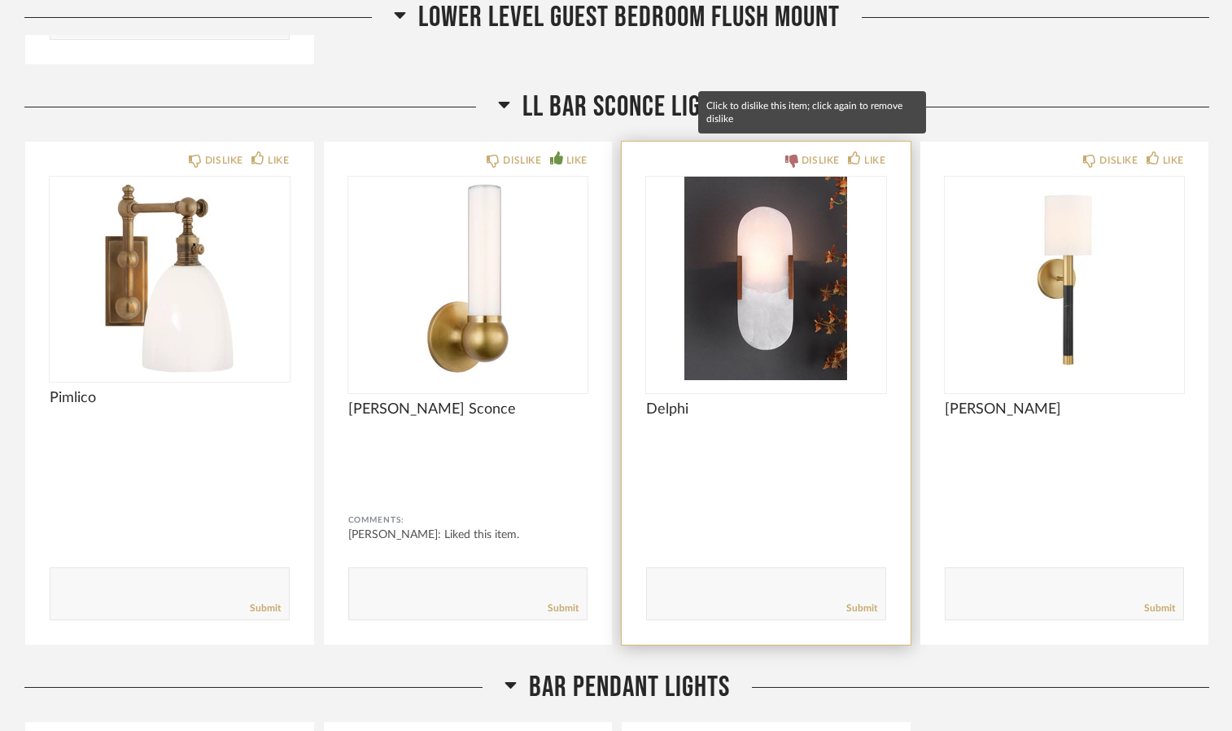
click at [804, 152] on div "DISLIKE" at bounding box center [821, 160] width 38 height 16
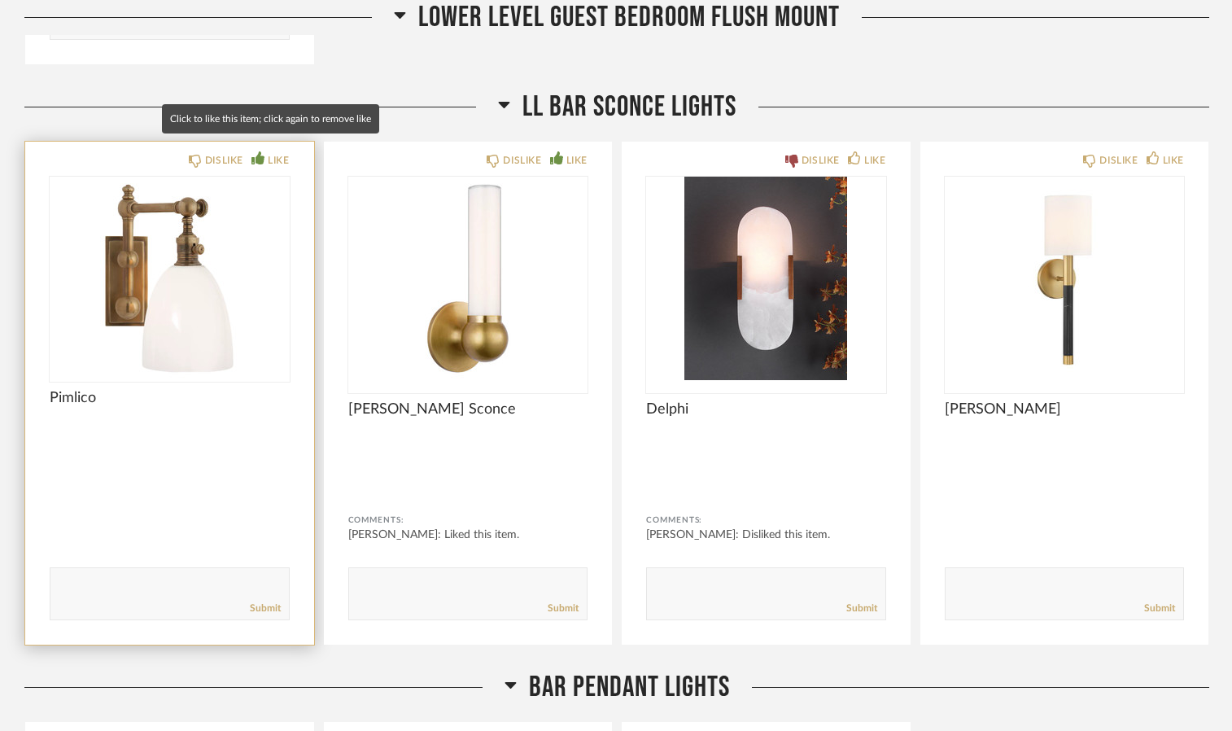
click at [288, 152] on div "LIKE" at bounding box center [278, 160] width 21 height 16
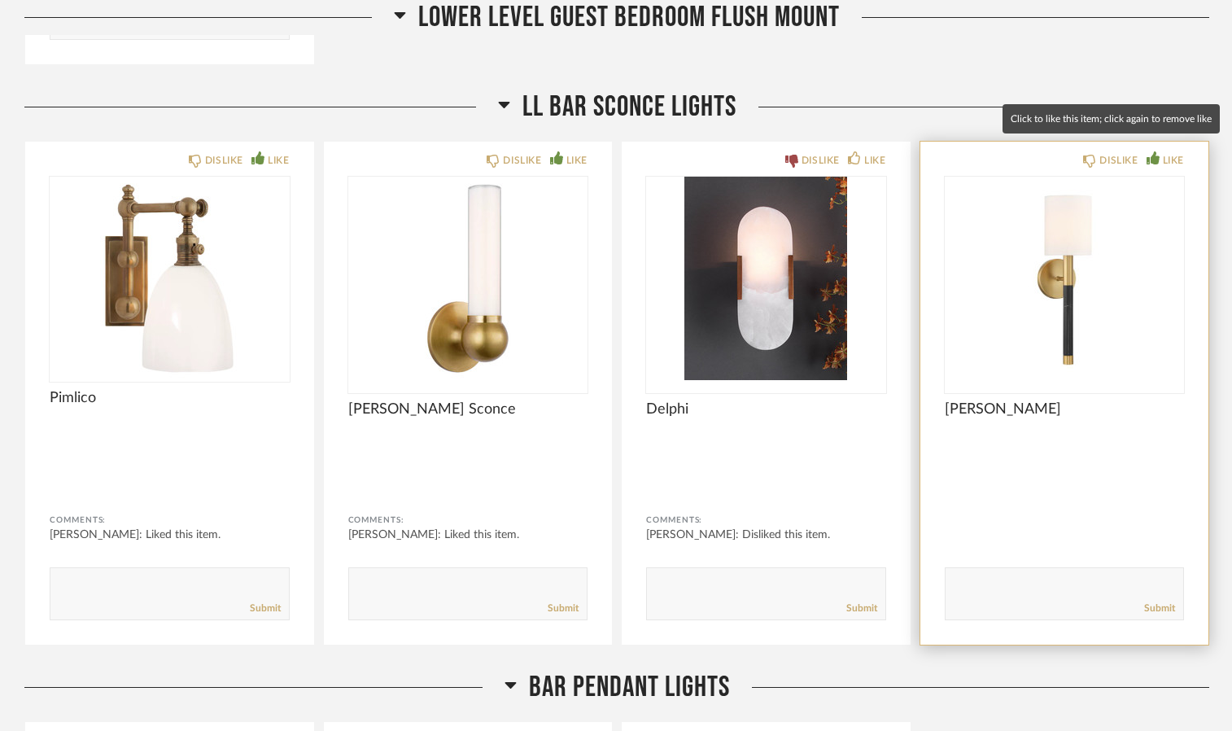
click at [1171, 152] on div "LIKE" at bounding box center [1173, 160] width 21 height 16
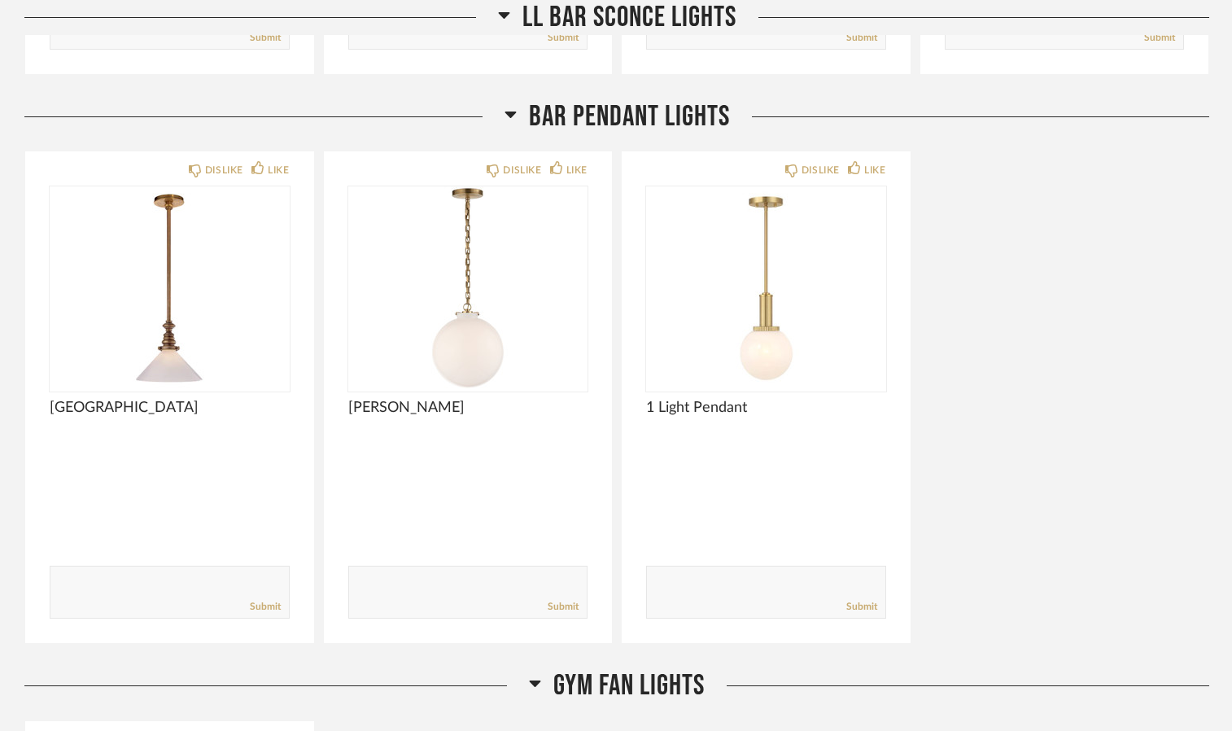
scroll to position [12809, 0]
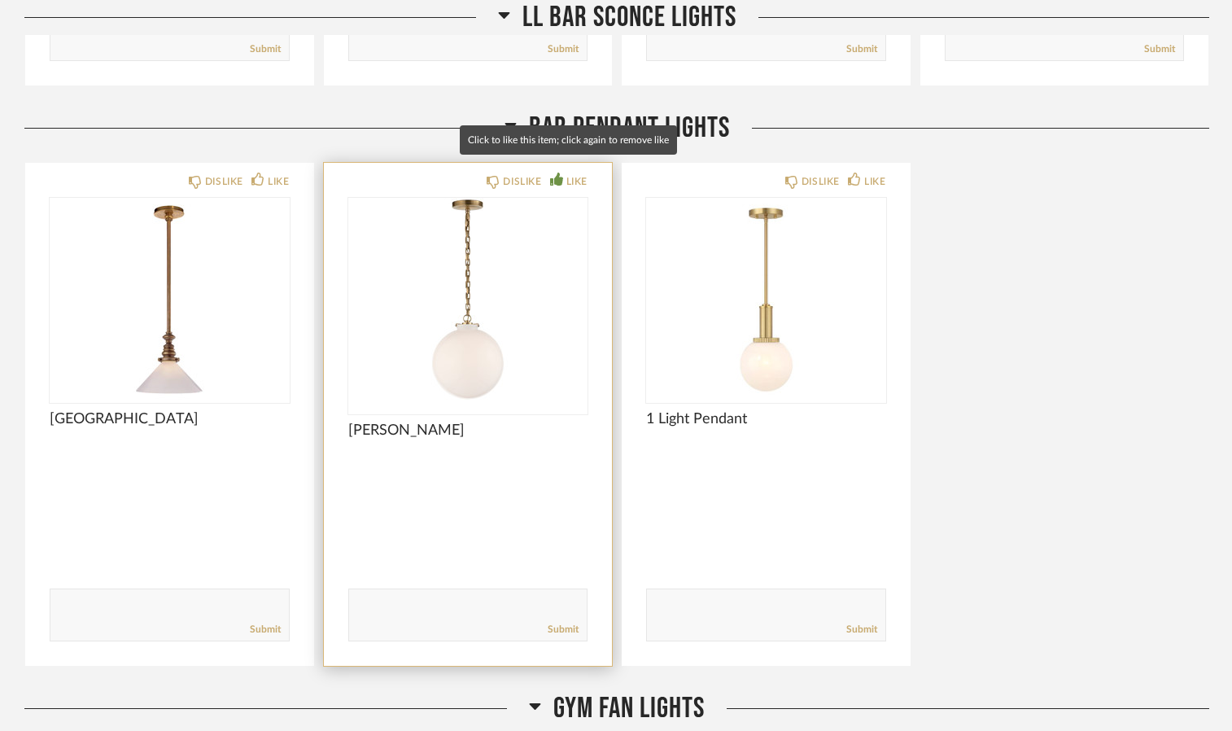
click at [578, 176] on div "LIKE" at bounding box center [576, 181] width 21 height 16
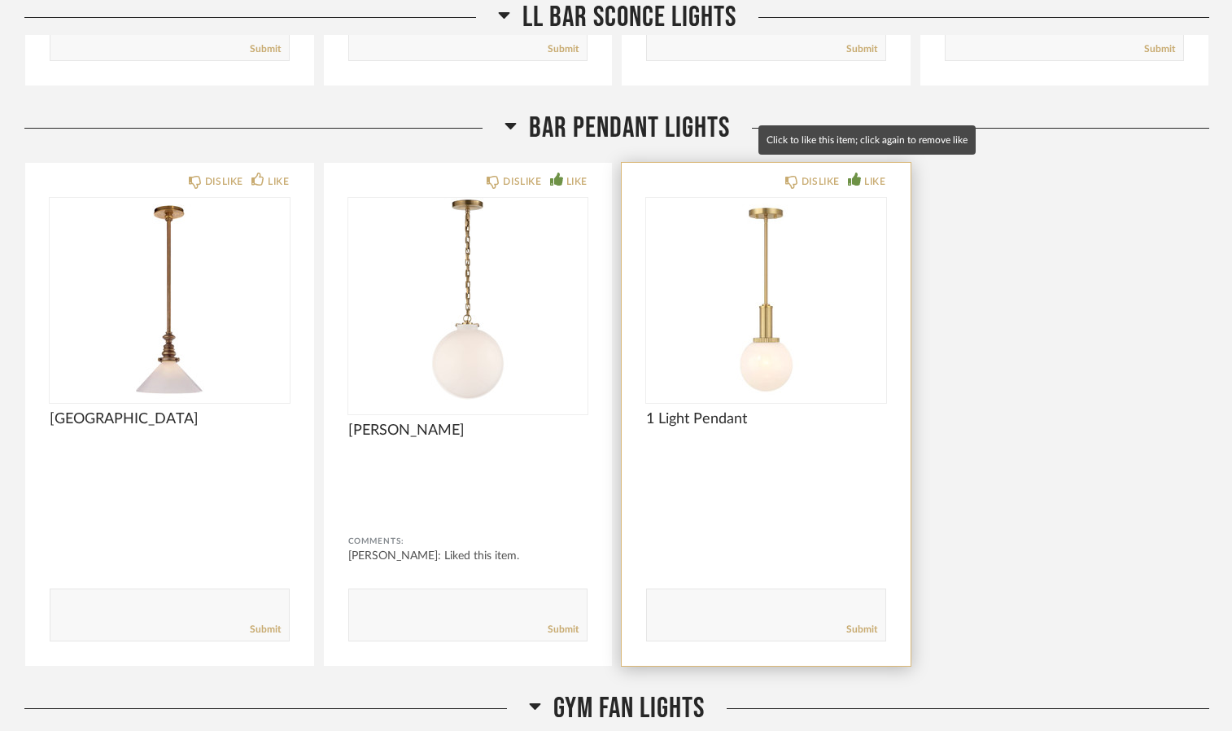
click at [884, 173] on div "LIKE" at bounding box center [874, 181] width 21 height 16
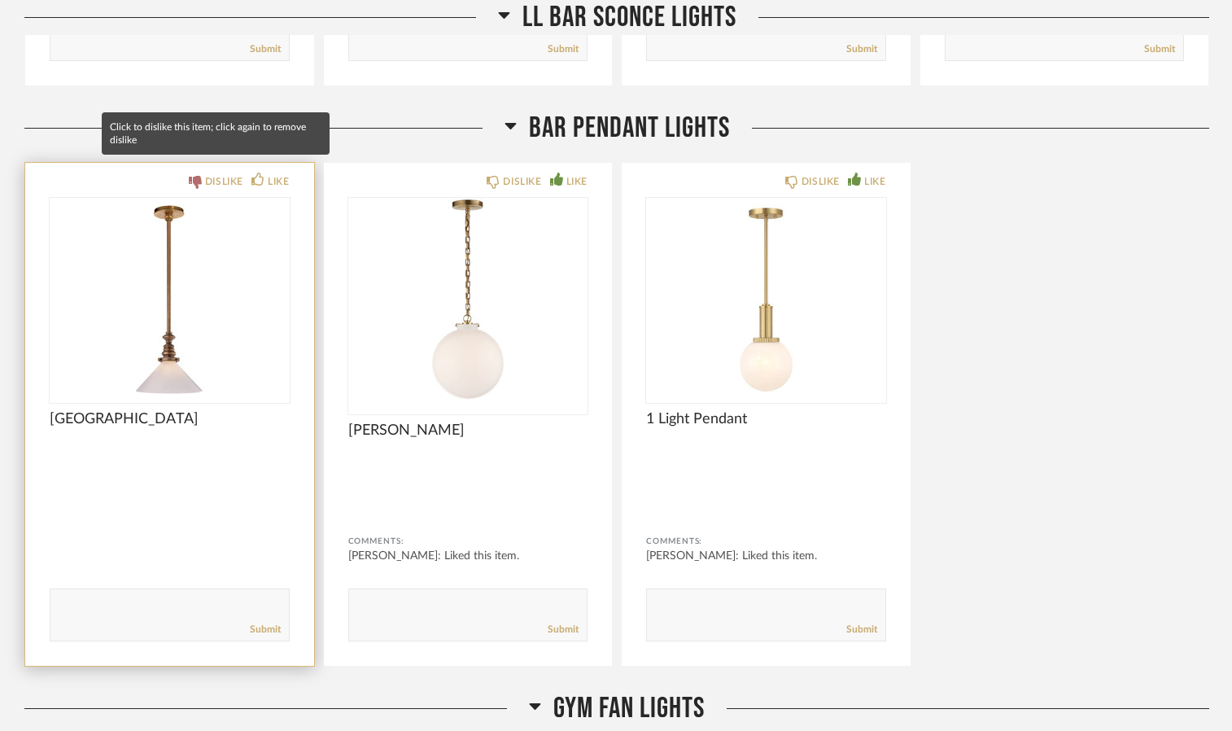
click at [203, 173] on div "DISLIKE" at bounding box center [216, 181] width 55 height 16
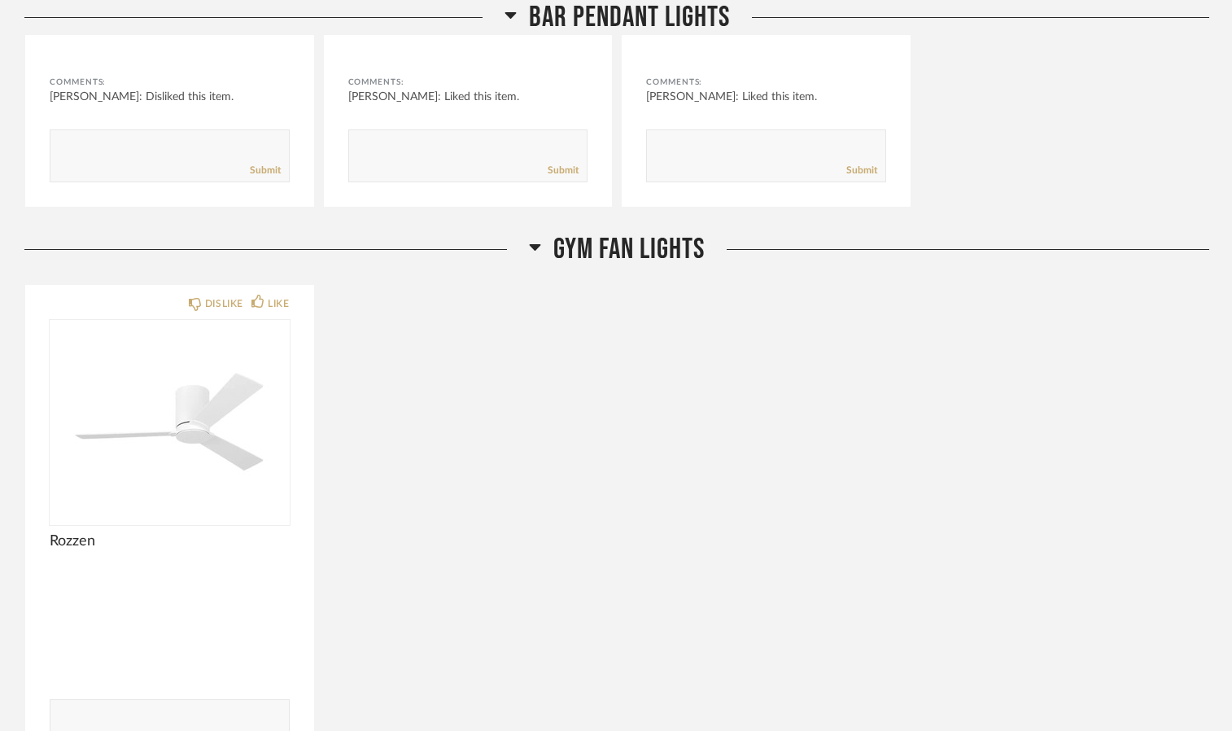
scroll to position [13323, 0]
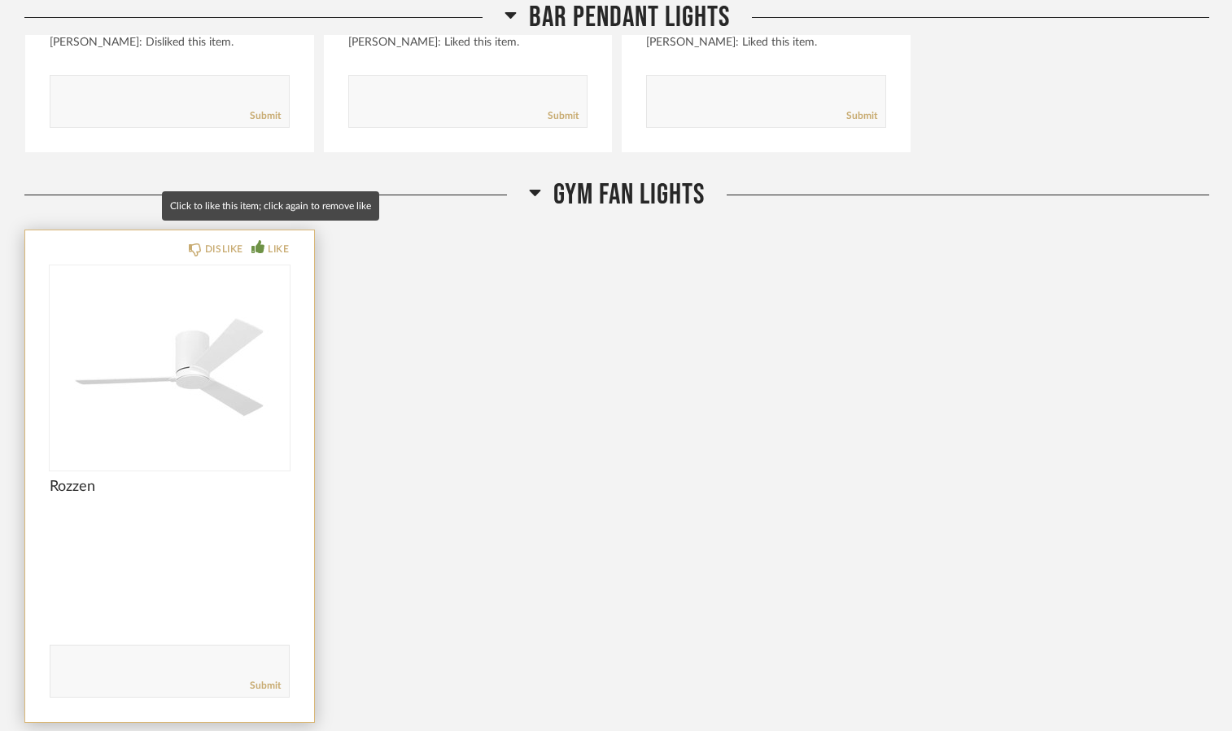
click at [273, 241] on div "LIKE" at bounding box center [278, 249] width 21 height 16
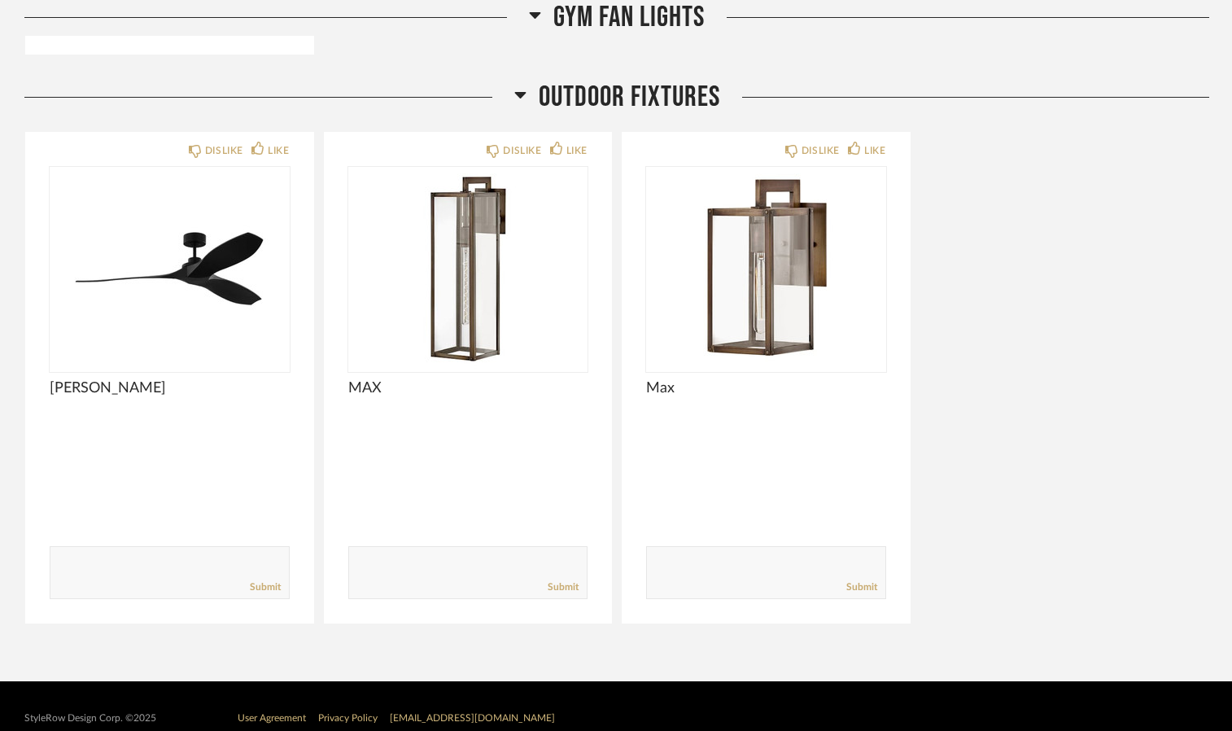
scroll to position [13946, 0]
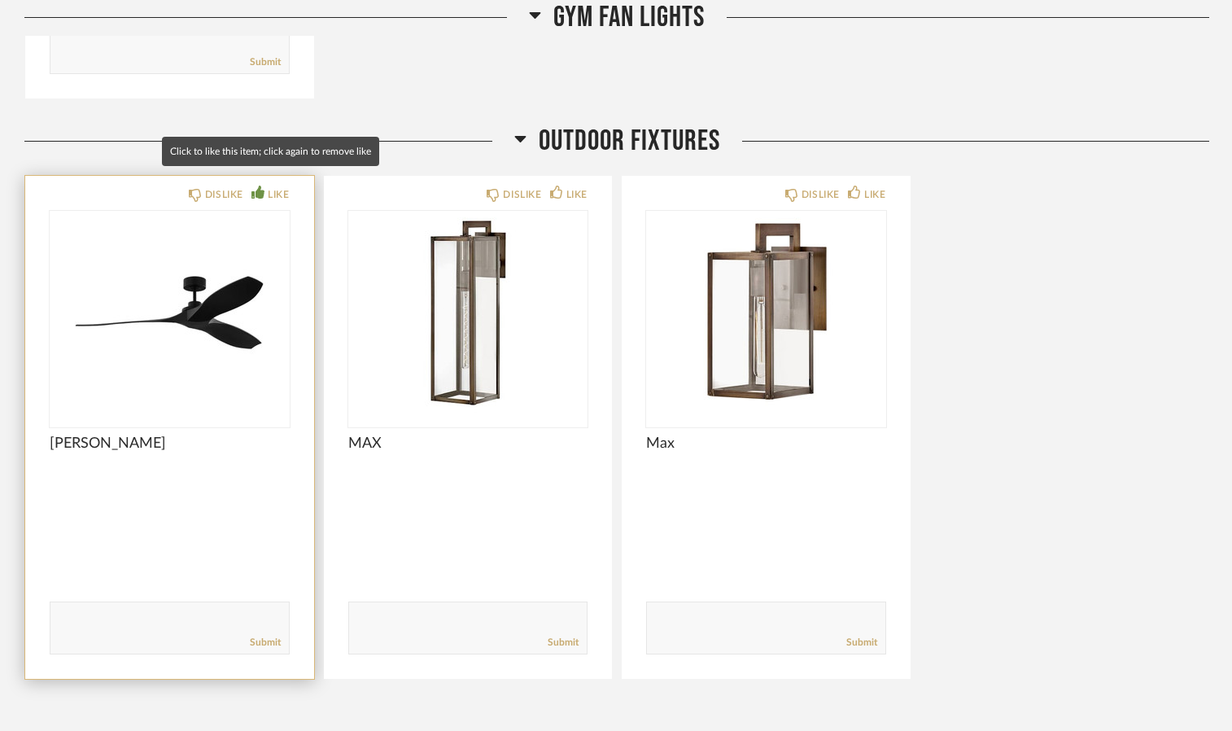
click at [272, 186] on div "LIKE" at bounding box center [278, 194] width 21 height 16
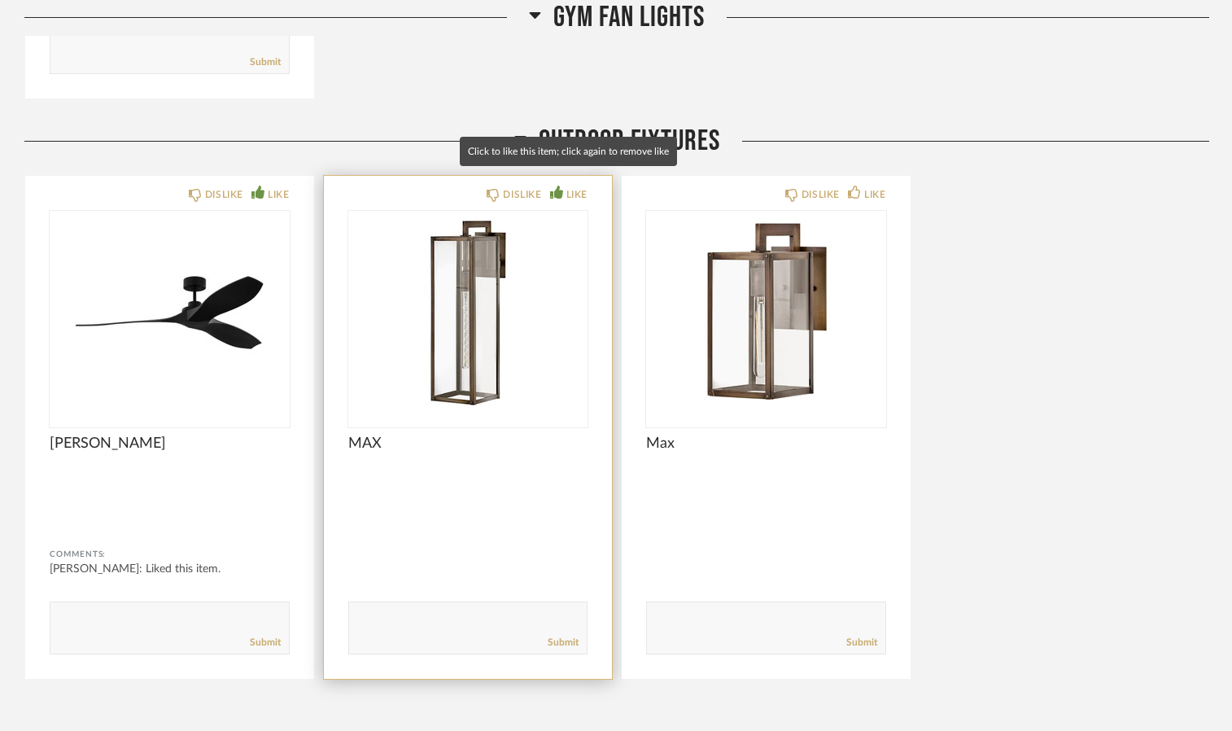
click at [563, 186] on div "LIKE" at bounding box center [568, 194] width 37 height 16
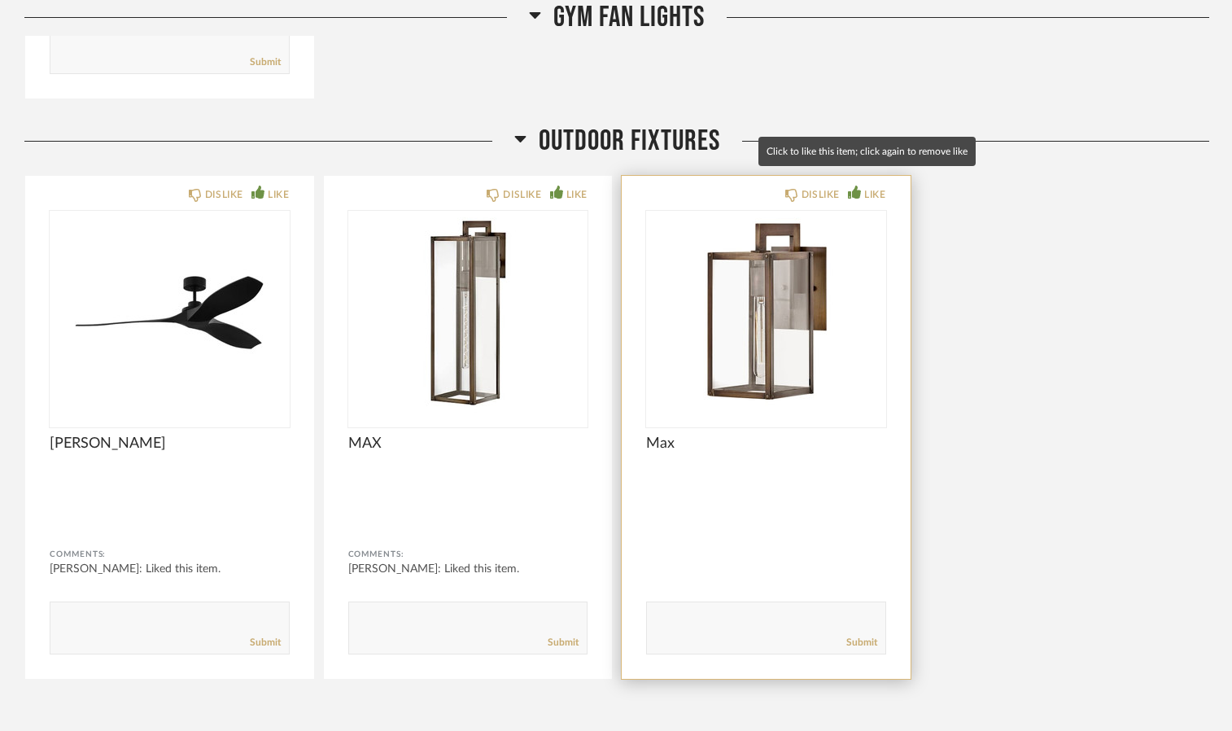
click at [863, 186] on div "LIKE" at bounding box center [866, 194] width 37 height 16
